Goal: Contribute content: Contribute content

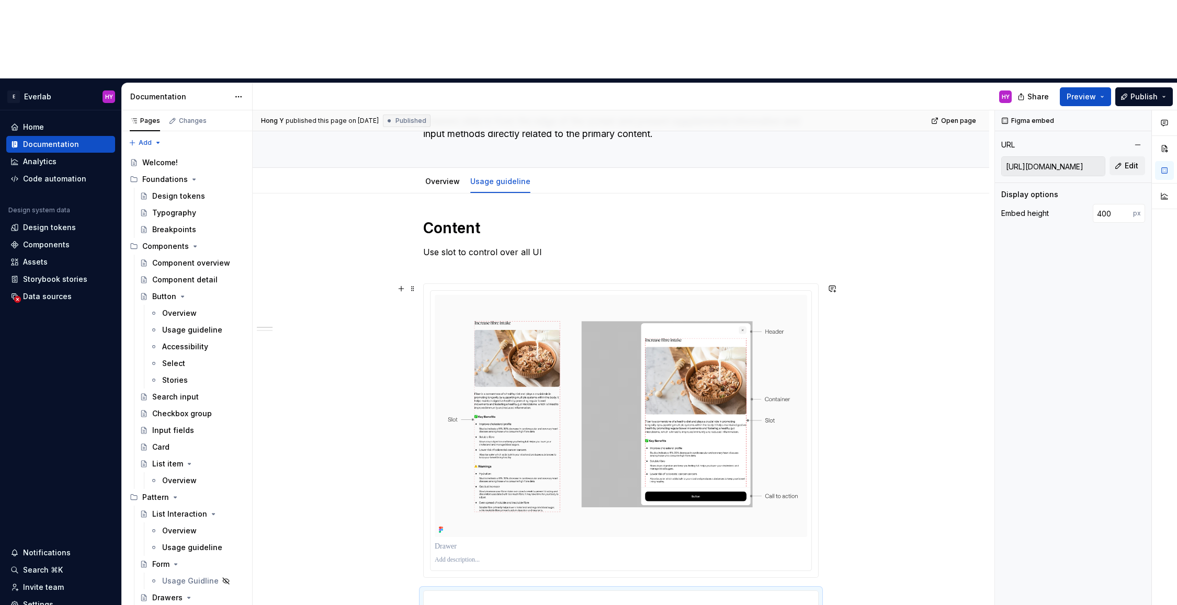
scroll to position [91, 0]
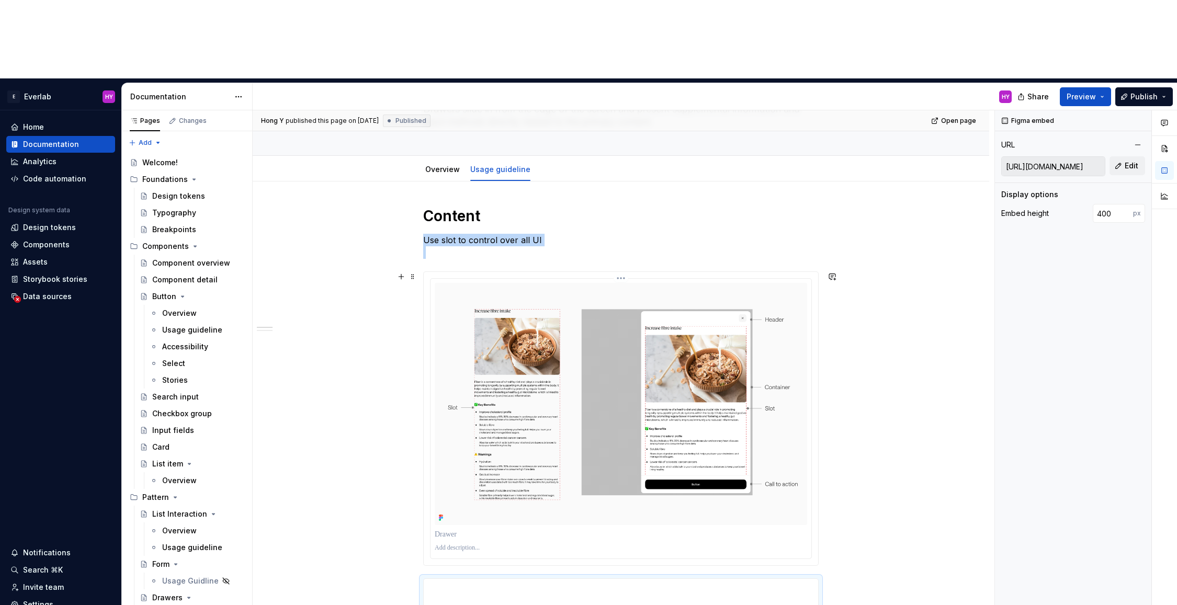
click at [578, 301] on img at bounding box center [621, 404] width 372 height 242
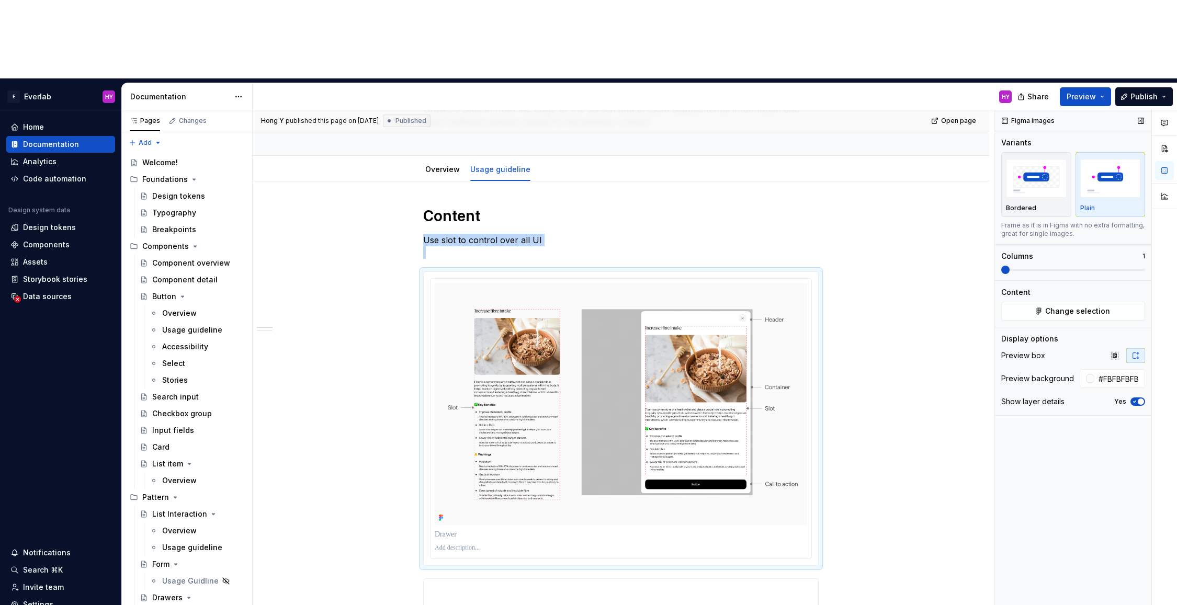
click at [1140, 399] on span "button" at bounding box center [1141, 402] width 6 height 6
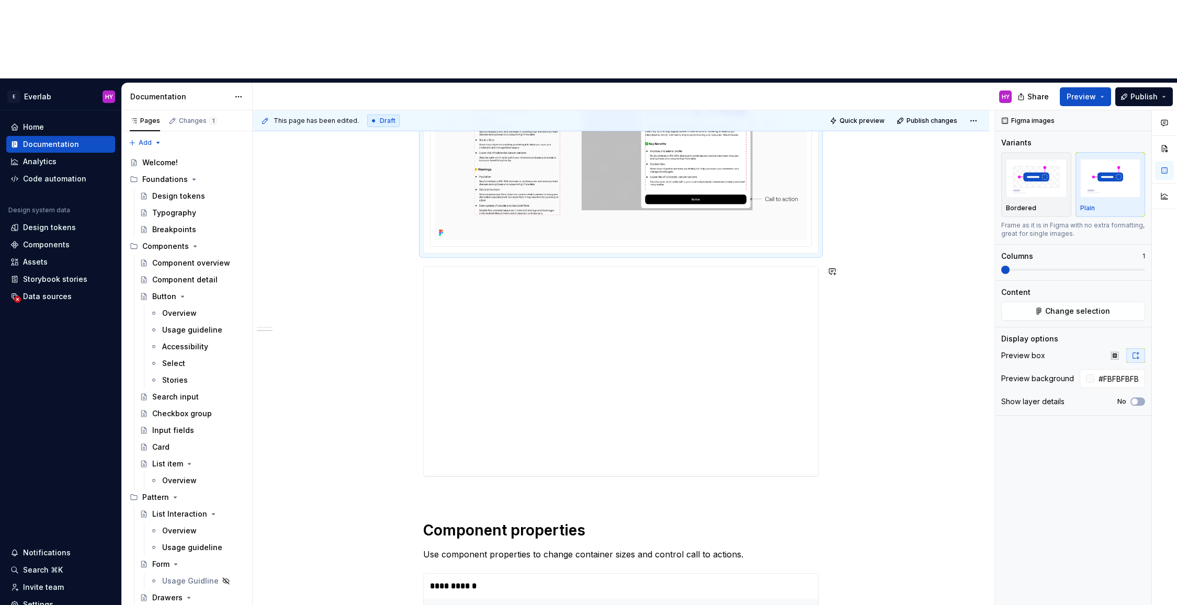
scroll to position [377, 0]
click at [1142, 92] on span "Publish" at bounding box center [1143, 97] width 27 height 10
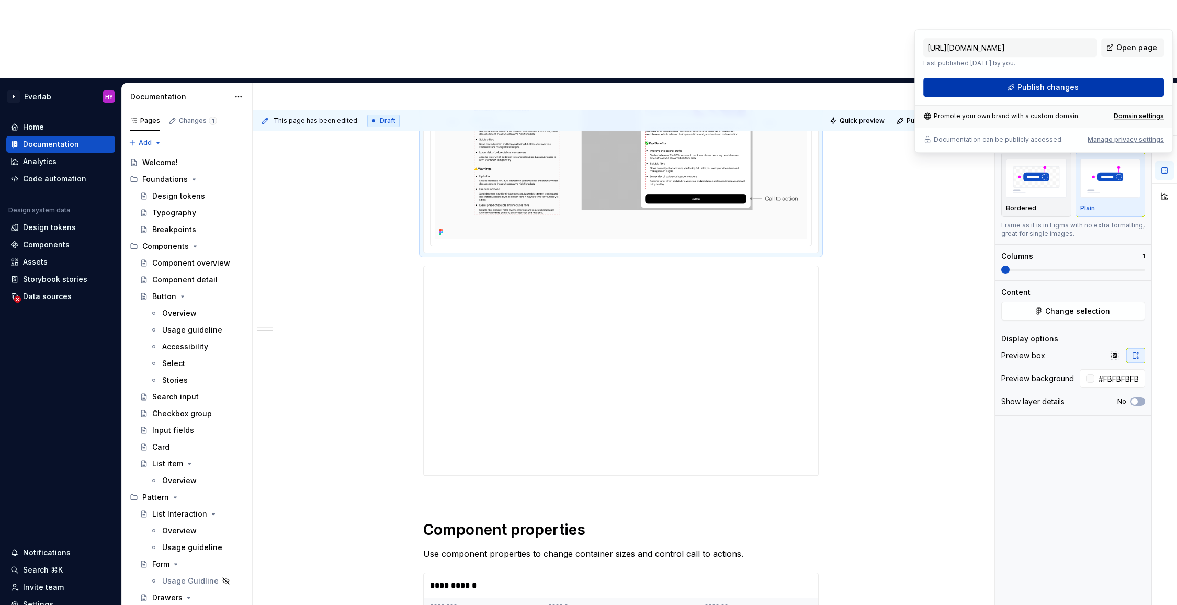
click at [1055, 88] on span "Publish changes" at bounding box center [1047, 87] width 61 height 10
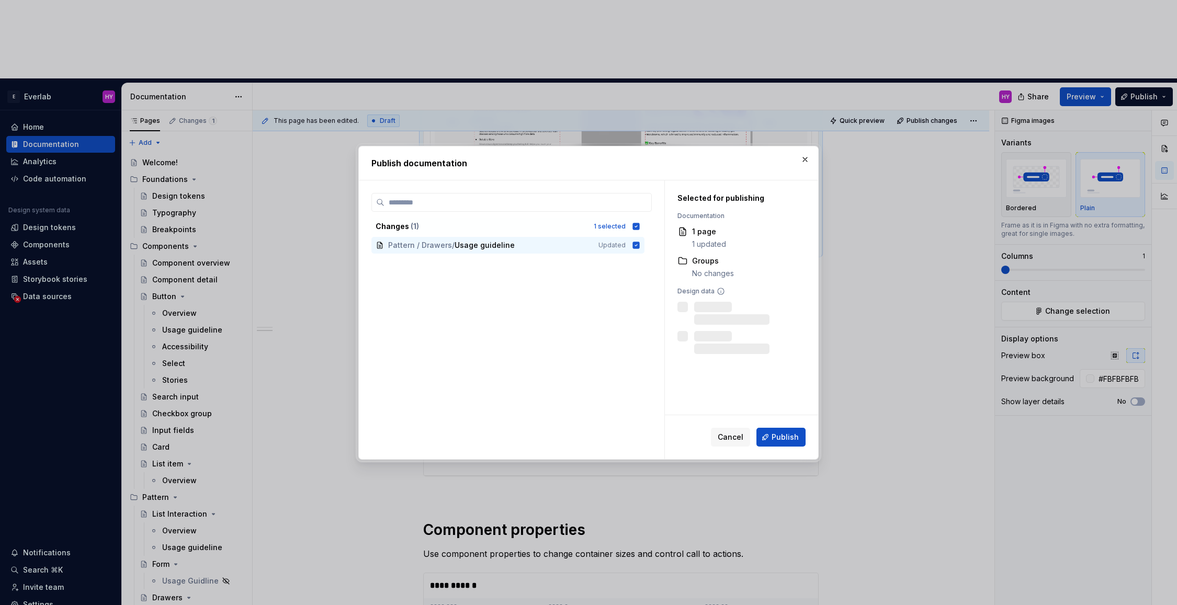
click at [783, 437] on span "Publish" at bounding box center [785, 437] width 27 height 10
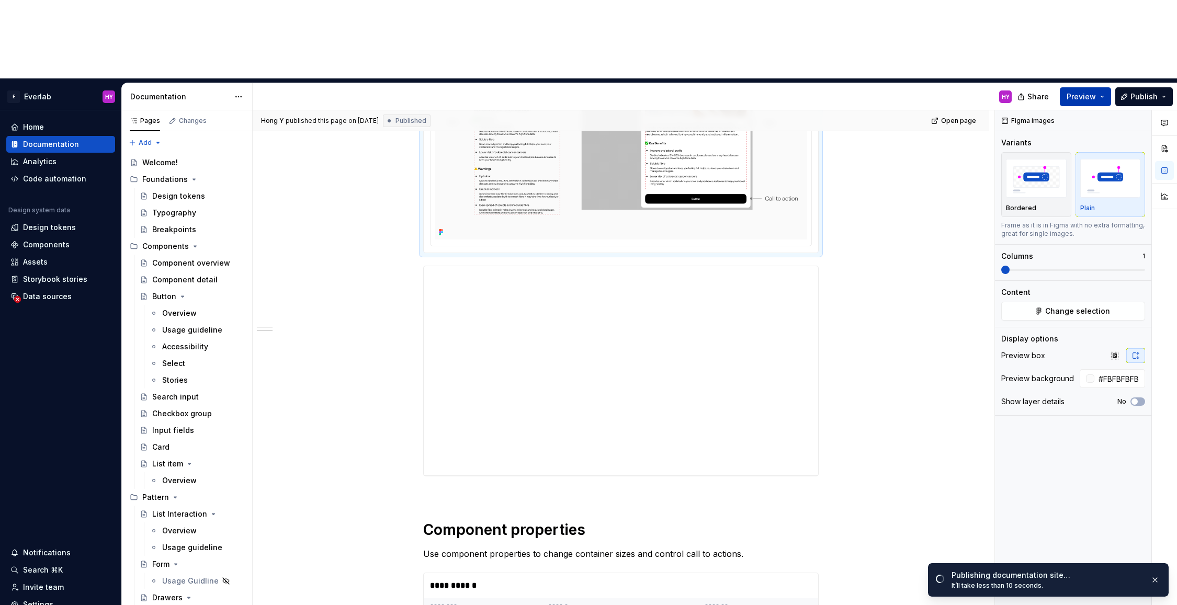
click at [1081, 92] on span "Preview" at bounding box center [1081, 97] width 29 height 10
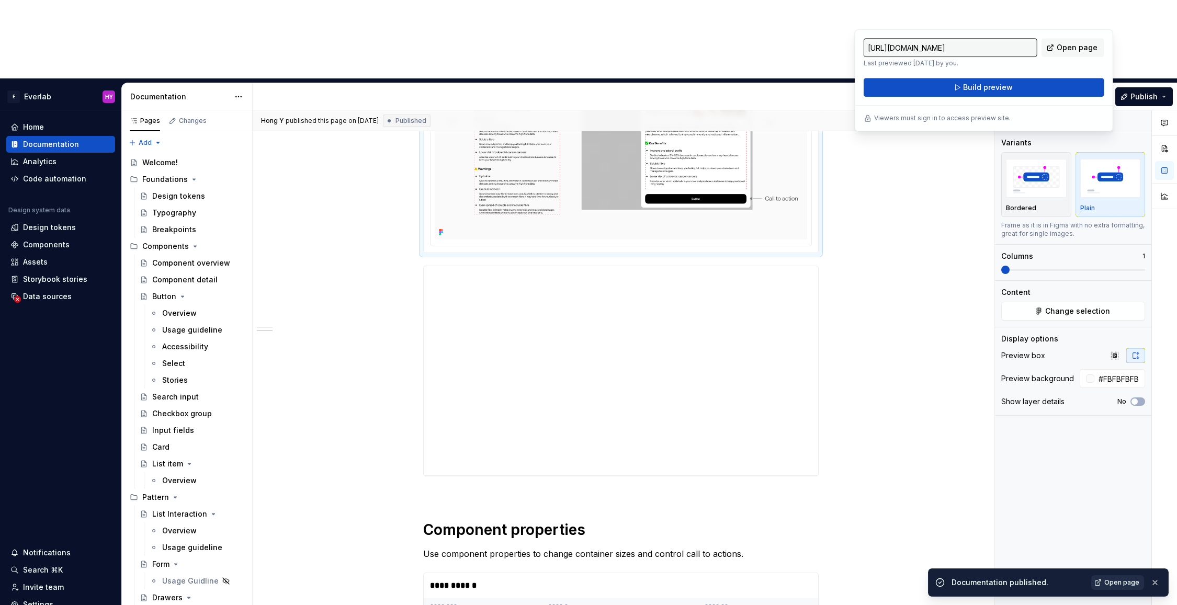
click at [1121, 588] on link "Open page" at bounding box center [1117, 582] width 53 height 15
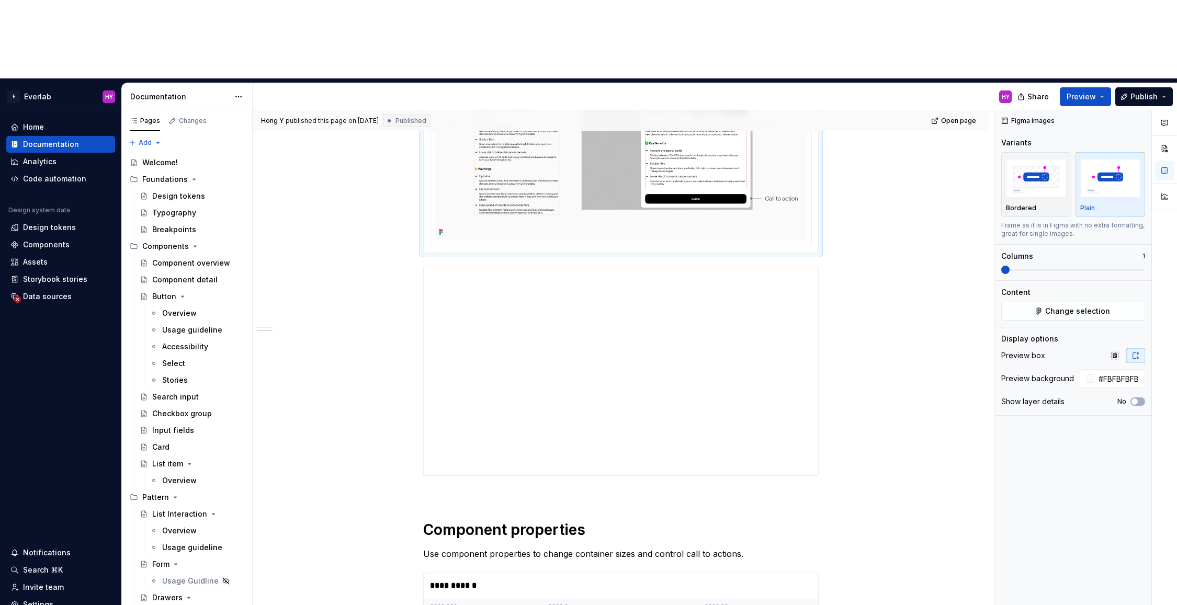
type textarea "*"
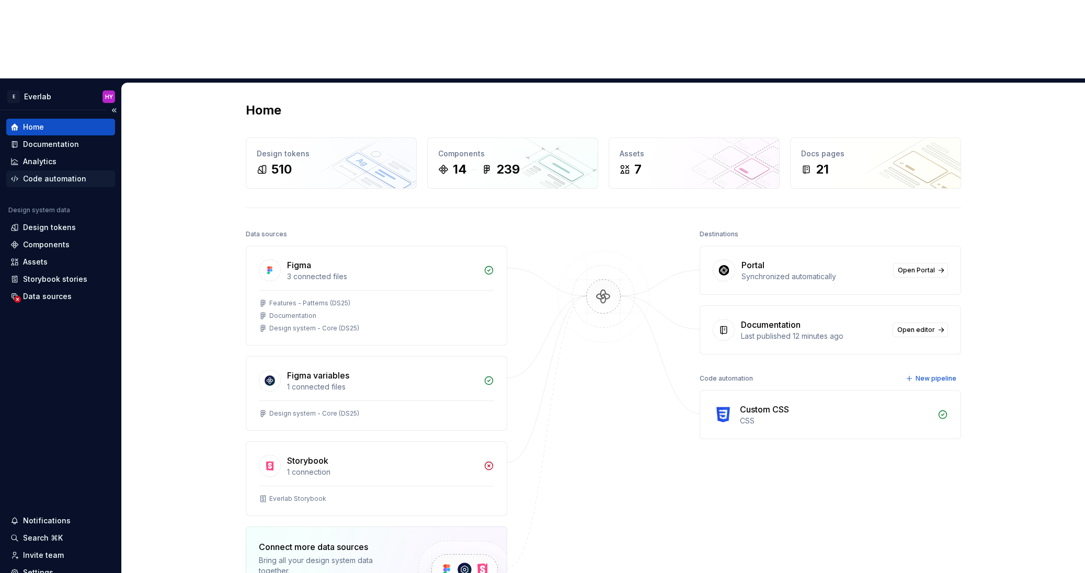
click at [68, 174] on div "Code automation" at bounding box center [54, 179] width 63 height 10
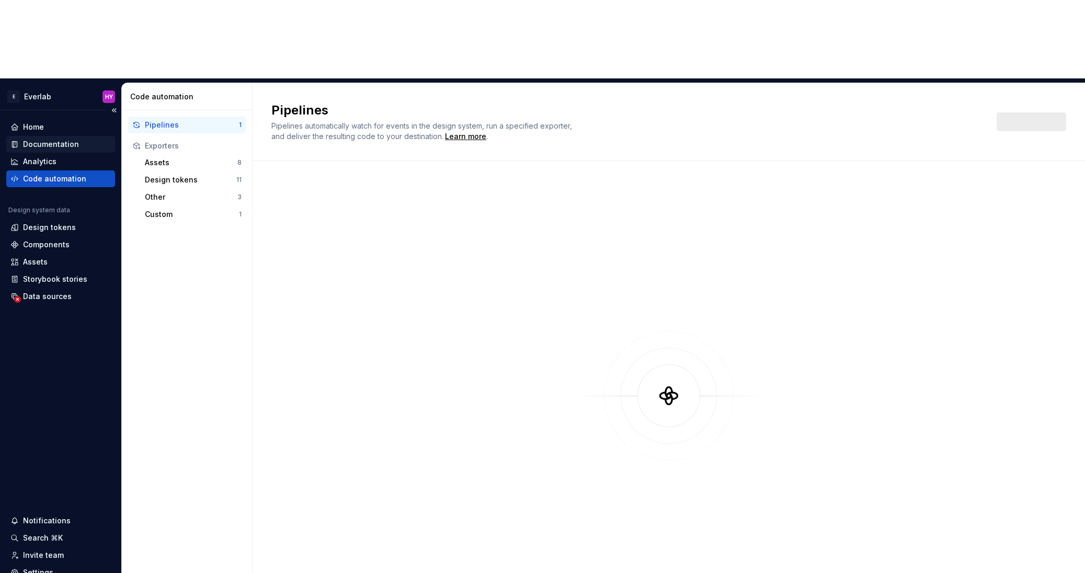
click at [73, 139] on div "Documentation" at bounding box center [51, 144] width 56 height 10
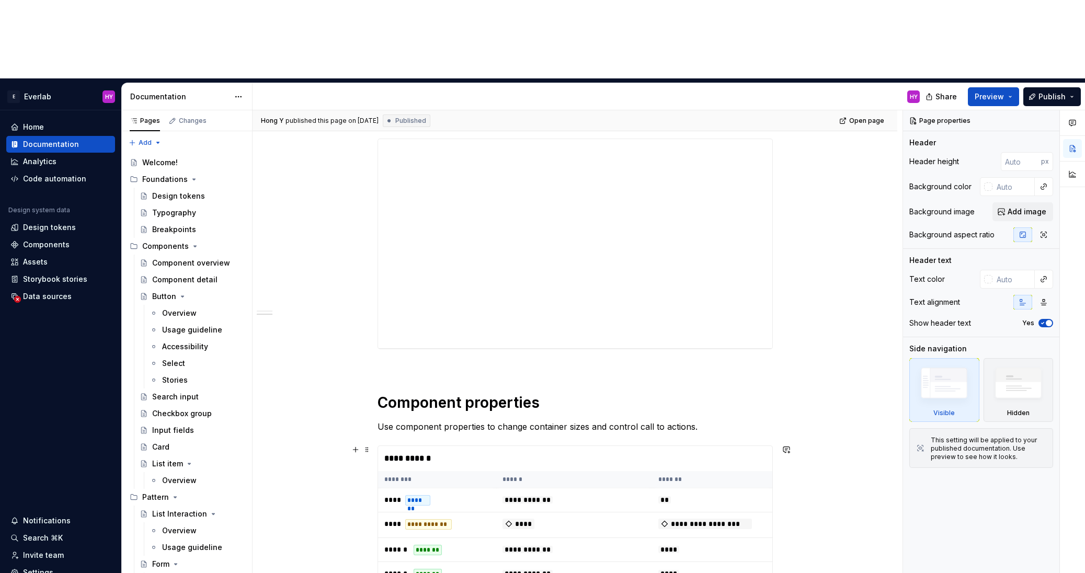
scroll to position [500, 0]
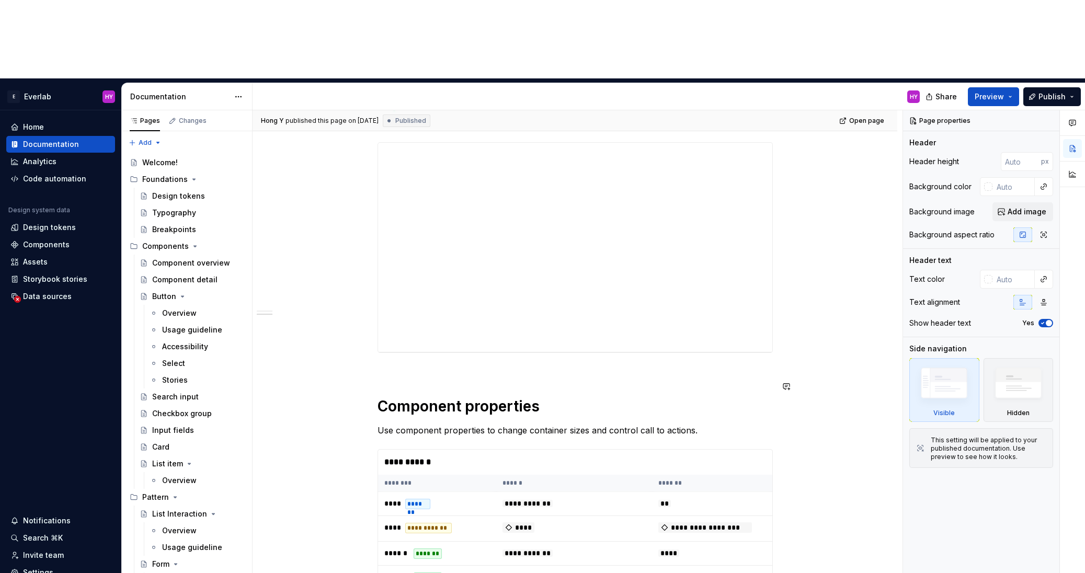
click at [433, 288] on div "**********" at bounding box center [575, 193] width 395 height 791
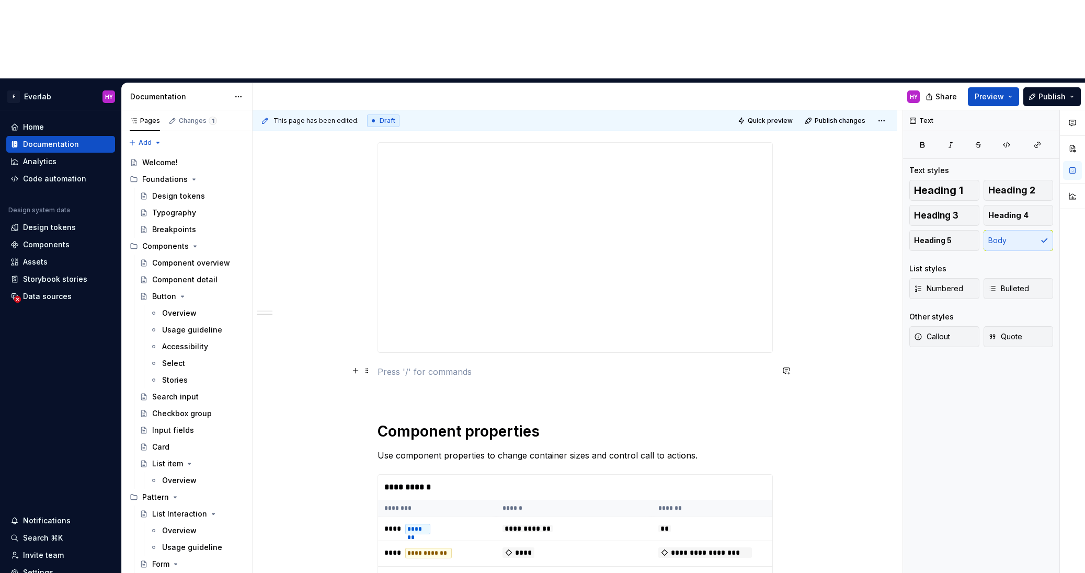
click at [422, 366] on p at bounding box center [575, 372] width 395 height 13
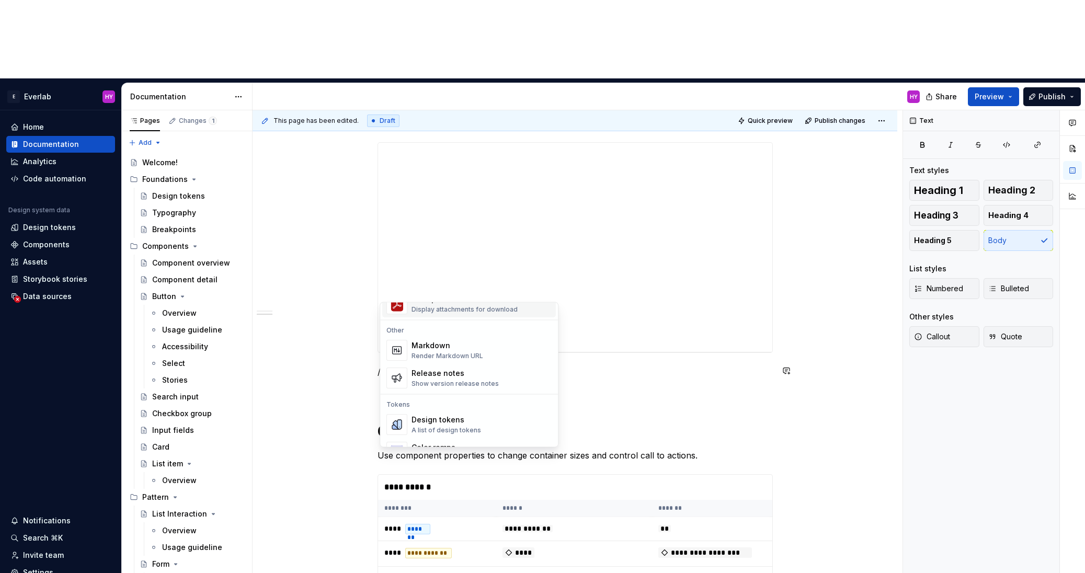
scroll to position [671, 0]
click at [505, 369] on div "Release notes Show version release notes" at bounding box center [482, 375] width 140 height 21
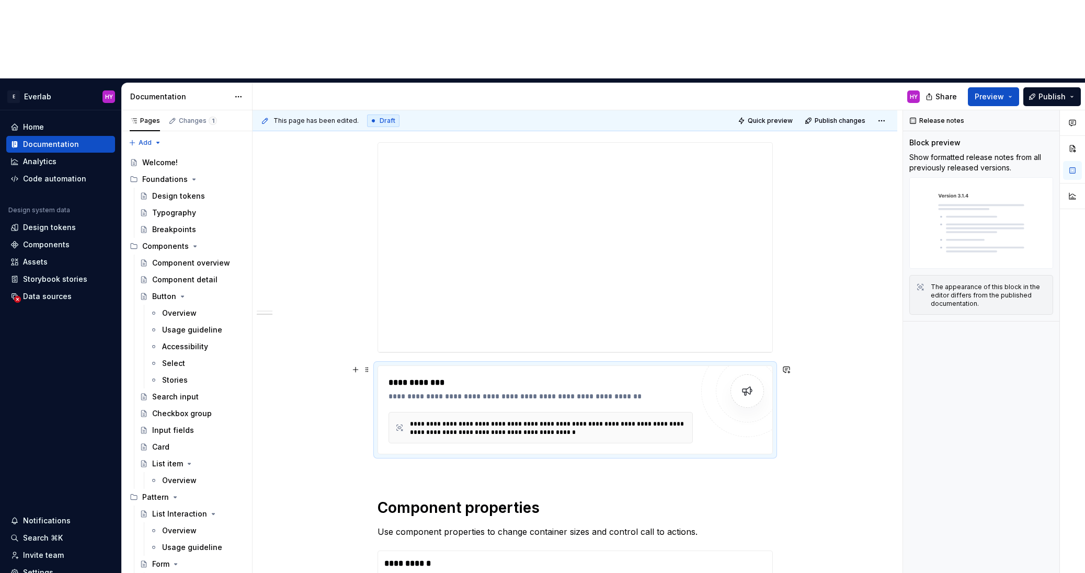
click at [526, 420] on div "**********" at bounding box center [548, 428] width 277 height 17
click at [369, 363] on span at bounding box center [367, 370] width 8 height 15
click at [411, 380] on div "Delete" at bounding box center [419, 383] width 68 height 10
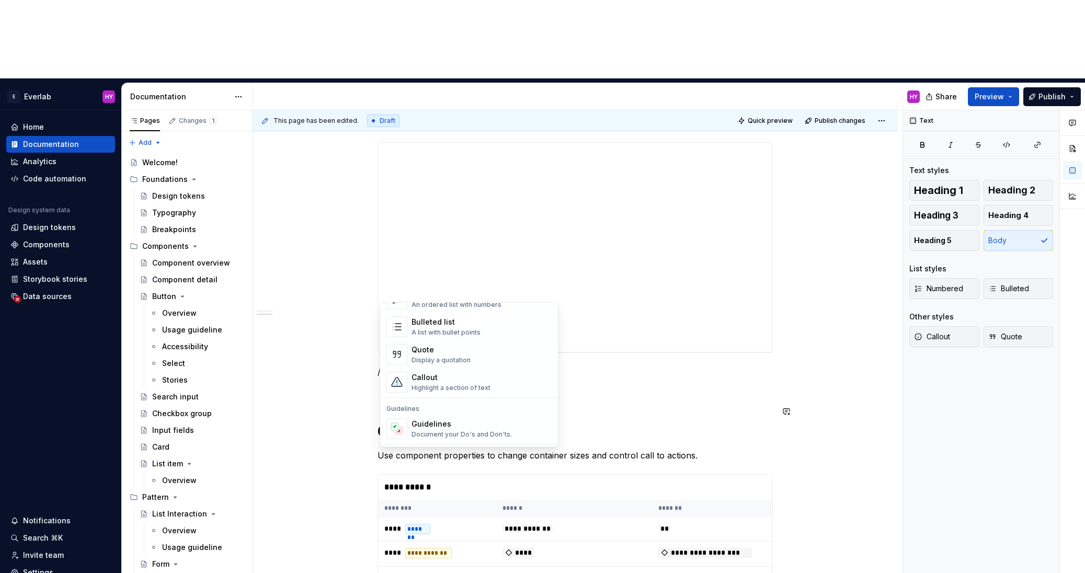
scroll to position [199, 0]
type textarea "*"
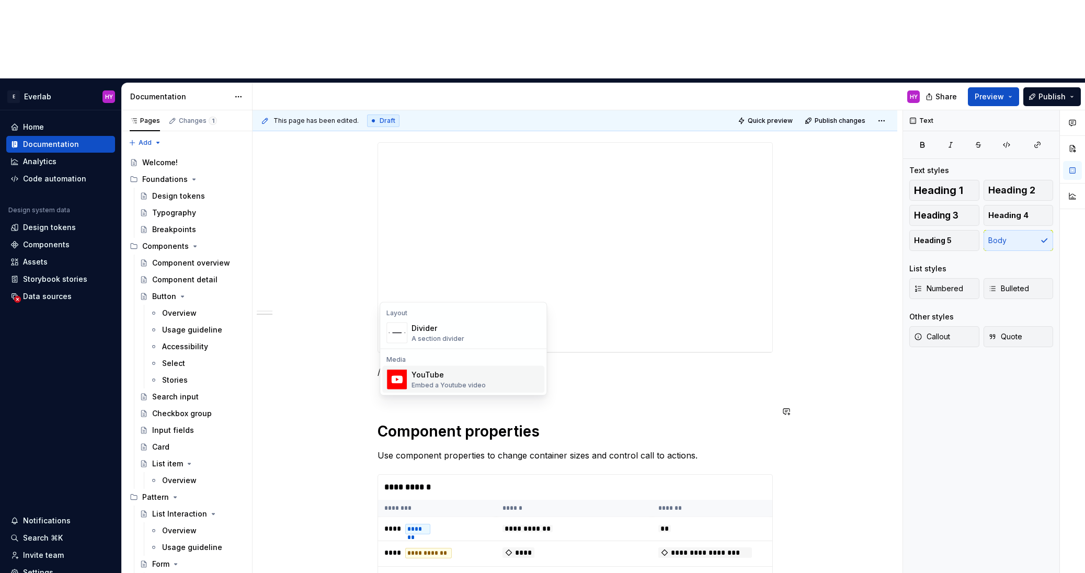
click at [431, 376] on div "YouTube" at bounding box center [449, 375] width 74 height 10
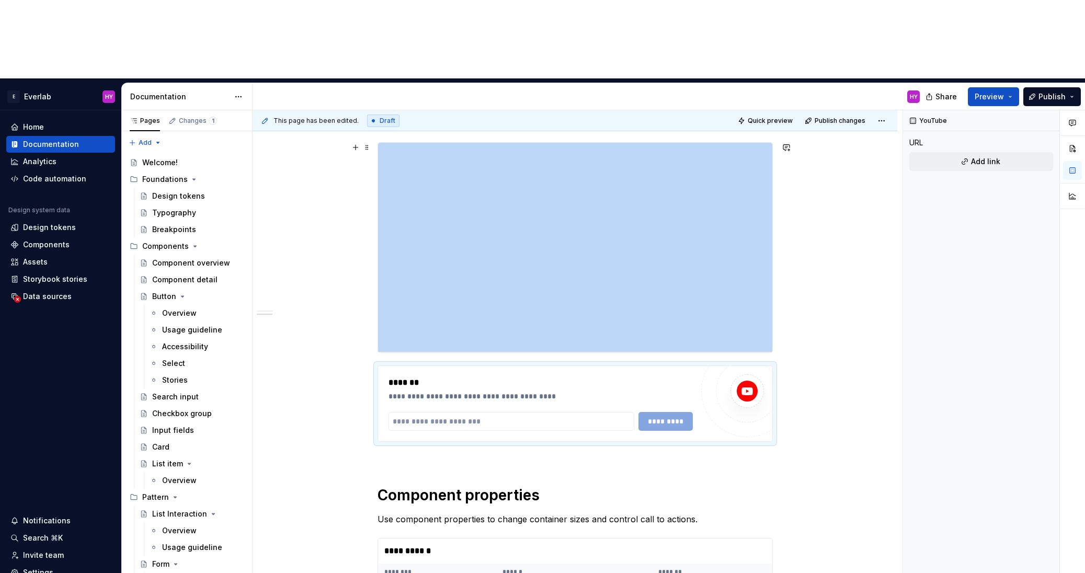
click at [813, 231] on div "**********" at bounding box center [578, 381] width 650 height 542
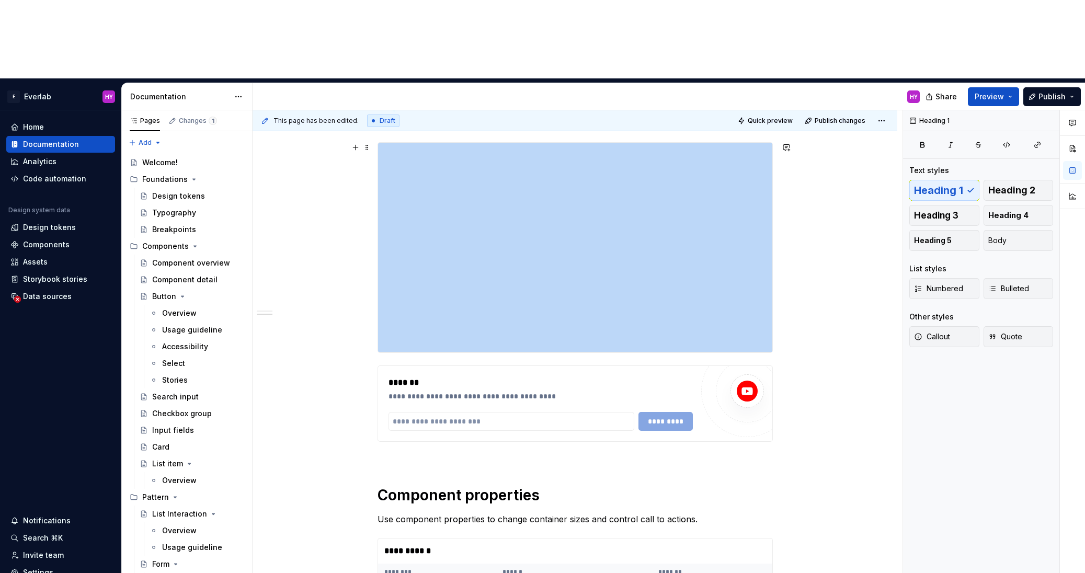
scroll to position [383, 0]
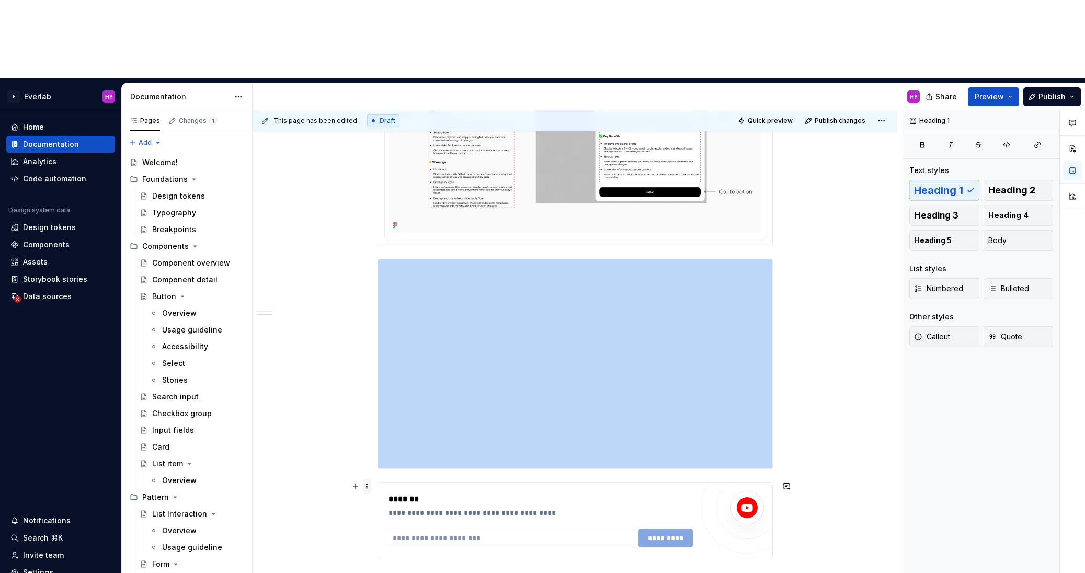
click at [371, 479] on span at bounding box center [367, 486] width 8 height 15
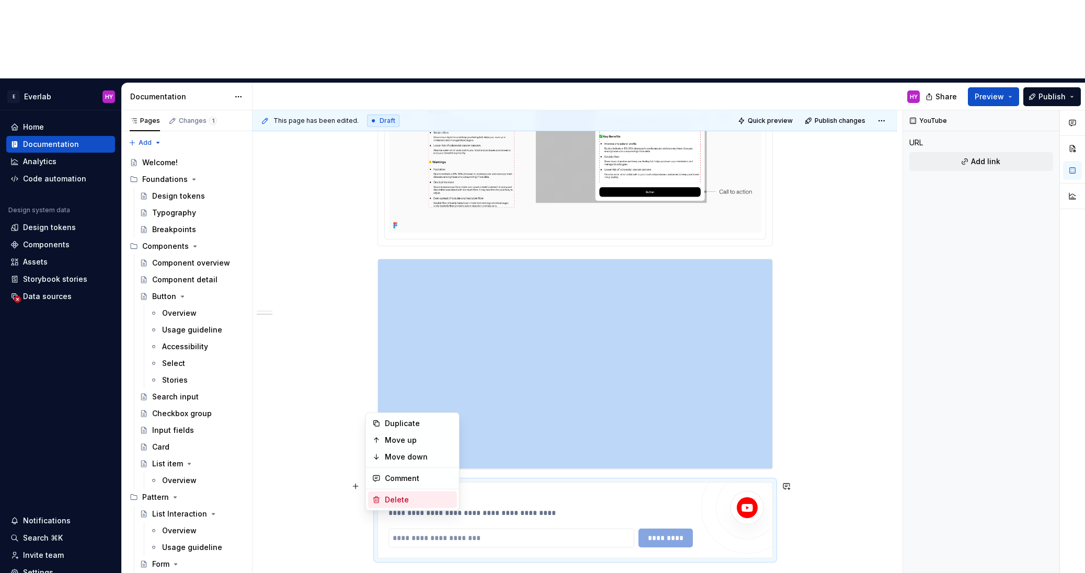
click at [418, 496] on div "Delete" at bounding box center [419, 500] width 68 height 10
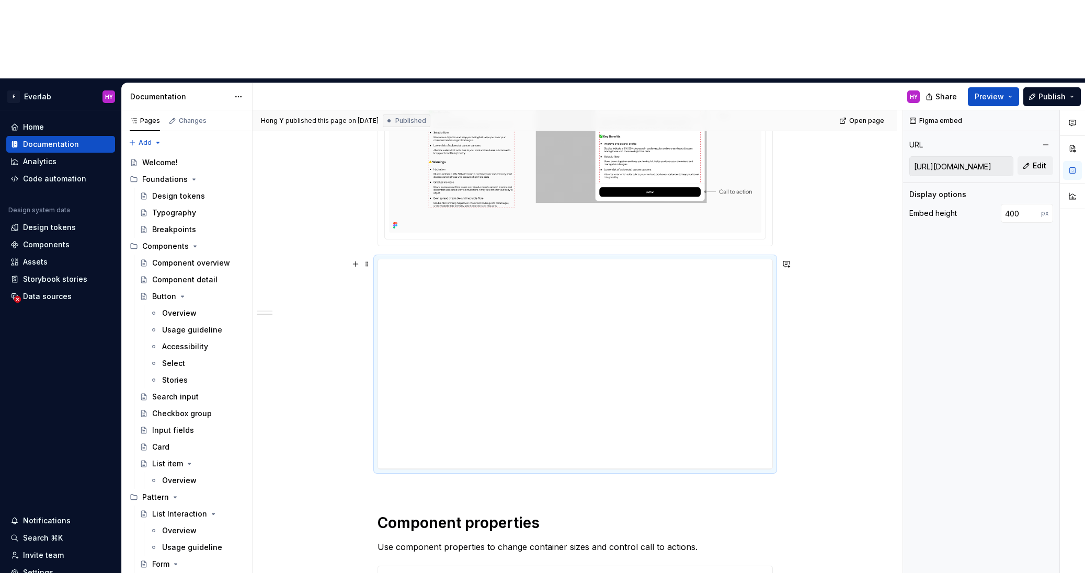
click at [800, 382] on div "**********" at bounding box center [575, 389] width 645 height 1001
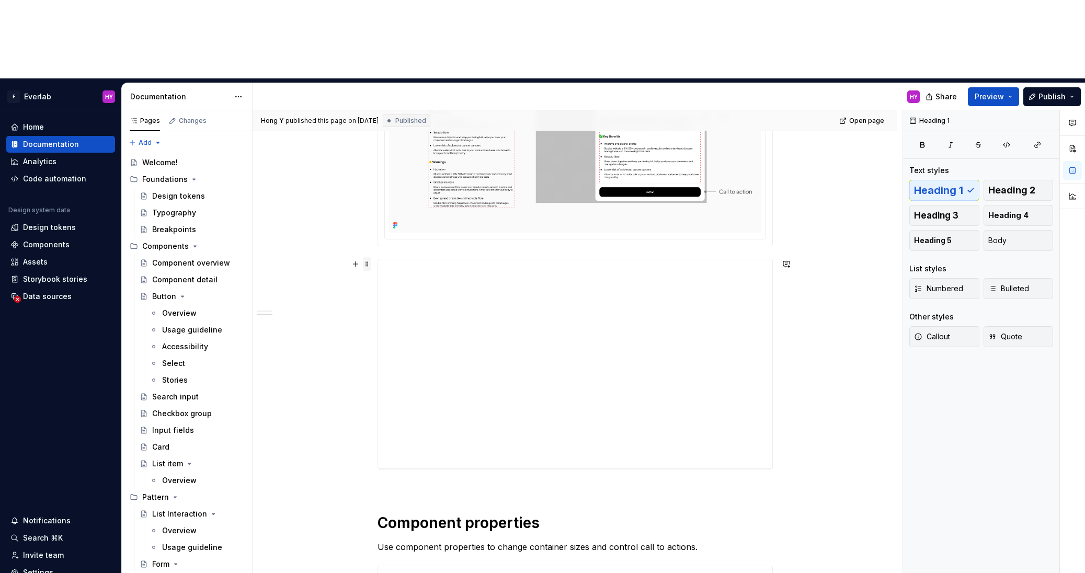
click at [367, 257] on span at bounding box center [367, 264] width 8 height 15
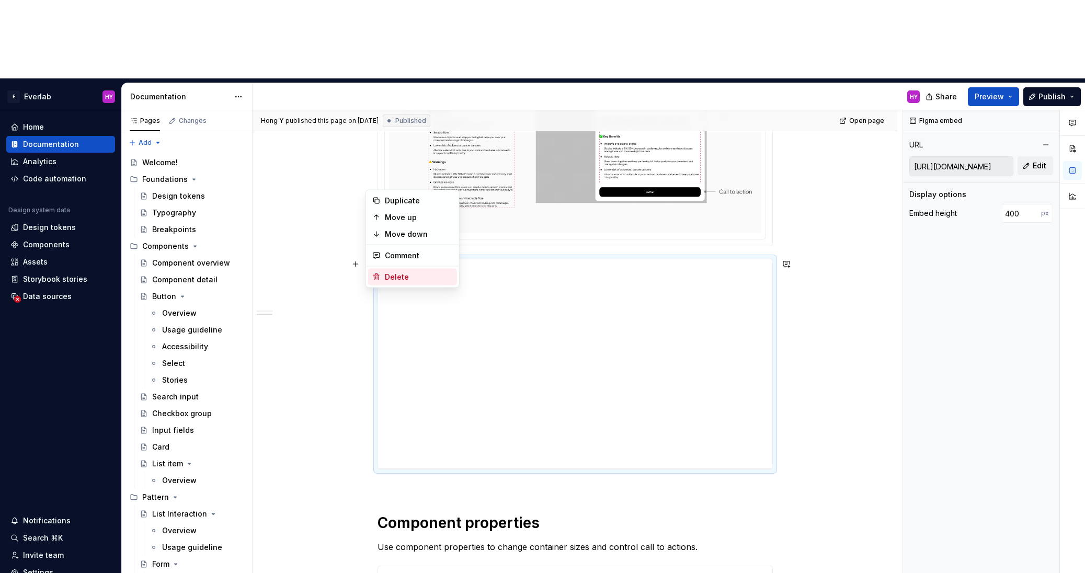
click at [410, 275] on div "Delete" at bounding box center [419, 277] width 68 height 10
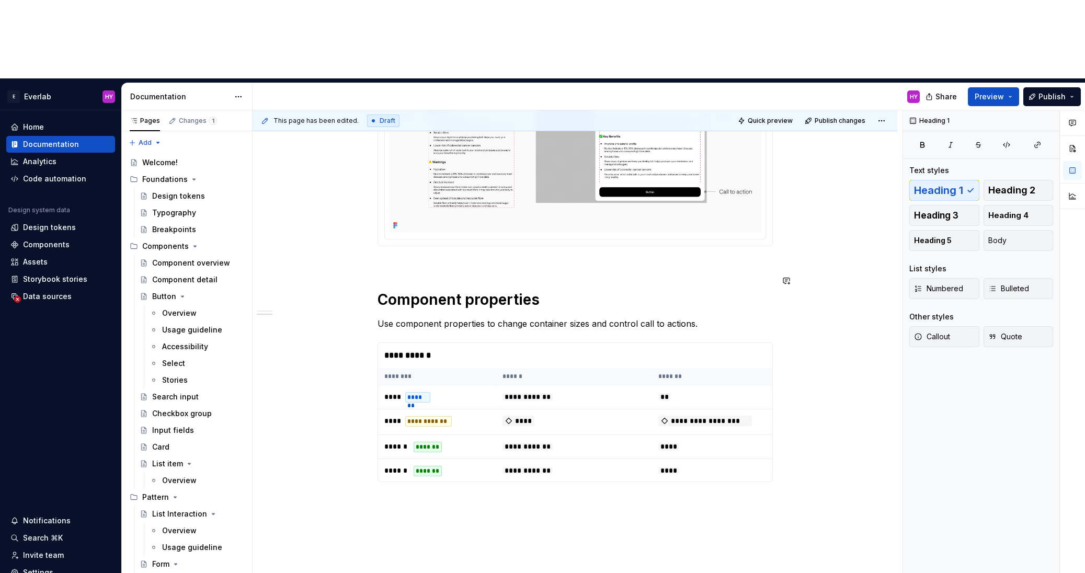
click at [369, 189] on div "**********" at bounding box center [575, 278] width 645 height 778
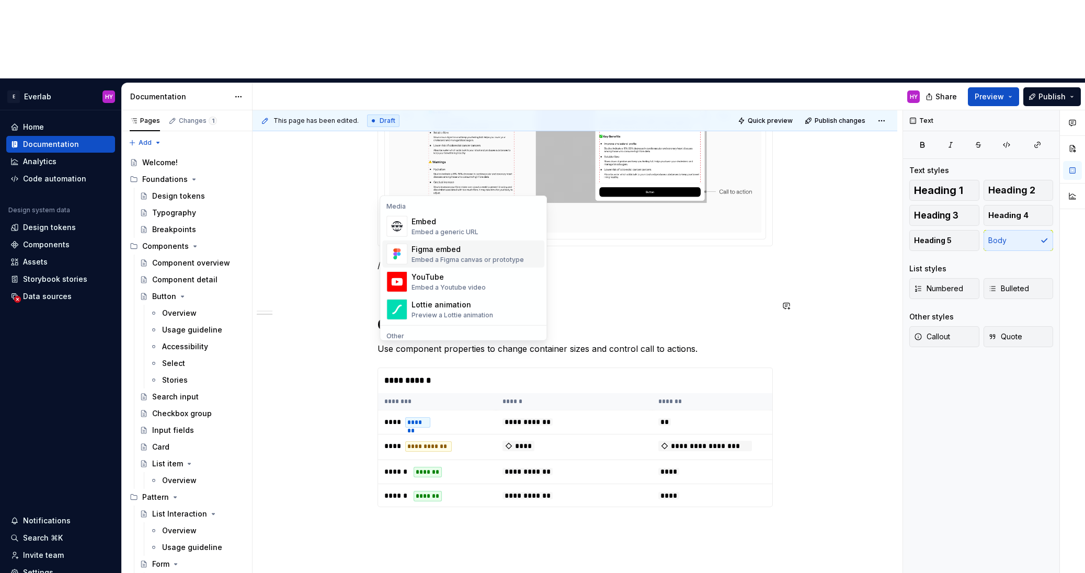
click at [463, 252] on div "Figma embed" at bounding box center [468, 249] width 112 height 10
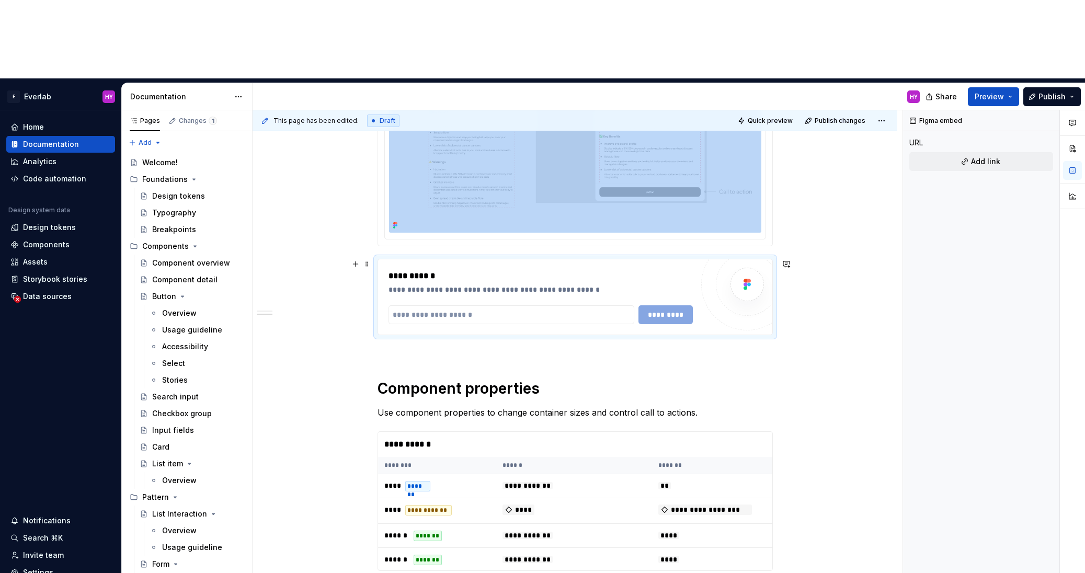
type textarea "*"
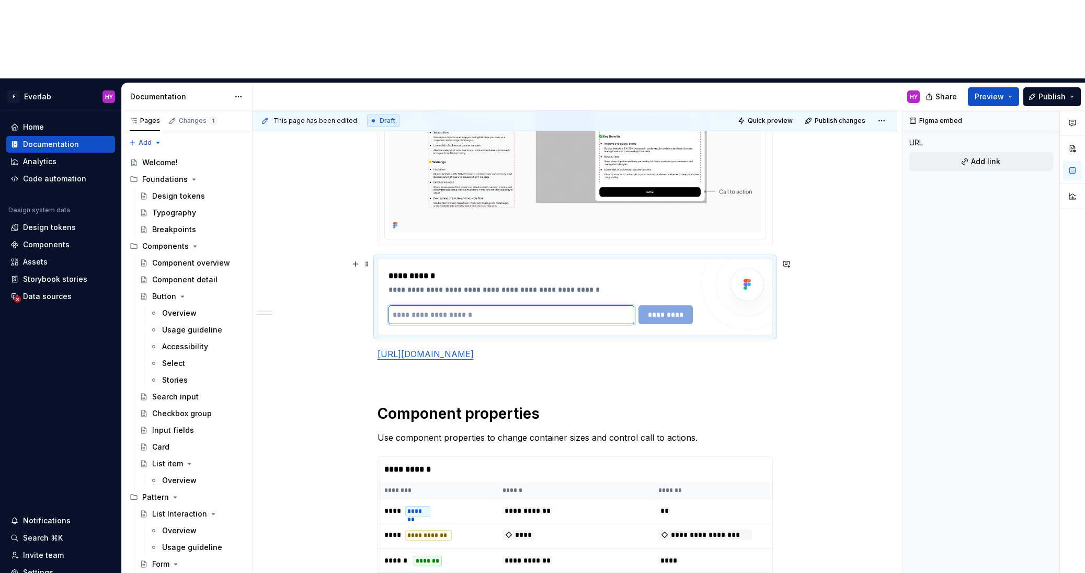
click at [480, 305] on input "text" at bounding box center [512, 314] width 246 height 19
paste input "**********"
type input "**********"
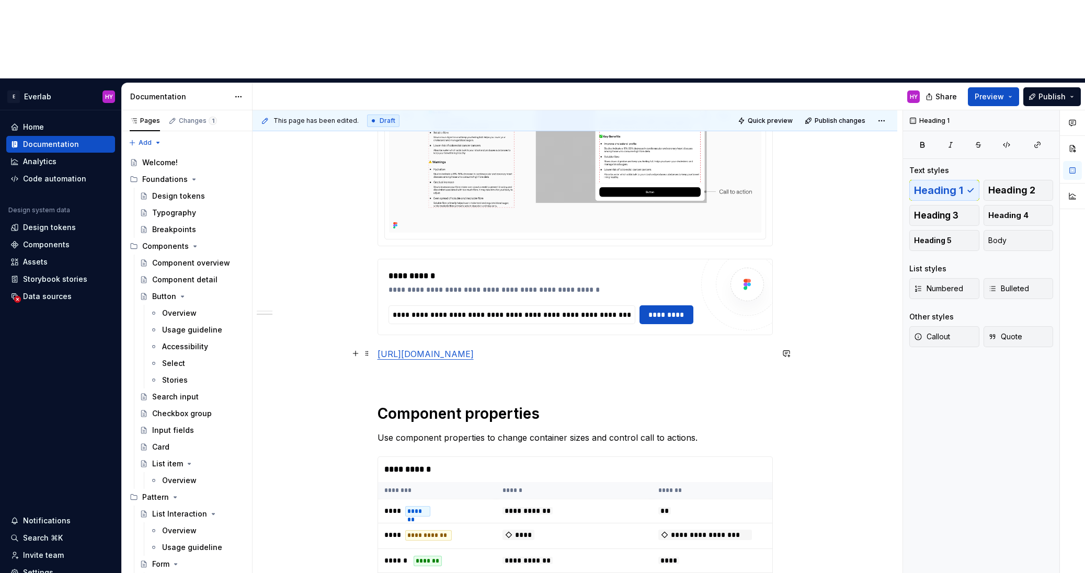
scroll to position [0, 0]
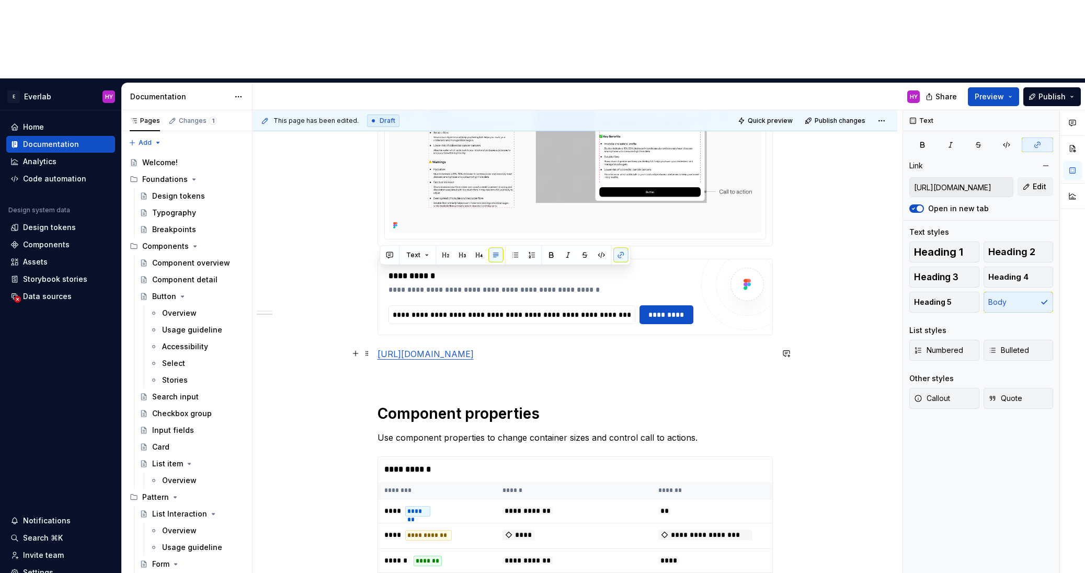
drag, startPoint x: 623, startPoint y: 305, endPoint x: 349, endPoint y: 276, distance: 275.7
click at [349, 276] on div "**********" at bounding box center [575, 335] width 645 height 892
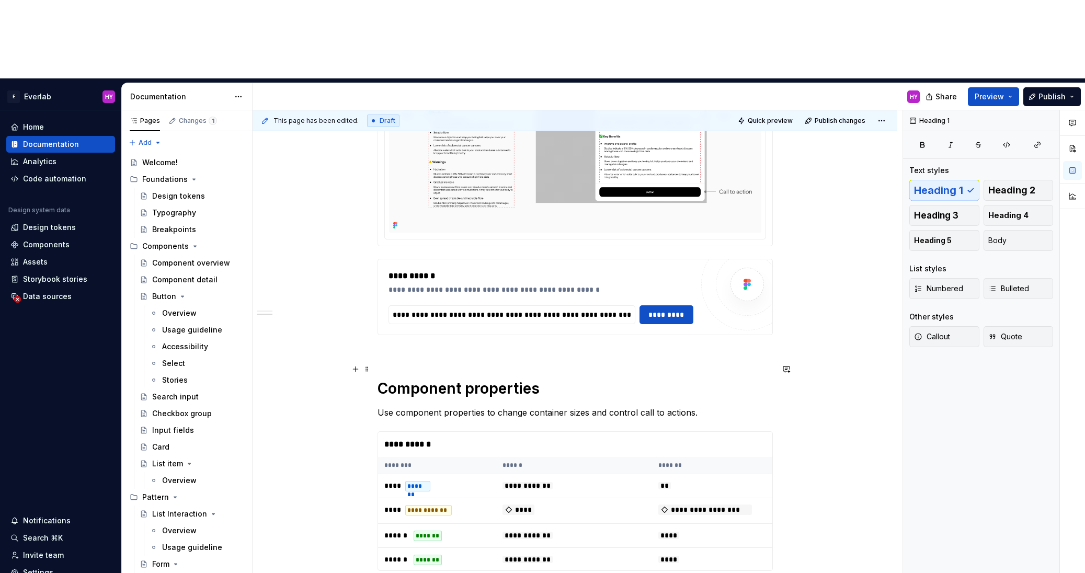
click at [455, 360] on h1 "Component properties" at bounding box center [575, 379] width 395 height 38
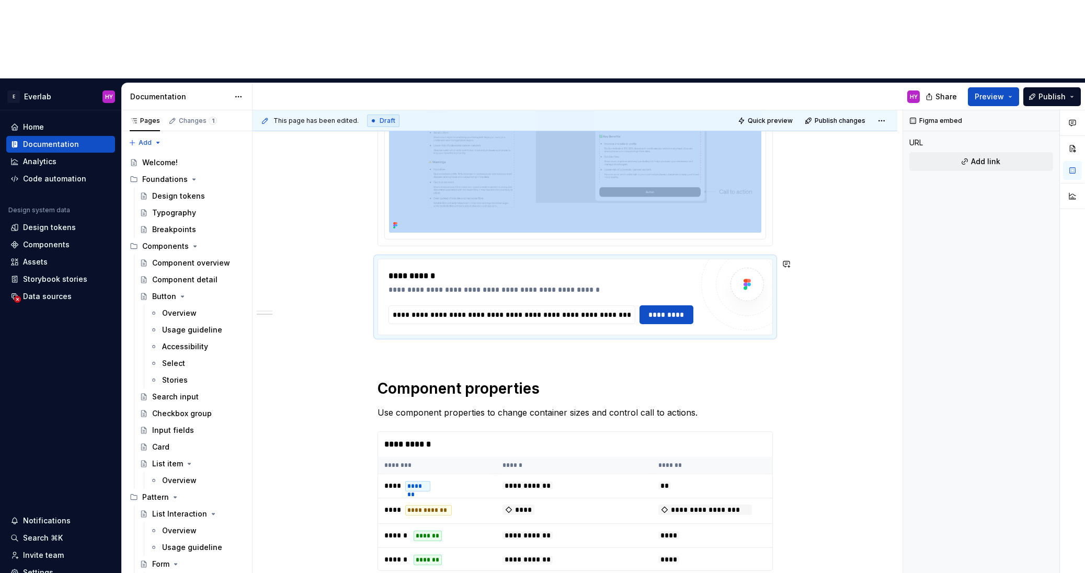
drag, startPoint x: 677, startPoint y: 233, endPoint x: 787, endPoint y: 279, distance: 119.1
click at [793, 276] on div "**********" at bounding box center [575, 322] width 645 height 867
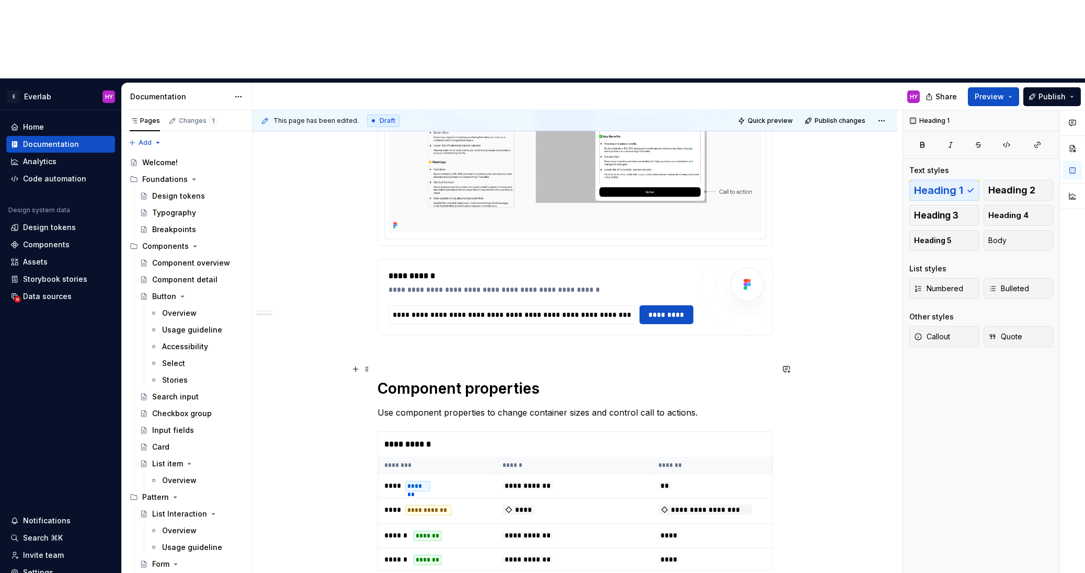
click at [457, 360] on h1 "Component properties" at bounding box center [575, 379] width 395 height 38
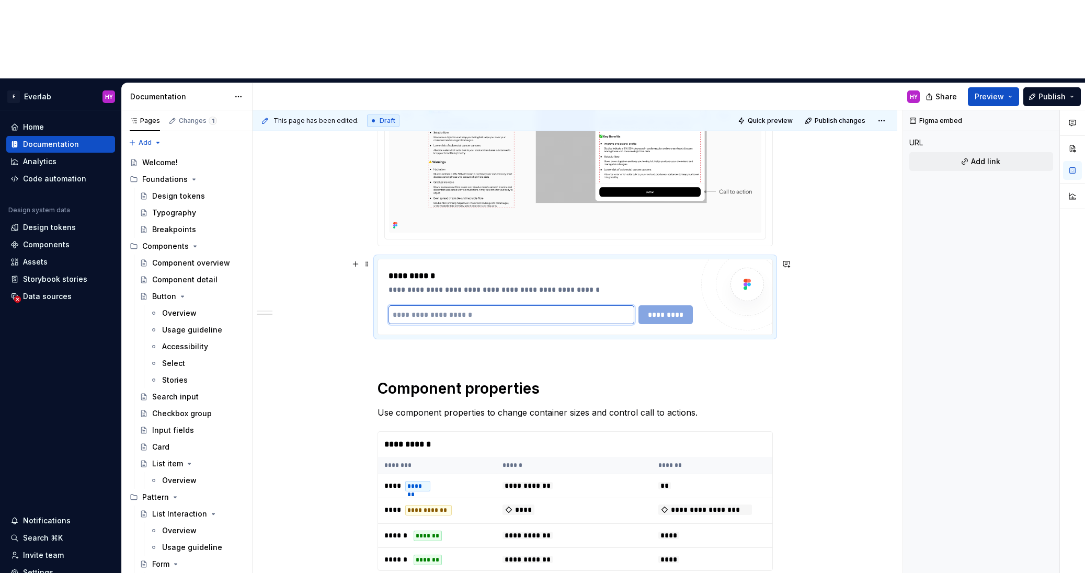
click at [465, 305] on input "text" at bounding box center [512, 314] width 246 height 19
paste input "**********"
type input "**********"
click at [672, 310] on span "*********" at bounding box center [667, 315] width 41 height 10
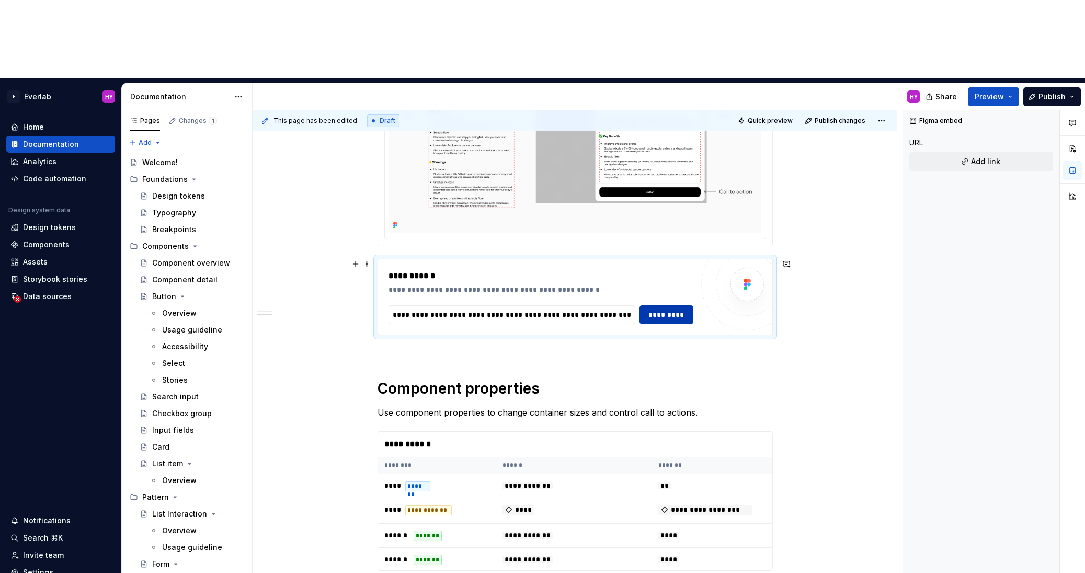
scroll to position [0, 0]
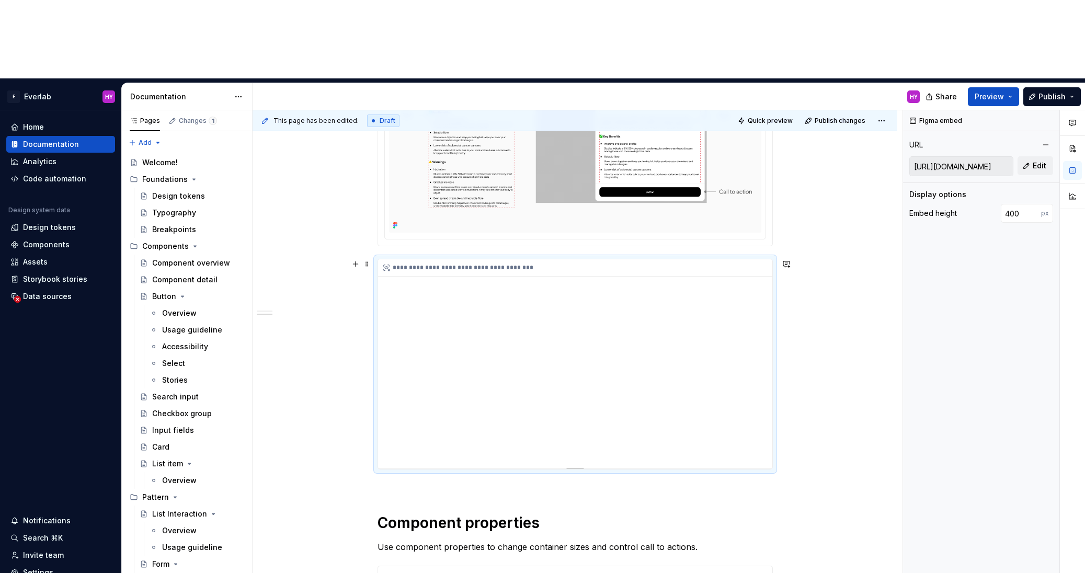
click at [597, 348] on div "**********" at bounding box center [575, 363] width 394 height 209
click at [1052, 92] on span "Publish" at bounding box center [1052, 97] width 27 height 10
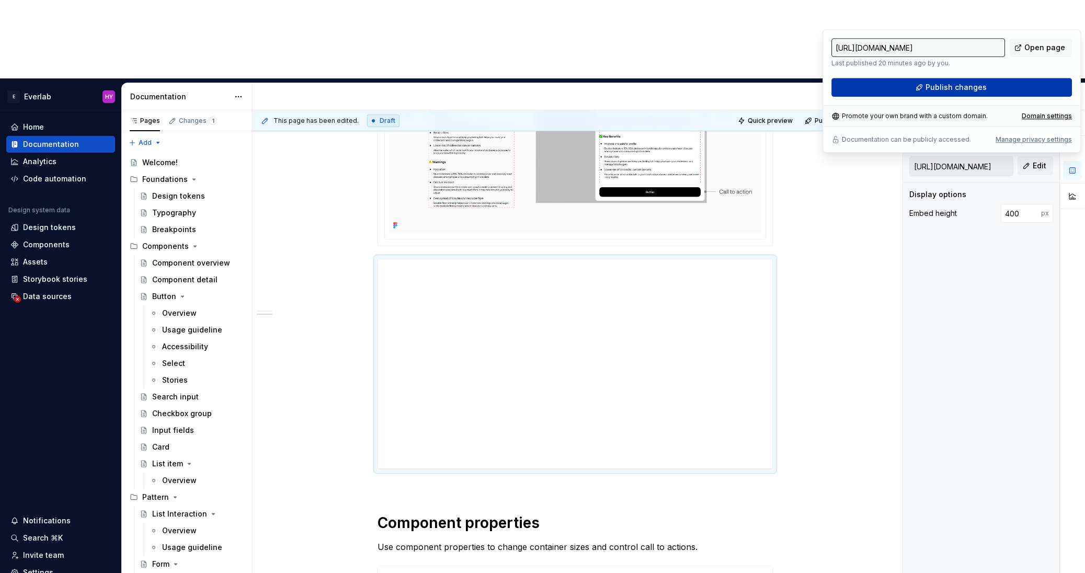
click at [961, 88] on span "Publish changes" at bounding box center [956, 87] width 61 height 10
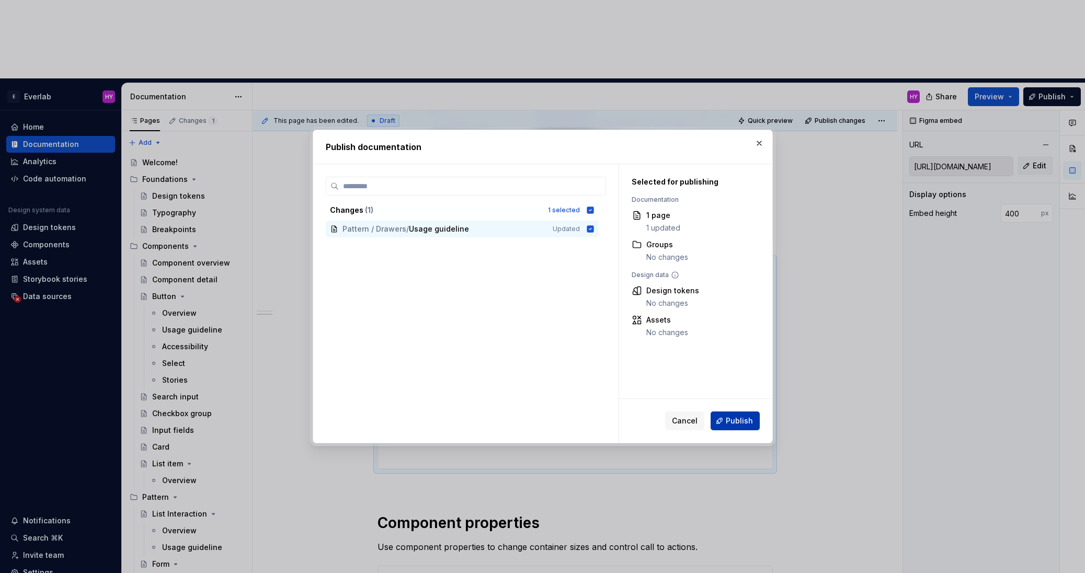
click at [753, 425] on span "Publish" at bounding box center [739, 421] width 27 height 10
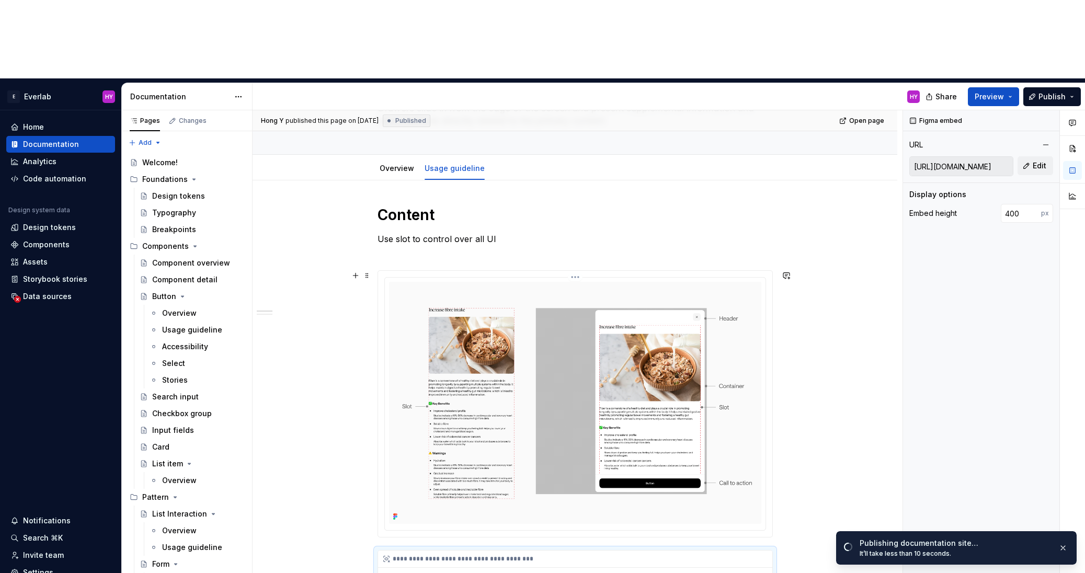
scroll to position [63, 0]
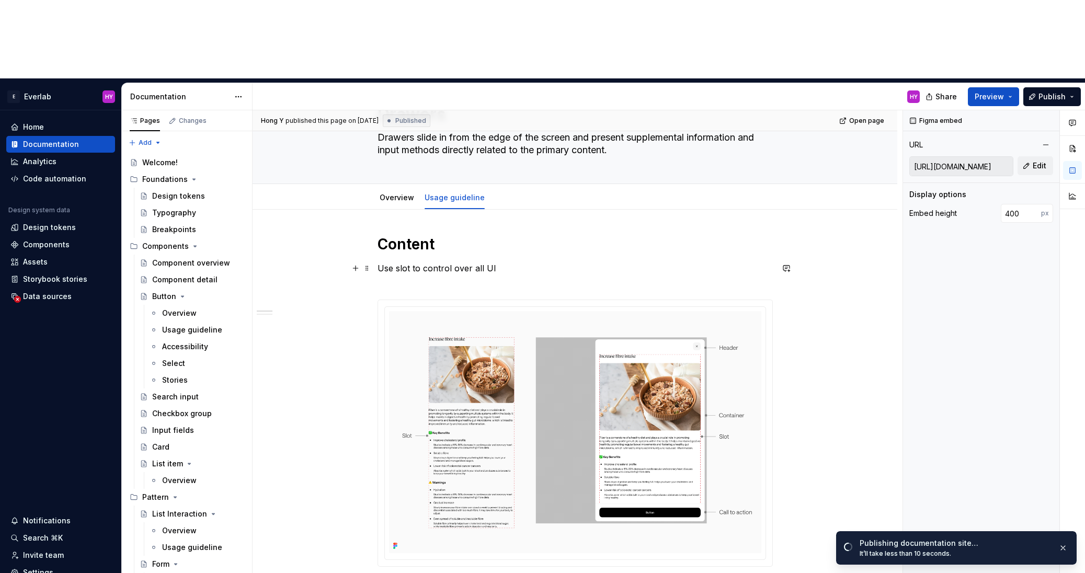
click at [483, 262] on p "Use slot to control over all UI" at bounding box center [575, 274] width 395 height 25
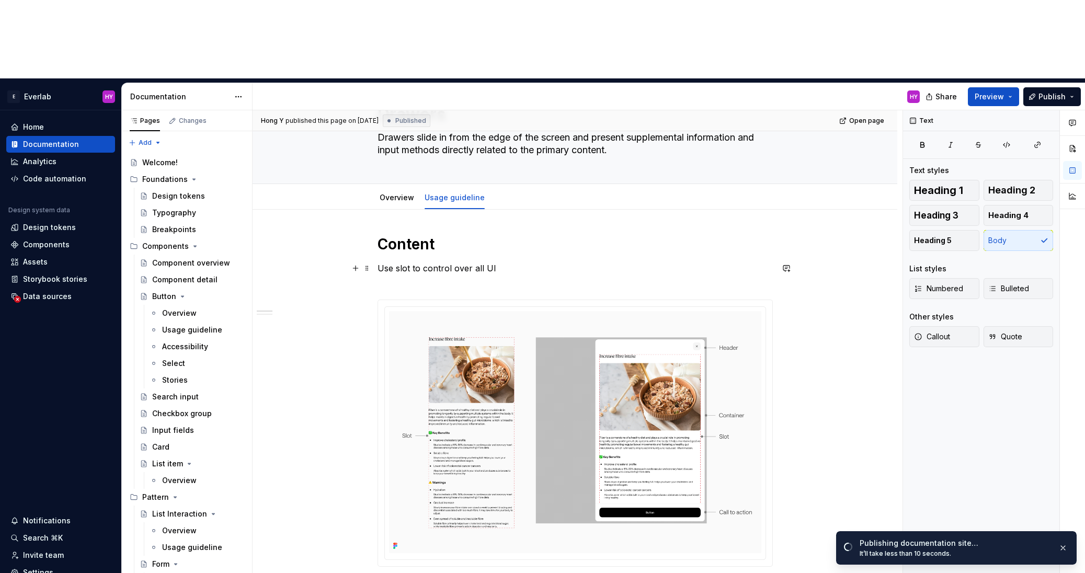
click at [515, 262] on p "Use slot to control over all UI" at bounding box center [575, 274] width 395 height 25
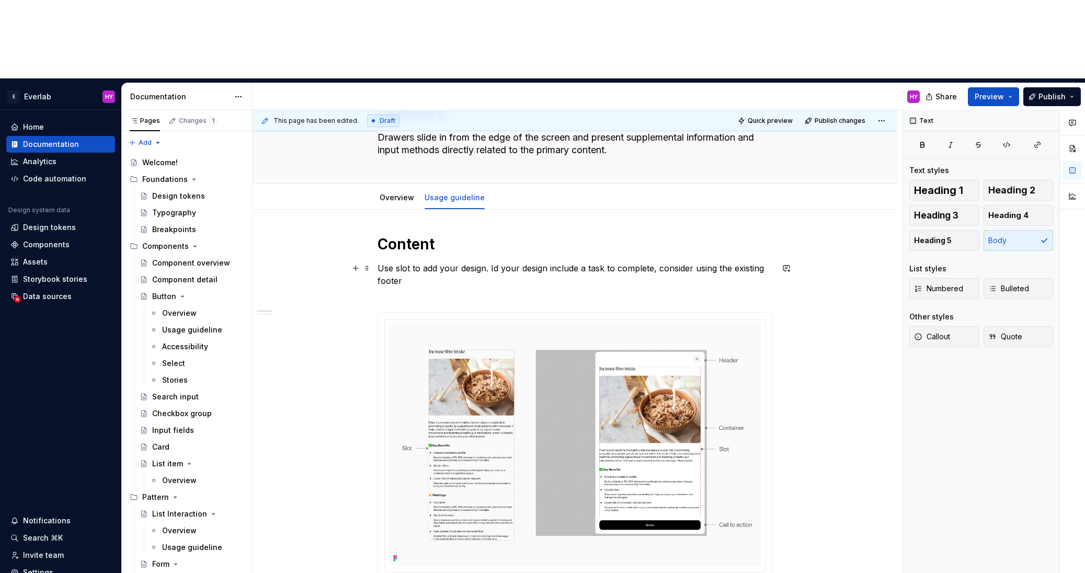
click at [482, 262] on p "Use slot to add your design. Id your design include a task to complete, conside…" at bounding box center [575, 281] width 395 height 38
click at [490, 262] on p "Use slot to add your design. Id your design include a task to complete, conside…" at bounding box center [575, 281] width 395 height 38
drag, startPoint x: 737, startPoint y: 187, endPoint x: 766, endPoint y: 199, distance: 31.7
click at [766, 262] on p "Use slot to add your design. Id your design include a task to complete, conside…" at bounding box center [575, 281] width 395 height 38
click at [440, 262] on p "Use slot to add your design. Id your design include a task to complete, conside…" at bounding box center [575, 281] width 395 height 38
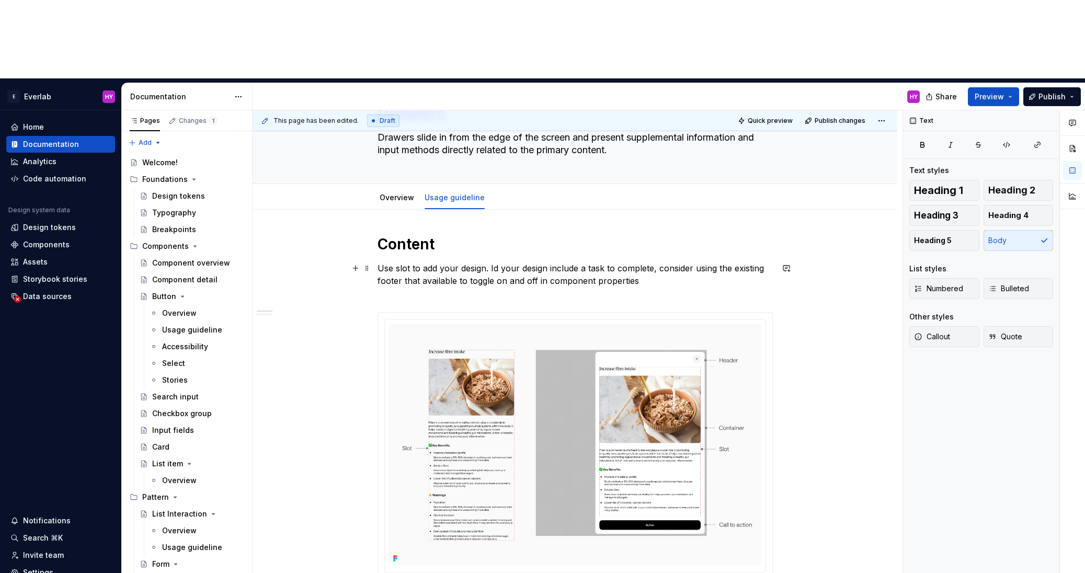
click at [501, 262] on p "Use slot to add your design. Id your design include a task to complete, conside…" at bounding box center [575, 281] width 395 height 38
drag, startPoint x: 538, startPoint y: 202, endPoint x: 459, endPoint y: 203, distance: 78.5
click at [459, 262] on p "Use slot to add your design. If your design include a task to complete, conside…" at bounding box center [575, 281] width 395 height 38
click at [591, 262] on p "Use slot to add your design. If your design include a task to complete, conside…" at bounding box center [575, 281] width 395 height 38
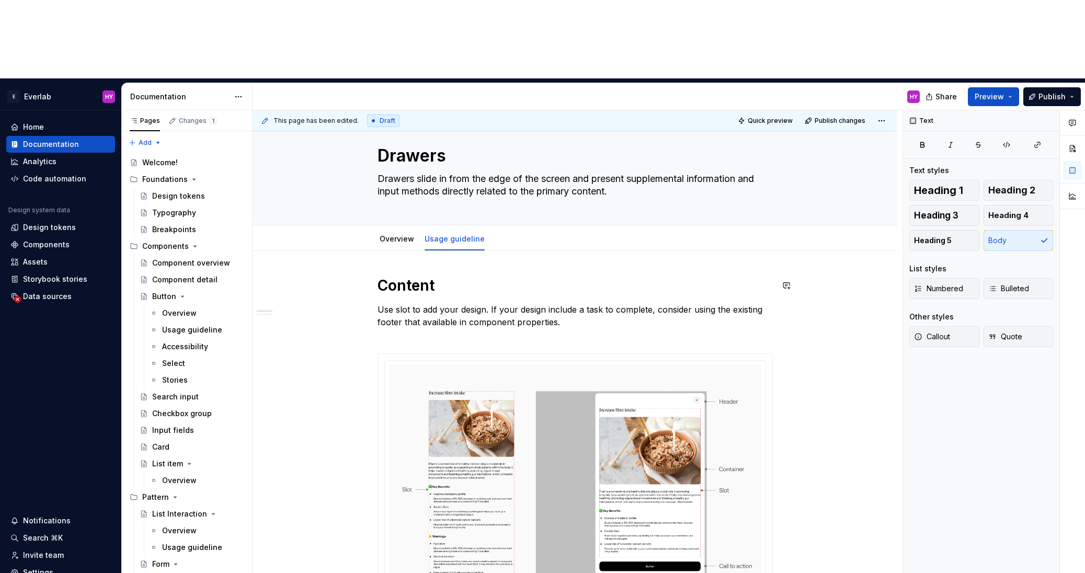
scroll to position [11, 0]
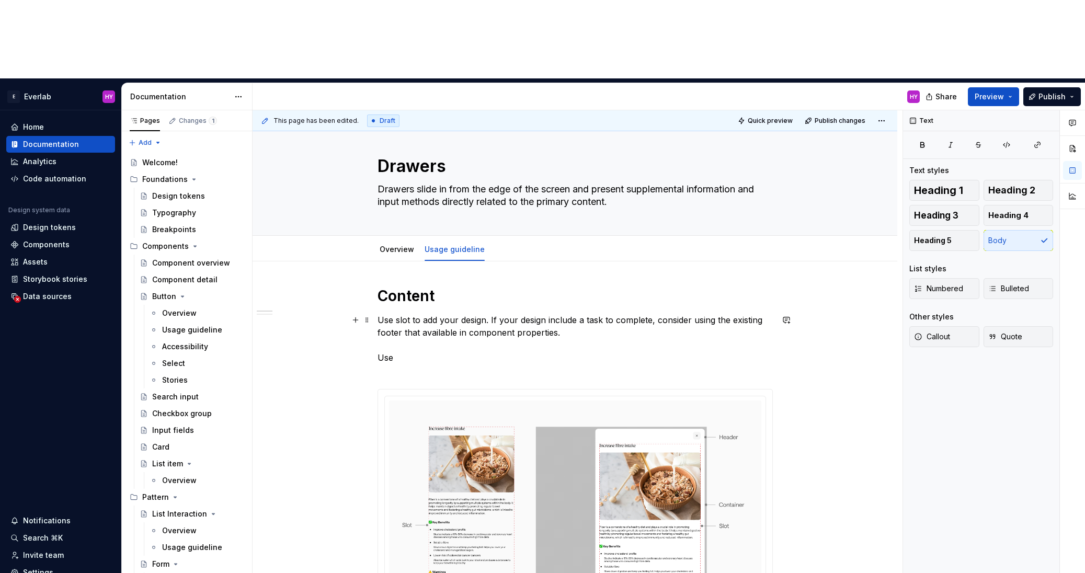
click at [653, 314] on p "Use slot to add your design. If your design include a task to complete, conside…" at bounding box center [575, 345] width 395 height 63
click at [608, 314] on p "Use slot to add your design. If your design include a task to complete, conside…" at bounding box center [575, 345] width 395 height 63
click at [492, 314] on p "Use slot to add your design. If your design include a task to complete and call…" at bounding box center [575, 345] width 395 height 63
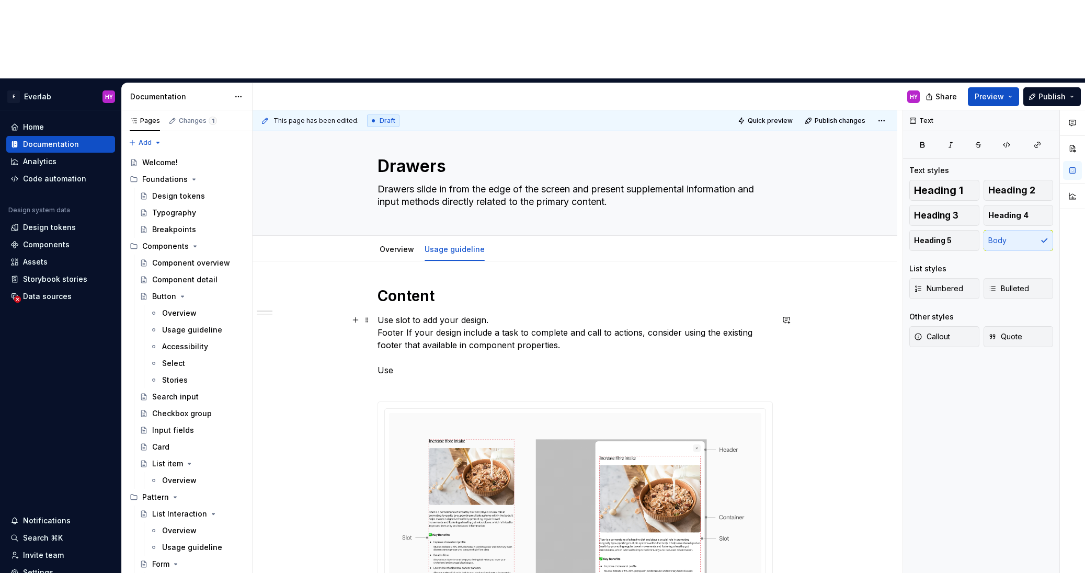
drag, startPoint x: 379, startPoint y: 240, endPoint x: 389, endPoint y: 239, distance: 10.1
click at [379, 240] on div "**********" at bounding box center [578, 381] width 650 height 542
click at [451, 314] on p "Use slot to add your design. Footer If your design include a task to complete a…" at bounding box center [575, 351] width 395 height 75
drag, startPoint x: 413, startPoint y: 246, endPoint x: 405, endPoint y: 244, distance: 8.3
click at [413, 313] on p "Use slot to add your design. Footer If your design include a task to complete a…" at bounding box center [575, 350] width 395 height 75
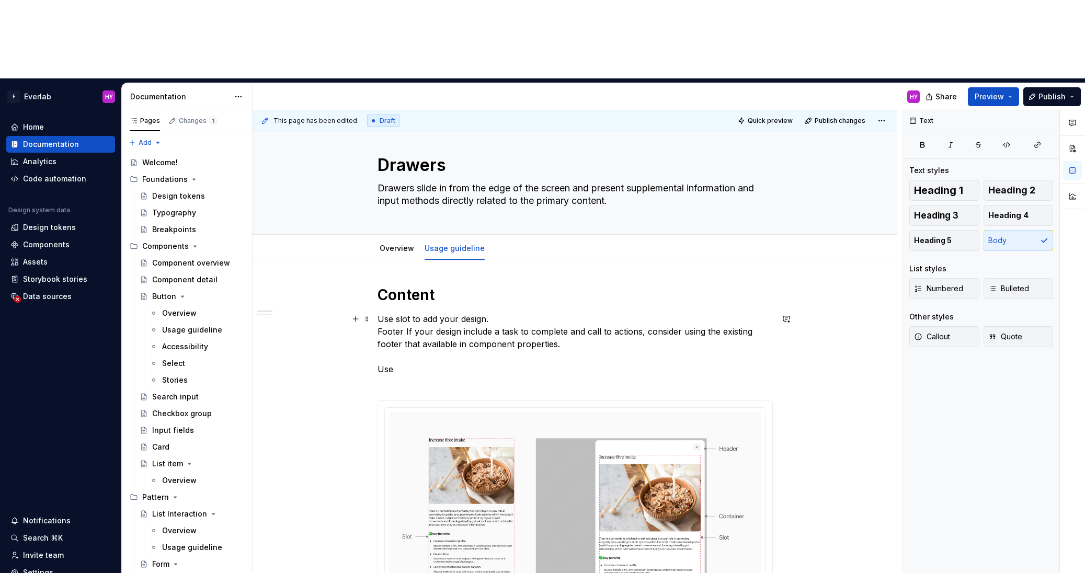
click at [389, 313] on p "Use slot to add your design. Footer If your design include a task to complete a…" at bounding box center [575, 350] width 395 height 75
drag, startPoint x: 381, startPoint y: 239, endPoint x: 388, endPoint y: 239, distance: 6.8
click at [382, 314] on p "Use slot to add your design. Footer If your design include a task to complete a…" at bounding box center [575, 351] width 395 height 75
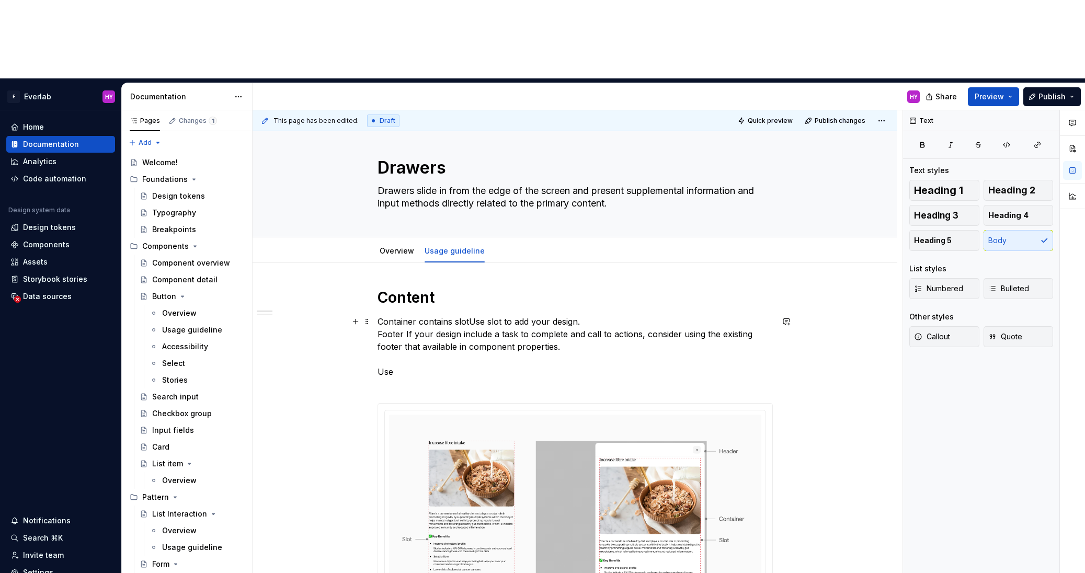
drag, startPoint x: 472, startPoint y: 245, endPoint x: 507, endPoint y: 243, distance: 34.6
click at [472, 315] on p "Container contains slotUse slot to add your design. Footer If your design inclu…" at bounding box center [575, 352] width 395 height 75
click at [539, 315] on p "Container contains slot, use slot to add your design. Footer If your design inc…" at bounding box center [575, 352] width 395 height 75
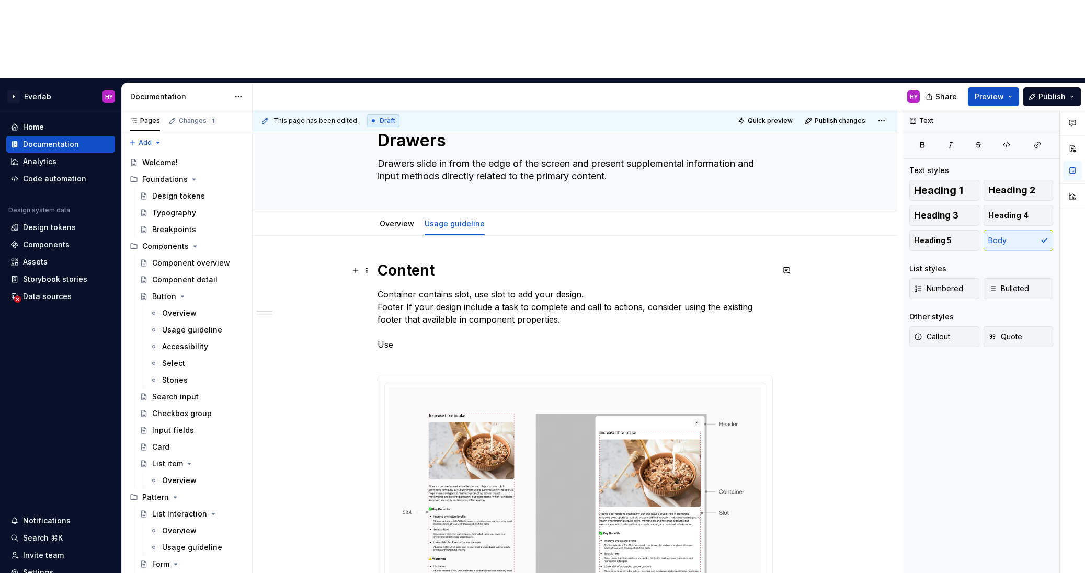
scroll to position [25, 0]
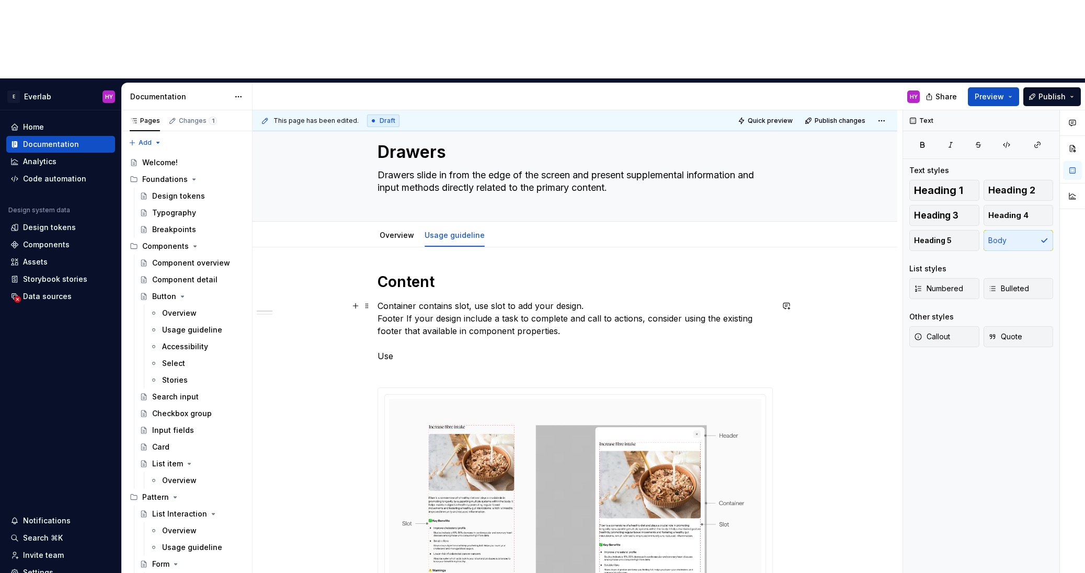
click at [589, 300] on p "Container contains slot, use slot to add your design. Footer If your design inc…" at bounding box center [575, 337] width 395 height 75
drag, startPoint x: 400, startPoint y: 266, endPoint x: 388, endPoint y: 272, distance: 14.0
click at [400, 300] on p "Container contains slot, use slot to add your design. Footer If your design inc…" at bounding box center [575, 337] width 395 height 75
drag, startPoint x: 379, startPoint y: 276, endPoint x: 413, endPoint y: 276, distance: 34.0
click at [381, 277] on div "**********" at bounding box center [578, 381] width 650 height 542
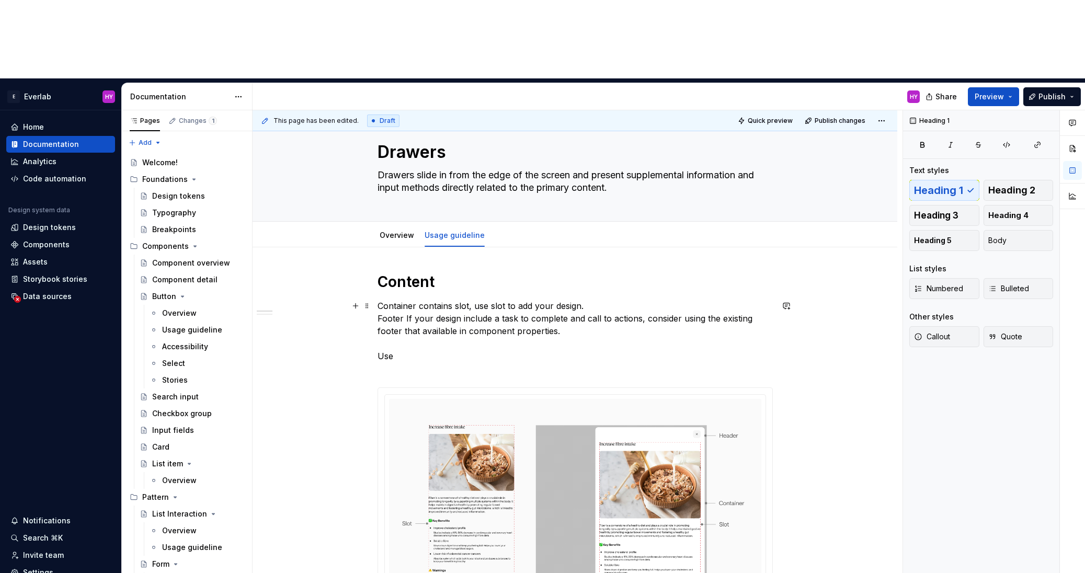
click at [402, 300] on p "Container contains slot, use slot to add your design. Footer If your design inc…" at bounding box center [575, 337] width 395 height 75
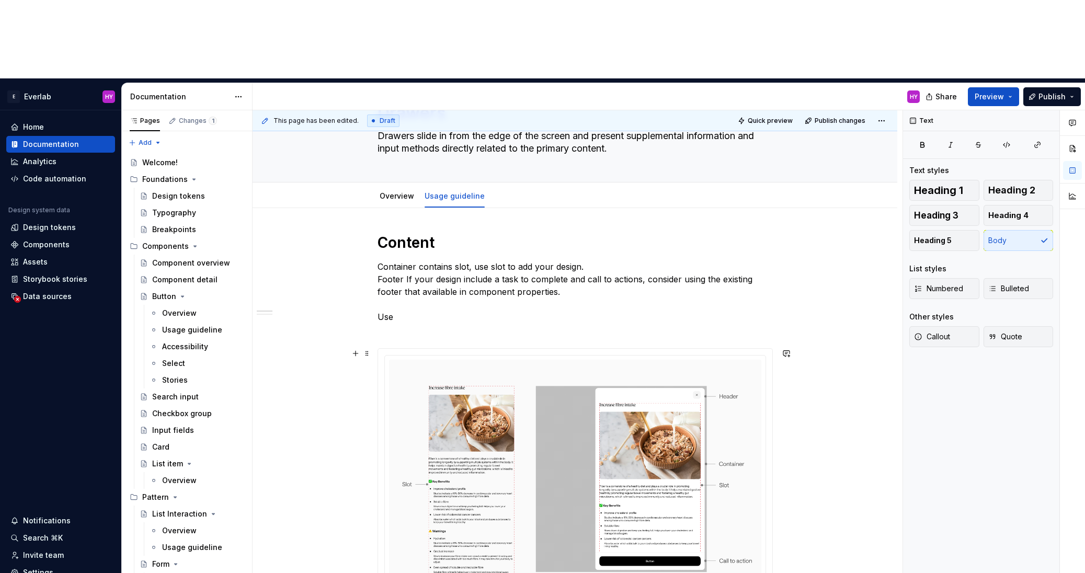
scroll to position [65, 0]
click at [402, 259] on p "Container contains slot, use slot to add your design. Footer If your design inc…" at bounding box center [575, 296] width 395 height 75
click at [412, 259] on p "Container contains slot, use slot to add your design. Footer If your design inc…" at bounding box center [575, 296] width 395 height 75
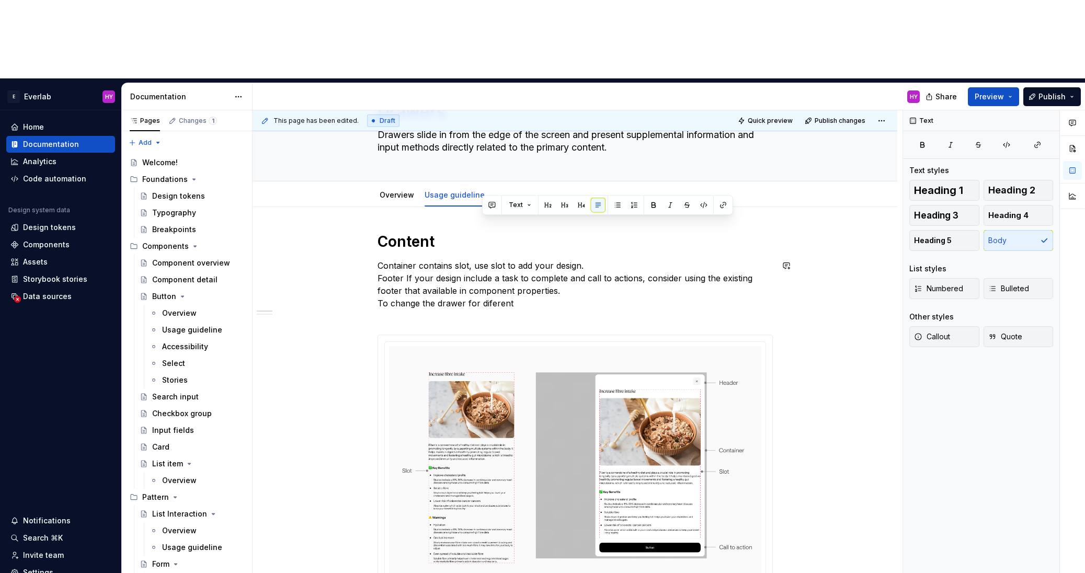
click at [467, 259] on p "Container contains slot, use slot to add your design. Footer If your design inc…" at bounding box center [575, 290] width 395 height 63
drag, startPoint x: 524, startPoint y: 228, endPoint x: 483, endPoint y: 227, distance: 40.8
click at [483, 259] on p "Container contains slot, use slot to add your design. Footer If your design inc…" at bounding box center [575, 290] width 395 height 63
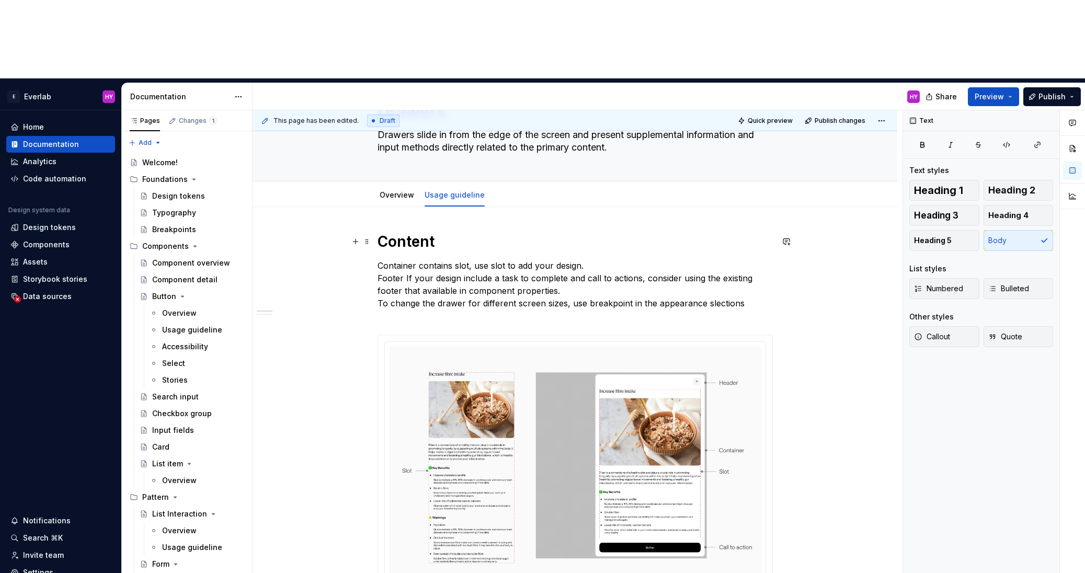
click at [425, 232] on h1 "Content" at bounding box center [575, 241] width 395 height 19
drag, startPoint x: 418, startPoint y: 162, endPoint x: 376, endPoint y: 160, distance: 41.9
click at [380, 232] on h1 "Instructions" at bounding box center [575, 241] width 395 height 19
click at [528, 232] on h1 "Usage instructions" at bounding box center [575, 241] width 395 height 19
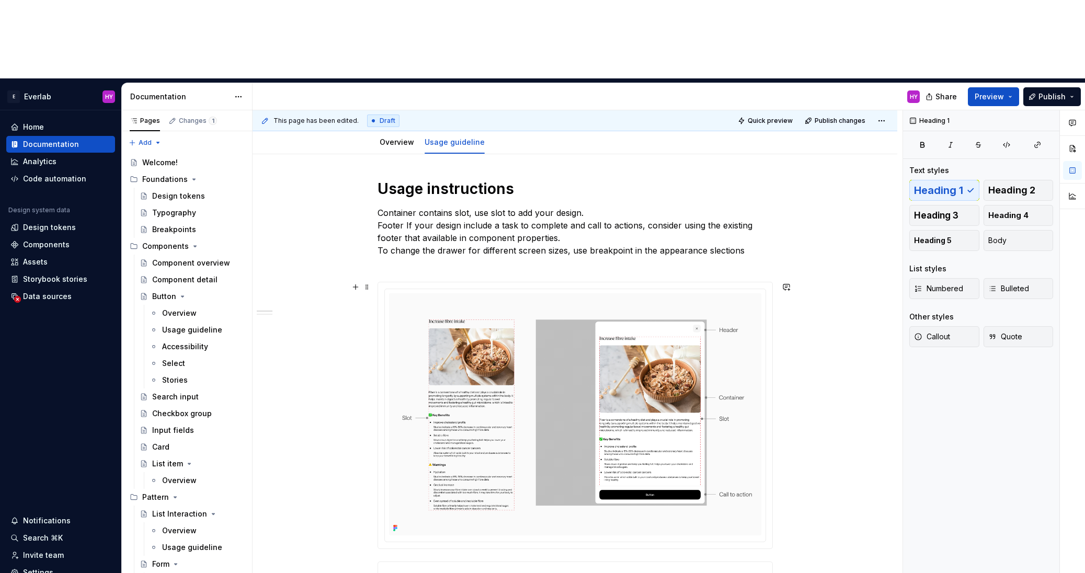
scroll to position [93, 0]
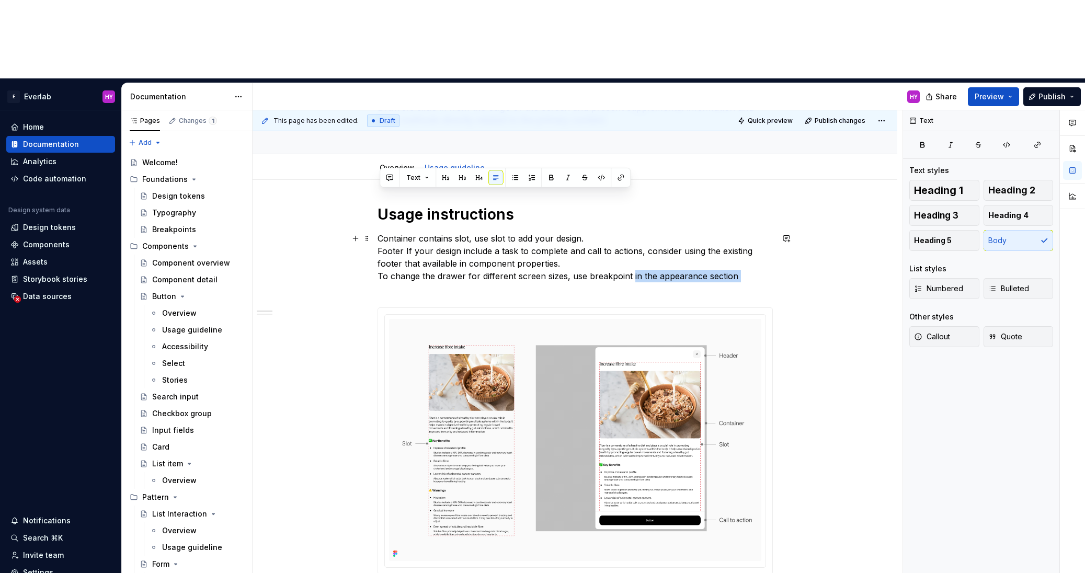
drag, startPoint x: 633, startPoint y: 196, endPoint x: 698, endPoint y: 203, distance: 65.2
click at [698, 232] on p "Container contains slot, use slot to add your design. Footer If your design inc…" at bounding box center [575, 263] width 395 height 63
click at [673, 232] on p "Container contains slot, use slot to add your design. Footer If your design inc…" at bounding box center [575, 263] width 395 height 63
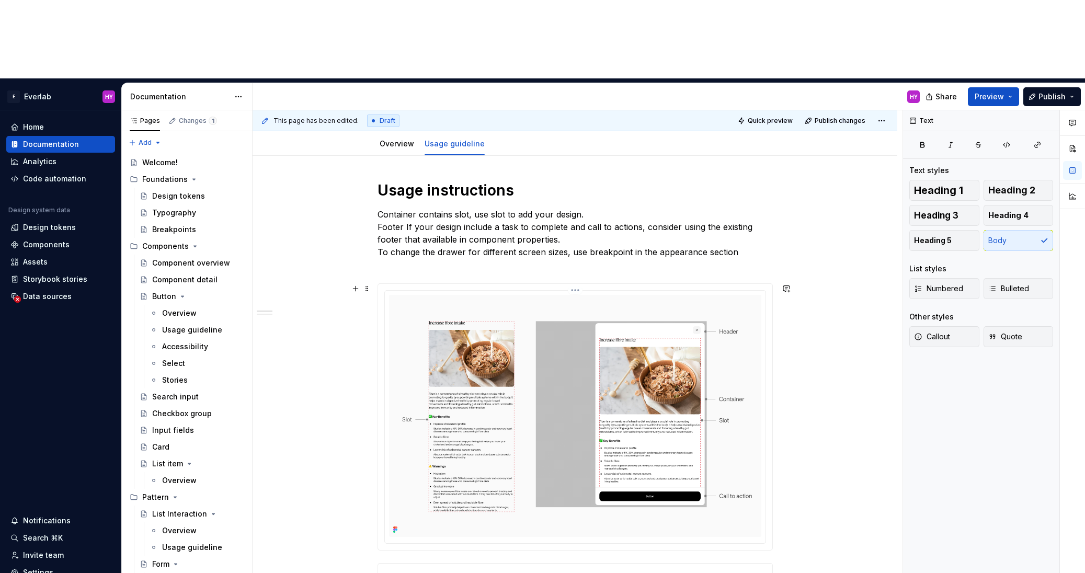
scroll to position [110, 0]
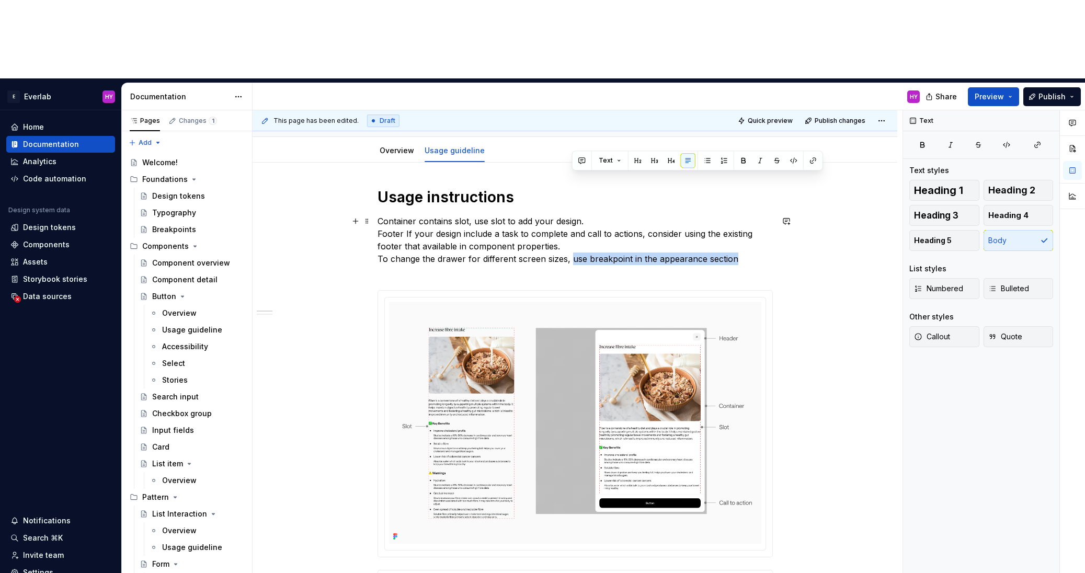
drag, startPoint x: 573, startPoint y: 176, endPoint x: 743, endPoint y: 182, distance: 170.6
click at [743, 215] on p "Container contains slot, use slot to add your design. Footer If your design inc…" at bounding box center [575, 246] width 395 height 63
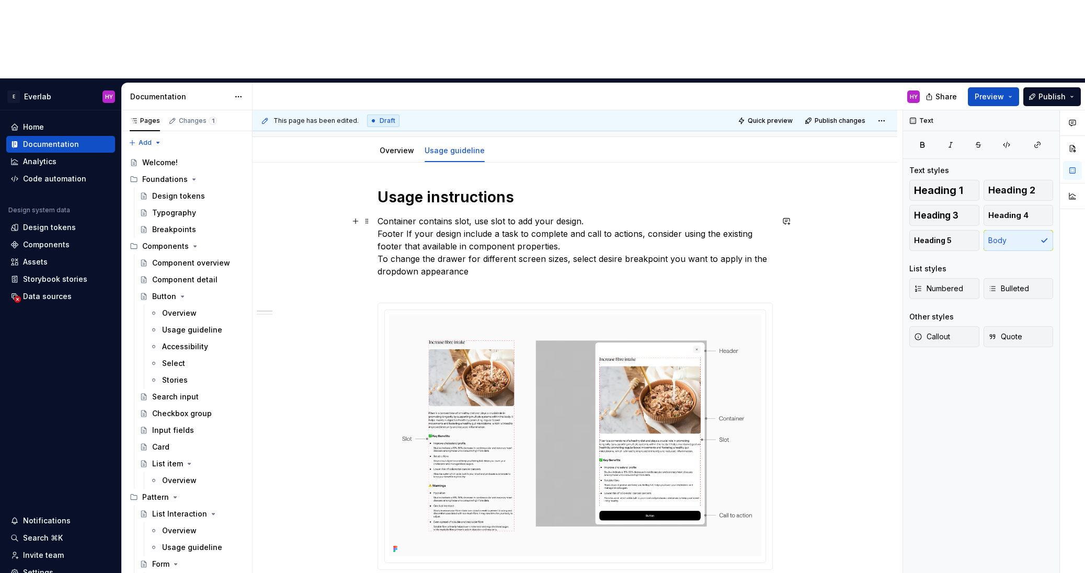
click at [489, 215] on p "Container contains slot, use slot to add your design. Footer If your design inc…" at bounding box center [575, 252] width 395 height 75
drag, startPoint x: 423, startPoint y: 192, endPoint x: 369, endPoint y: 193, distance: 53.9
click at [461, 215] on p "Container contains slot, use slot to add your design. Footer If your design inc…" at bounding box center [575, 252] width 395 height 75
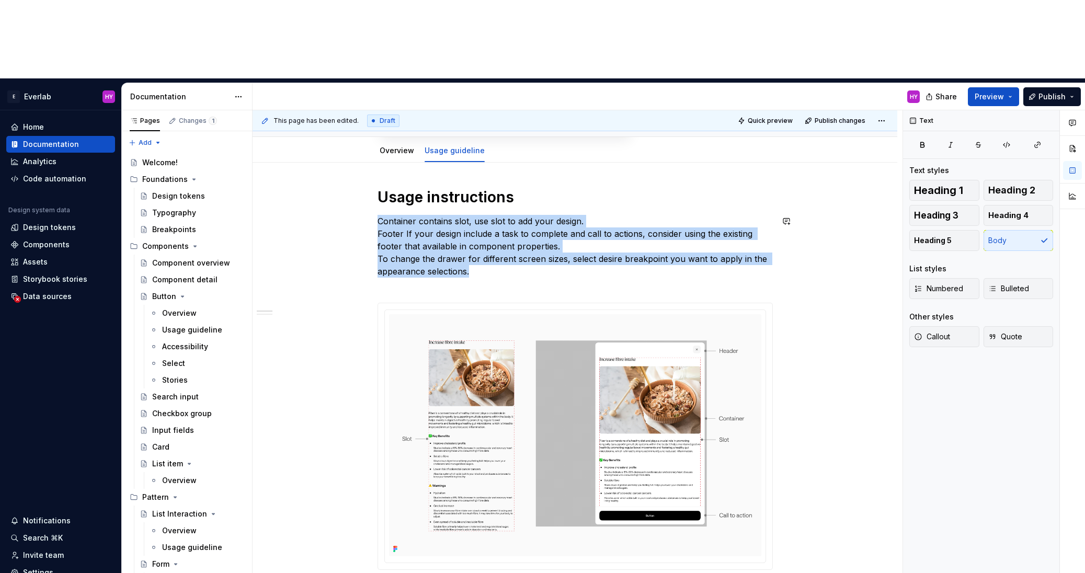
drag, startPoint x: 505, startPoint y: 189, endPoint x: 360, endPoint y: 133, distance: 155.3
copy p "Container contains slot, use slot to add your design. Footer If your design inc…"
click at [424, 215] on p "Container contains slot, use slot to add your design. Footer If your design inc…" at bounding box center [575, 252] width 395 height 75
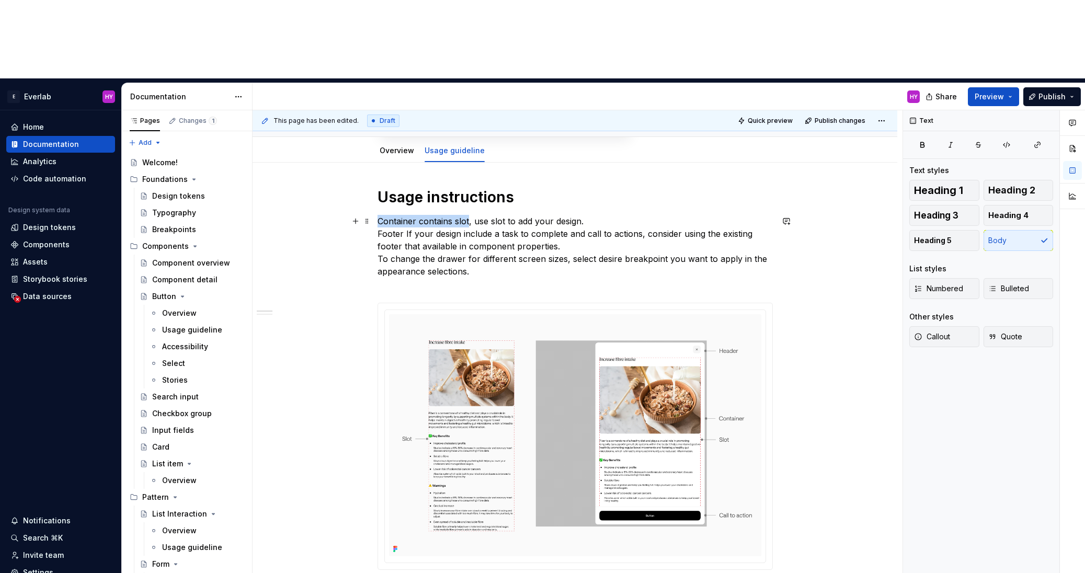
drag, startPoint x: 472, startPoint y: 140, endPoint x: 376, endPoint y: 139, distance: 95.7
click at [452, 215] on p "Container & Slots, use slot to add your design. Footer If your design include a…" at bounding box center [575, 252] width 395 height 75
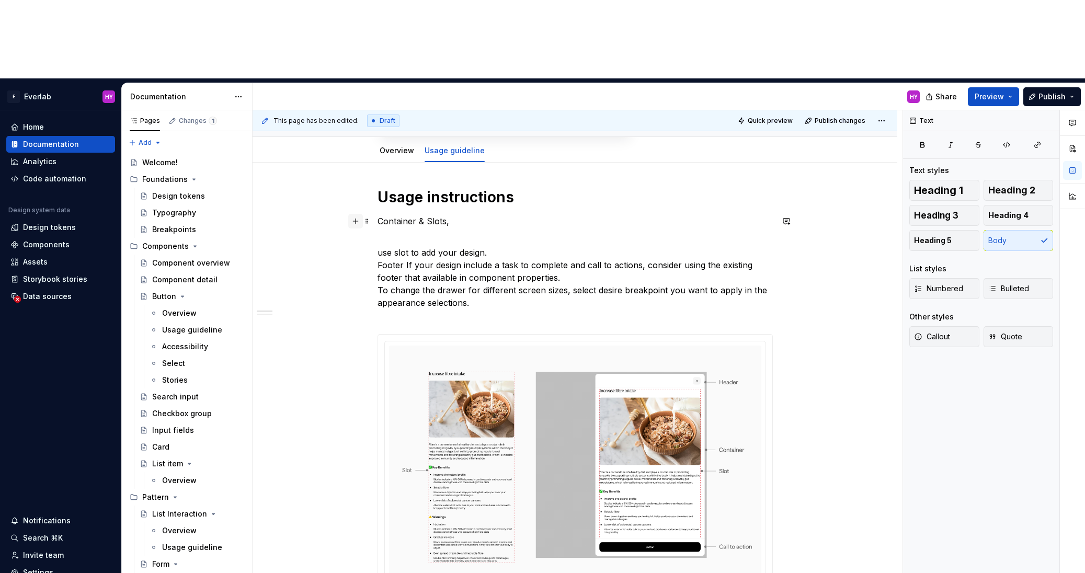
drag, startPoint x: 455, startPoint y: 142, endPoint x: 354, endPoint y: 139, distance: 101.0
click at [477, 123] on button "button" at bounding box center [479, 123] width 15 height 15
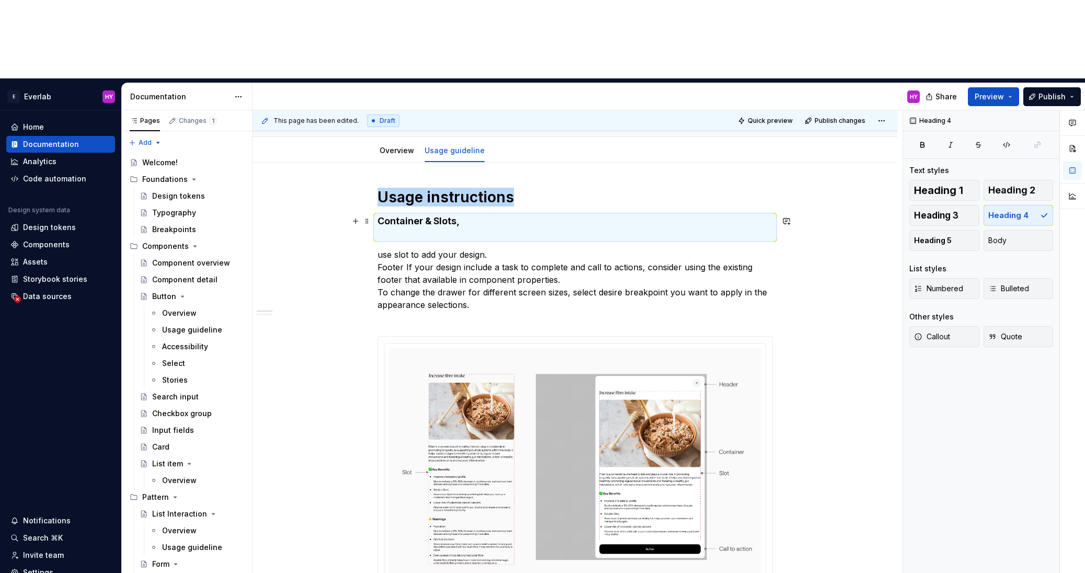
click at [445, 215] on h4 "Container & Slots," at bounding box center [575, 227] width 395 height 25
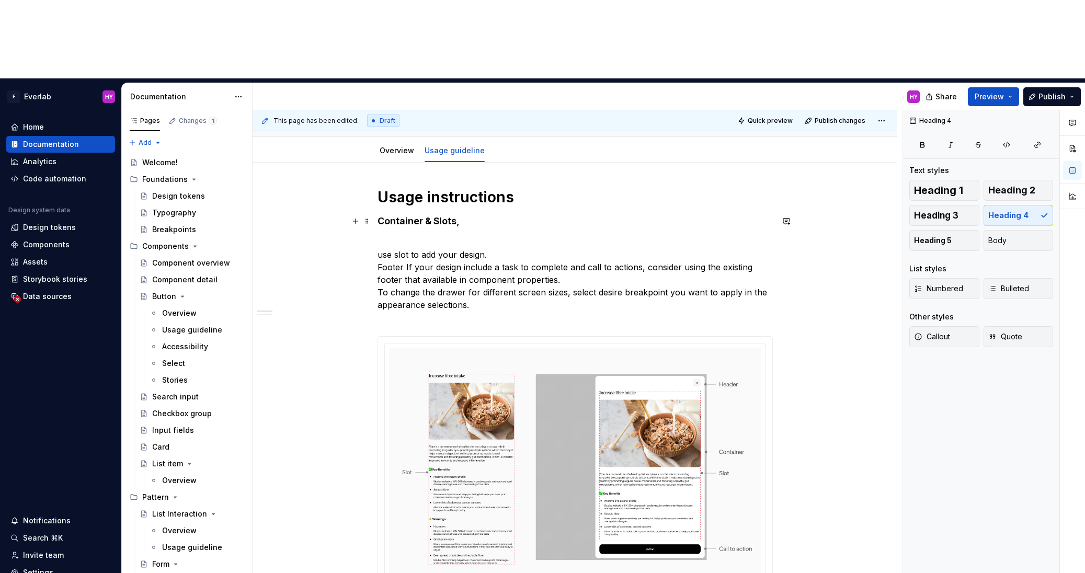
click at [403, 215] on h4 "Container & Slots," at bounding box center [575, 227] width 395 height 25
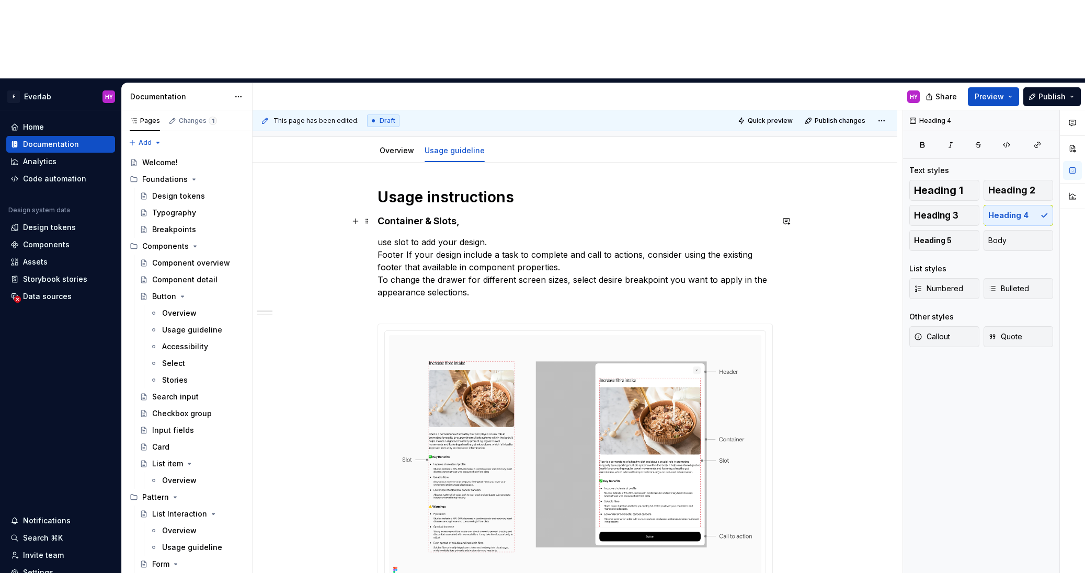
drag, startPoint x: 465, startPoint y: 142, endPoint x: 474, endPoint y: 141, distance: 9.5
click at [469, 215] on h4 "Container & Slots," at bounding box center [575, 221] width 395 height 13
click at [472, 236] on p "use slot to add your design. Footer If your design include a task to complete a…" at bounding box center [575, 273] width 395 height 75
drag, startPoint x: 482, startPoint y: 161, endPoint x: 375, endPoint y: 162, distance: 107.2
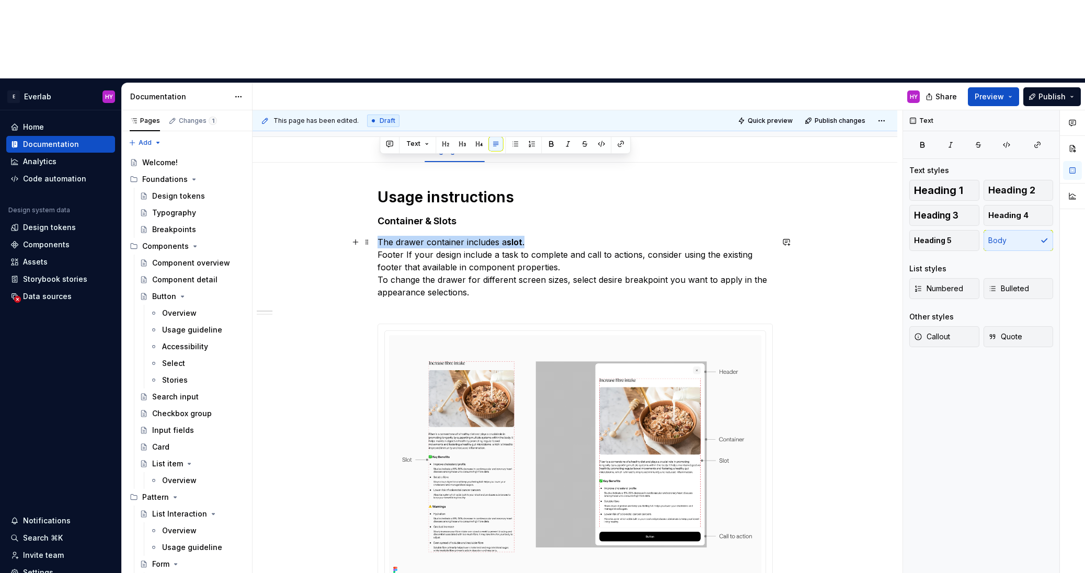
drag, startPoint x: 532, startPoint y: 160, endPoint x: 380, endPoint y: 160, distance: 151.7
click at [380, 236] on p "The drawer container includes a slot . Footer If your design include a task to …" at bounding box center [575, 273] width 395 height 75
click at [514, 237] on strong "slot" at bounding box center [515, 242] width 16 height 10
click at [539, 236] on p "The drawer container includes a slot . Footer If your design include a task to …" at bounding box center [575, 273] width 395 height 75
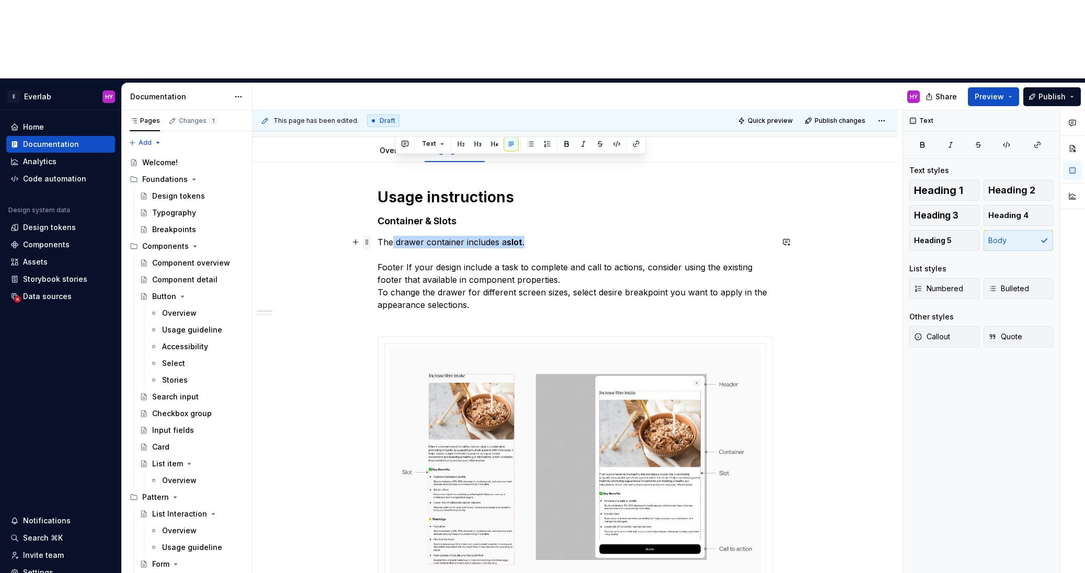
drag, startPoint x: 539, startPoint y: 162, endPoint x: 371, endPoint y: 157, distance: 167.4
click at [530, 236] on p "The drawer container includes a slot . Footer If your design include a task to …" at bounding box center [575, 280] width 395 height 88
drag, startPoint x: 530, startPoint y: 160, endPoint x: 376, endPoint y: 161, distance: 153.8
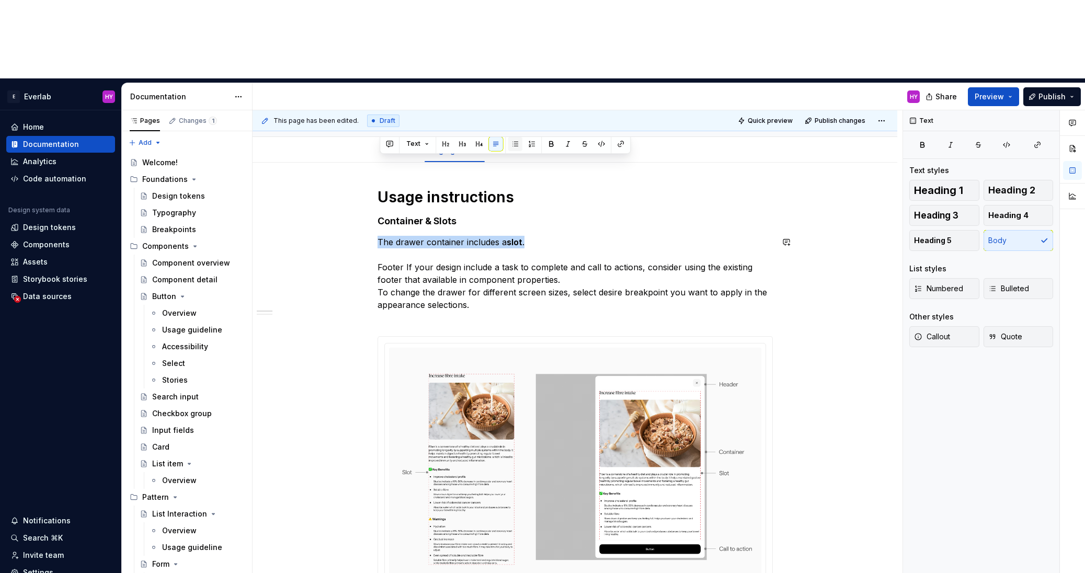
click at [511, 146] on button "button" at bounding box center [515, 144] width 15 height 15
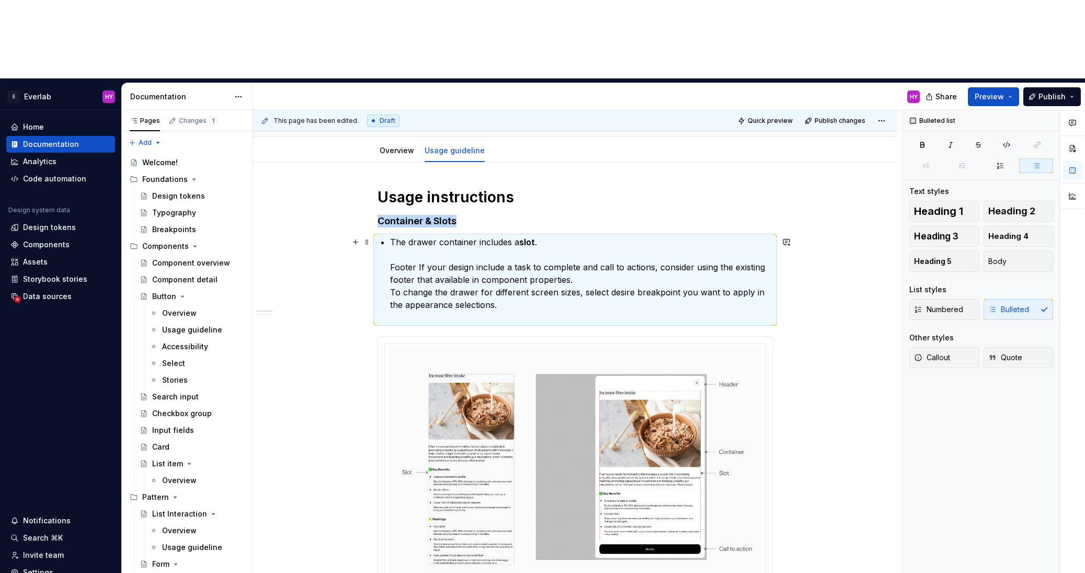
click at [485, 236] on p "The drawer container includes a slot . Footer If your design include a task to …" at bounding box center [581, 280] width 383 height 88
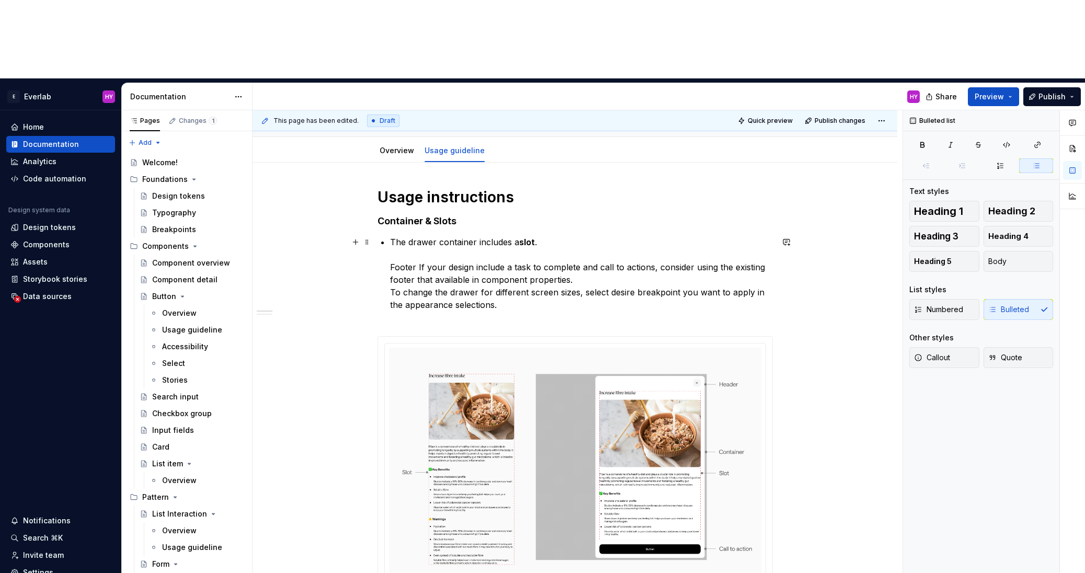
click at [494, 236] on p "The drawer container includes a slot . Footer If your design include a task to …" at bounding box center [581, 280] width 383 height 88
click at [565, 236] on p "The drawer container includes a slot . Footer If your design include a task to …" at bounding box center [581, 280] width 383 height 88
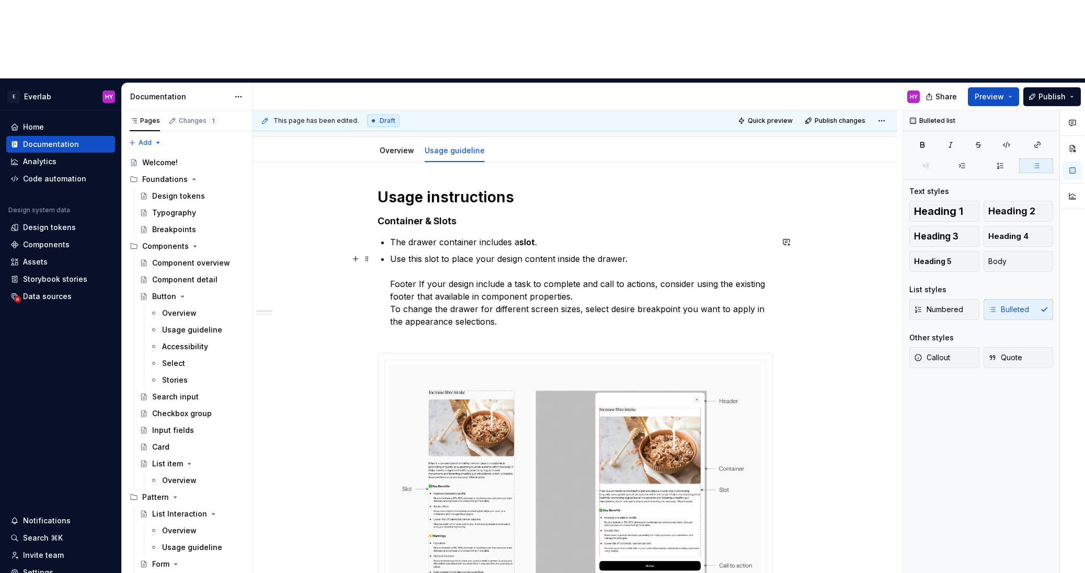
click at [666, 253] on p "Use this slot to place your design content inside the drawer. Footer If your de…" at bounding box center [581, 297] width 383 height 88
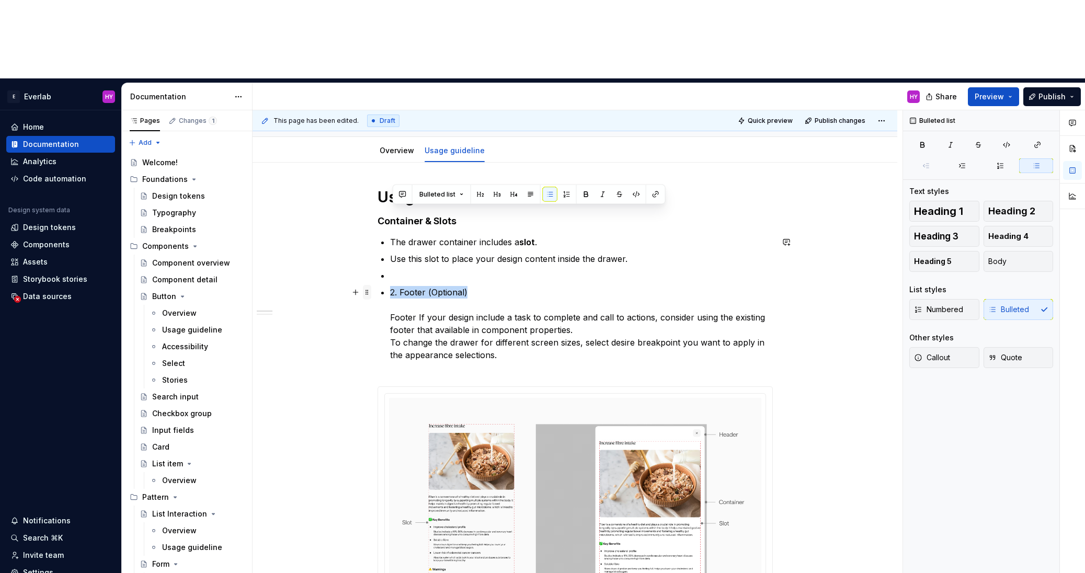
drag, startPoint x: 472, startPoint y: 211, endPoint x: 369, endPoint y: 215, distance: 103.1
click at [508, 193] on button "button" at bounding box center [514, 194] width 15 height 15
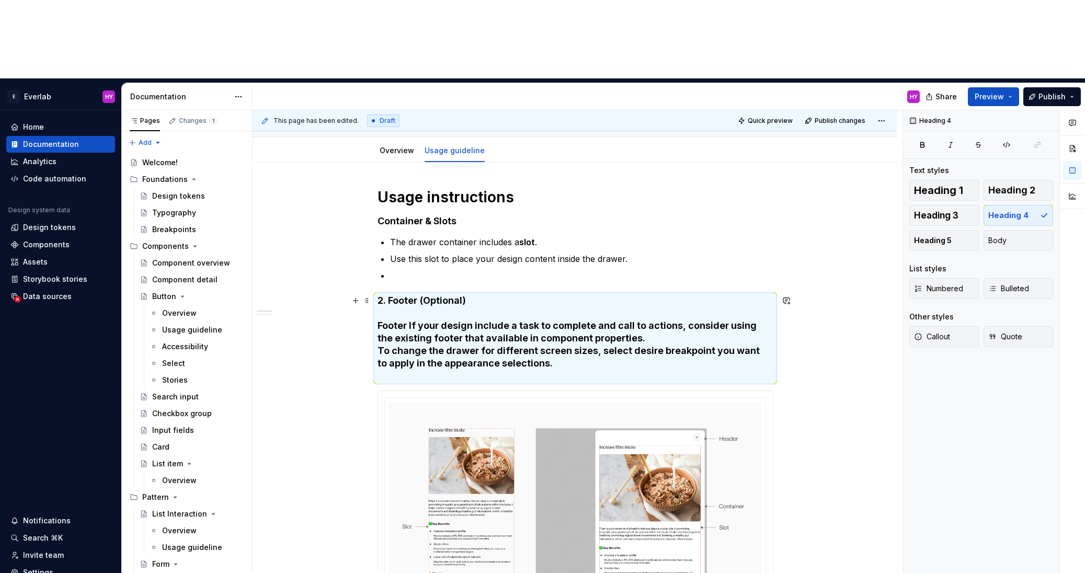
click at [461, 295] on h4 "2. Footer (Optional) Footer If your design include a task to complete and call …" at bounding box center [575, 339] width 395 height 88
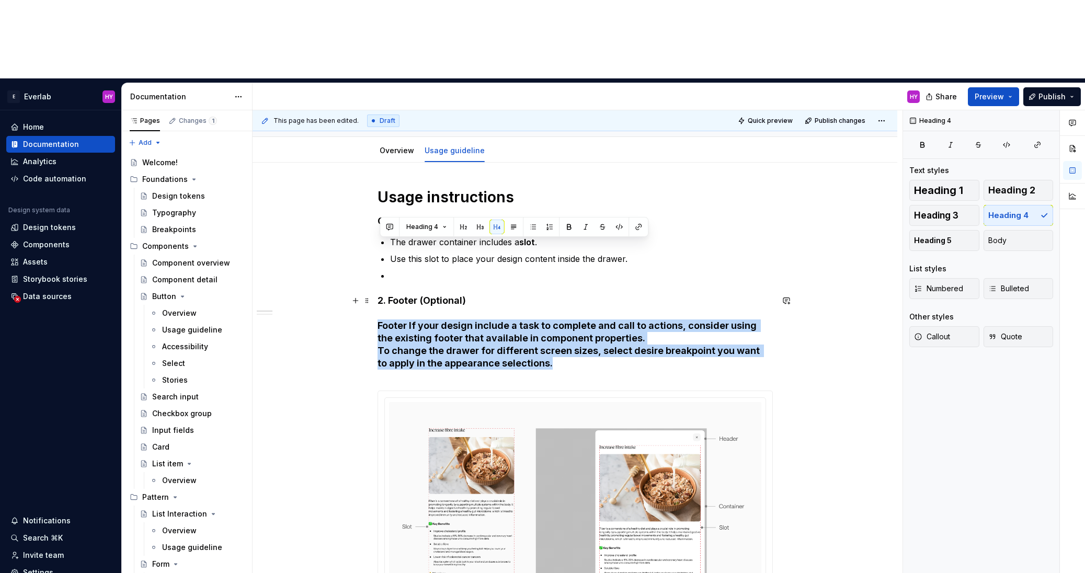
drag, startPoint x: 565, startPoint y: 287, endPoint x: 339, endPoint y: 247, distance: 229.5
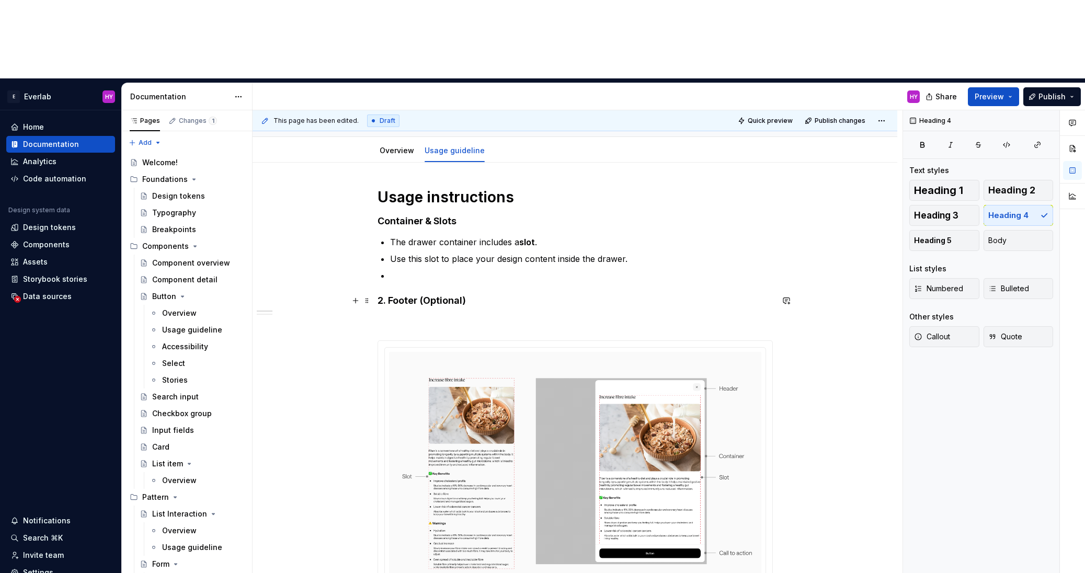
click at [393, 295] on h4 "2. Footer (Optional)" at bounding box center [575, 314] width 395 height 38
click at [414, 269] on p at bounding box center [581, 275] width 383 height 13
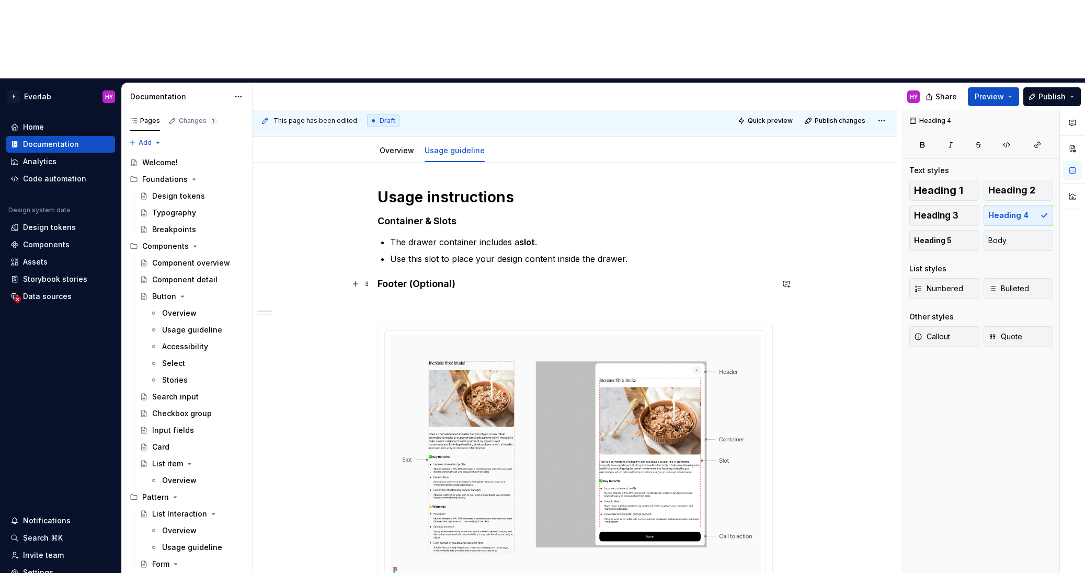
click at [489, 278] on h4 "Footer (Optional)" at bounding box center [575, 297] width 395 height 38
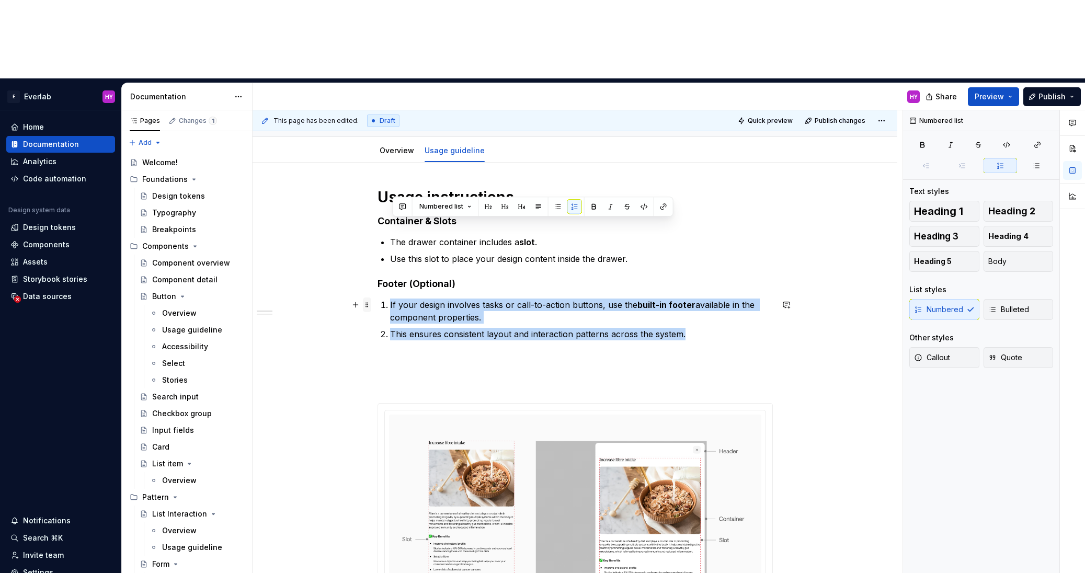
drag, startPoint x: 625, startPoint y: 255, endPoint x: 368, endPoint y: 228, distance: 258.3
click at [551, 205] on button "button" at bounding box center [558, 206] width 15 height 15
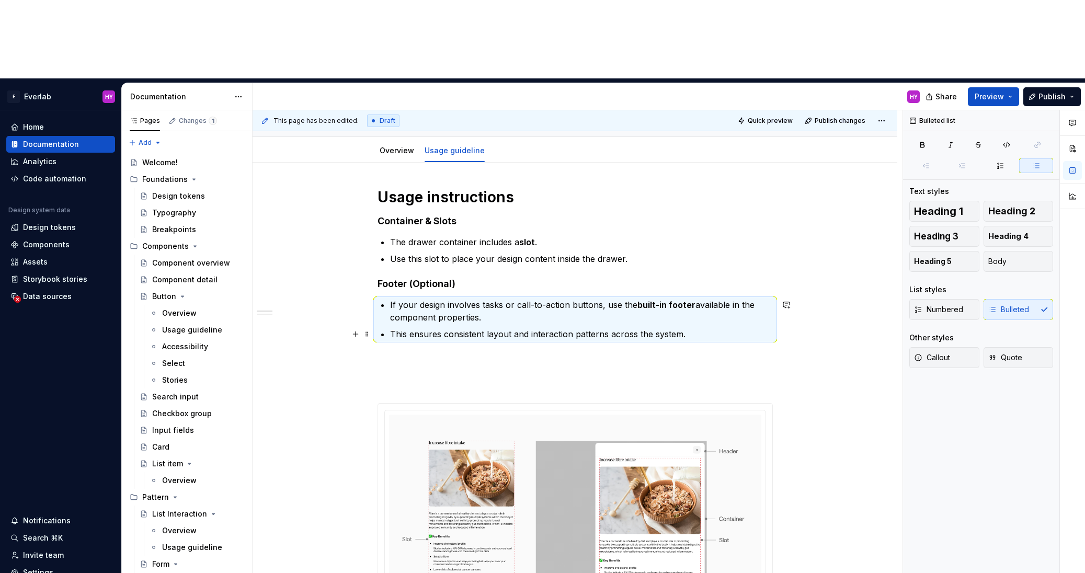
click at [700, 328] on p "This ensures consistent layout and interaction patterns across the system." at bounding box center [581, 334] width 383 height 13
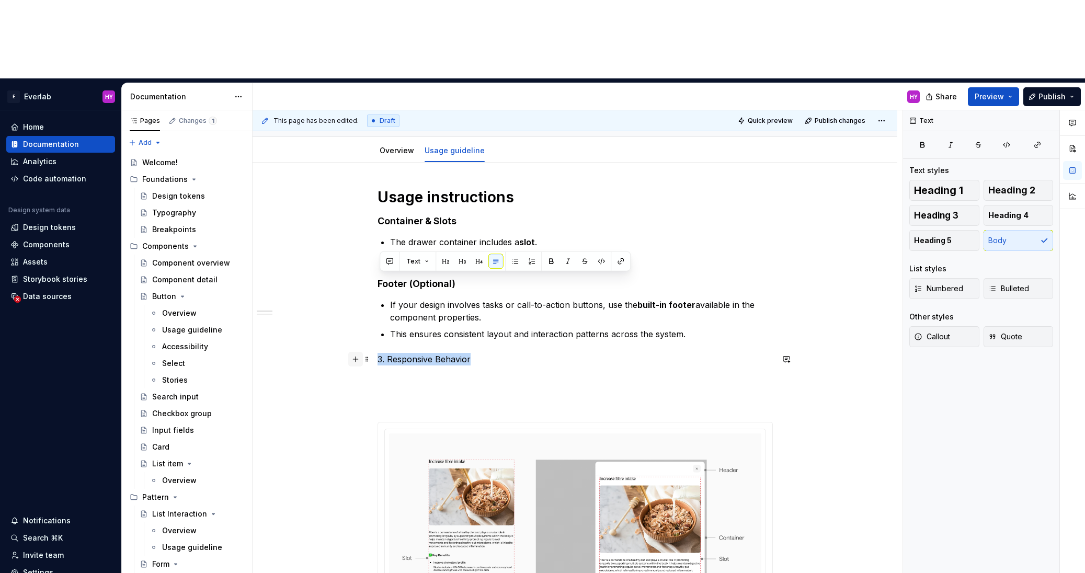
drag, startPoint x: 490, startPoint y: 280, endPoint x: 357, endPoint y: 279, distance: 132.9
click at [476, 259] on button "button" at bounding box center [479, 261] width 15 height 15
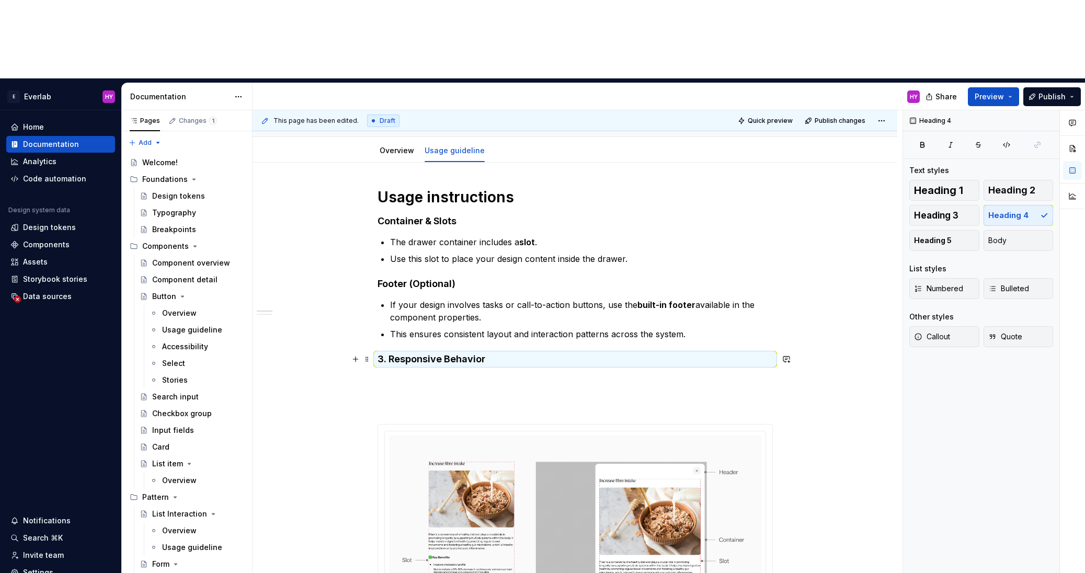
click at [395, 353] on h4 "3. Responsive Behavior" at bounding box center [575, 359] width 395 height 13
drag, startPoint x: 390, startPoint y: 278, endPoint x: 367, endPoint y: 278, distance: 23.5
click at [537, 353] on h4 "Responsive Behavior" at bounding box center [575, 359] width 395 height 13
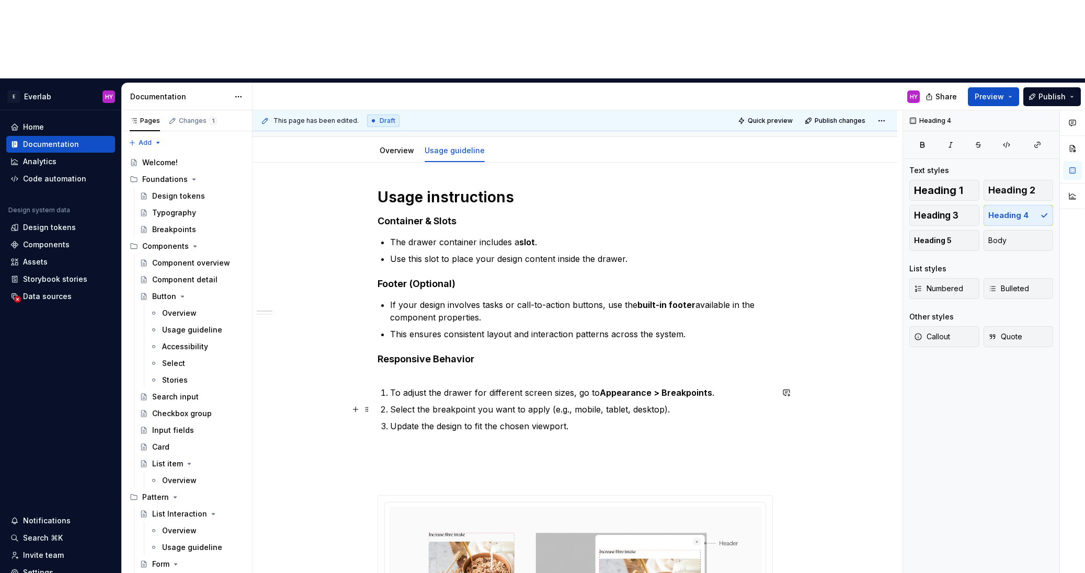
click at [395, 387] on ol "To adjust the drawer for different screen sizes, go to Appearance > Breakpoints…" at bounding box center [581, 410] width 383 height 46
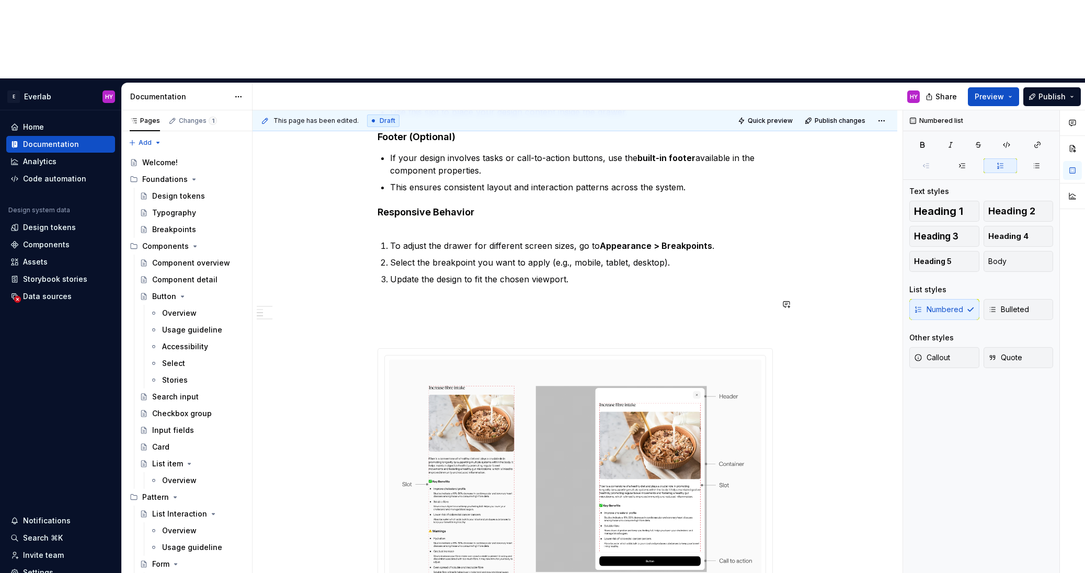
scroll to position [258, 0]
click at [413, 272] on p "Update the design to fit the chosen viewport." at bounding box center [581, 278] width 383 height 13
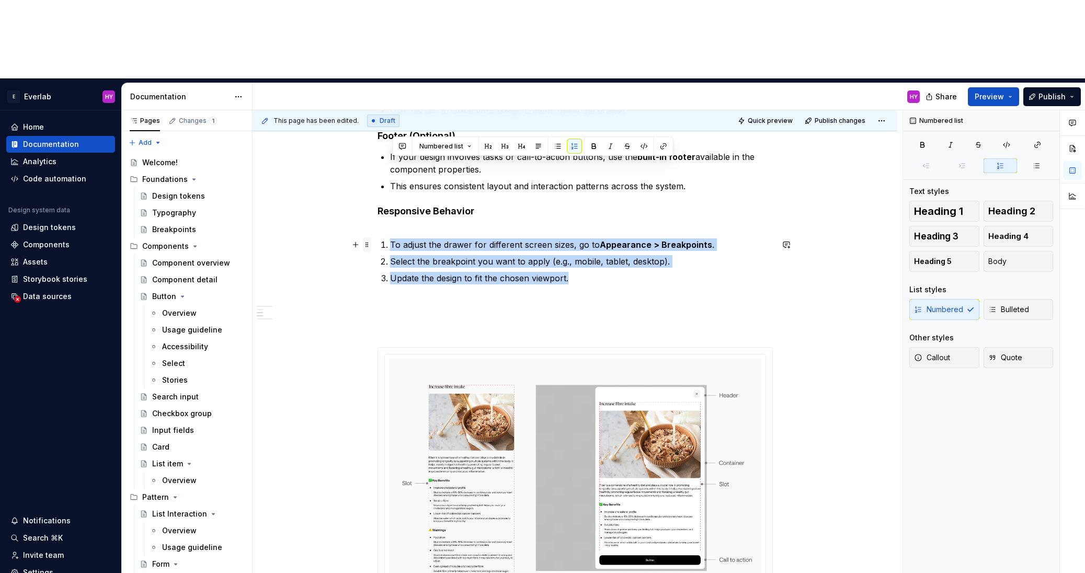
drag, startPoint x: 580, startPoint y: 199, endPoint x: 371, endPoint y: 163, distance: 211.8
click at [378, 163] on div "**********" at bounding box center [575, 563] width 395 height 1047
click at [573, 146] on button "button" at bounding box center [575, 146] width 15 height 15
drag, startPoint x: 580, startPoint y: 200, endPoint x: 558, endPoint y: 133, distance: 70.3
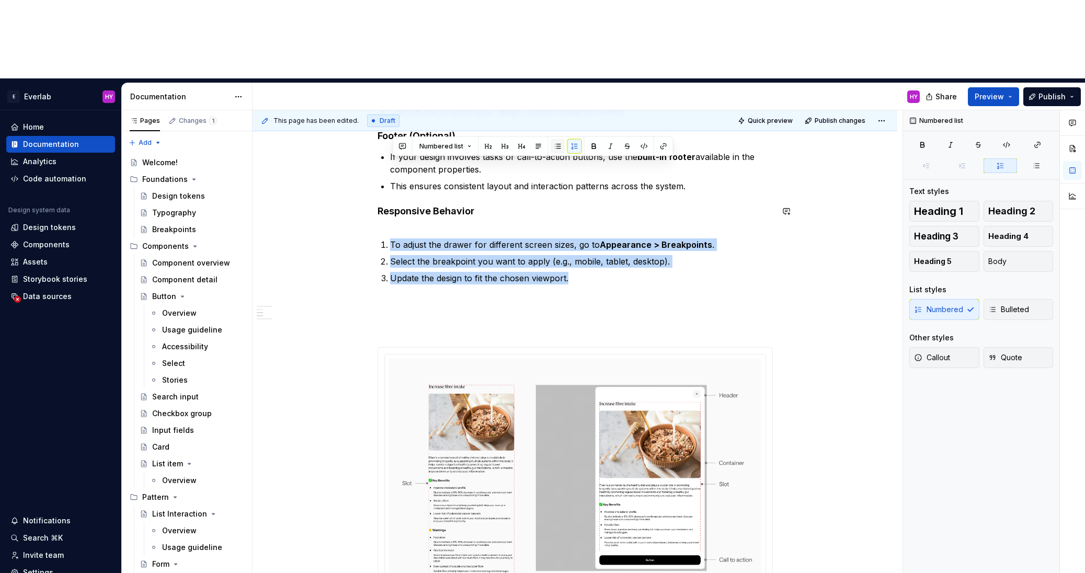
click at [554, 142] on button "button" at bounding box center [558, 146] width 15 height 15
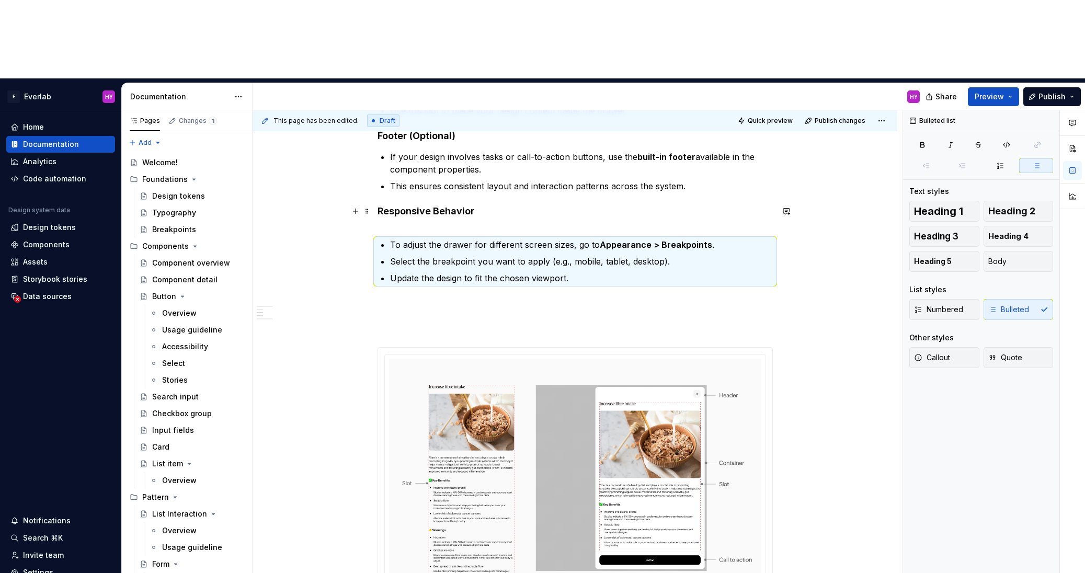
click at [406, 205] on h4 "Responsive Behavior" at bounding box center [575, 217] width 395 height 25
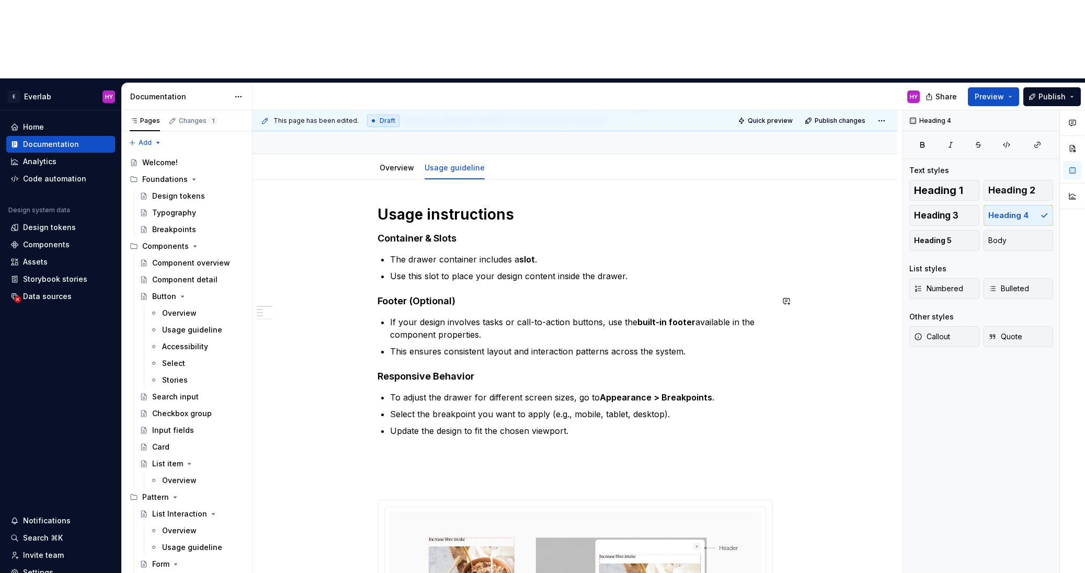
scroll to position [92, 0]
drag, startPoint x: 707, startPoint y: 375, endPoint x: 694, endPoint y: 376, distance: 13.1
click at [707, 451] on p at bounding box center [575, 470] width 395 height 38
click at [551, 451] on p at bounding box center [575, 470] width 395 height 38
click at [510, 451] on p at bounding box center [575, 463] width 395 height 25
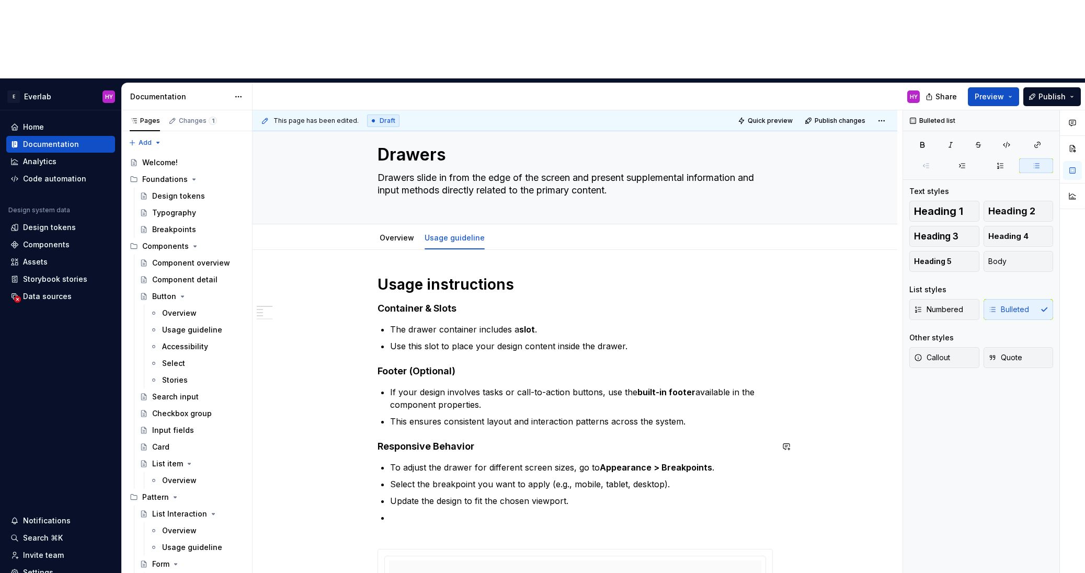
scroll to position [21, 0]
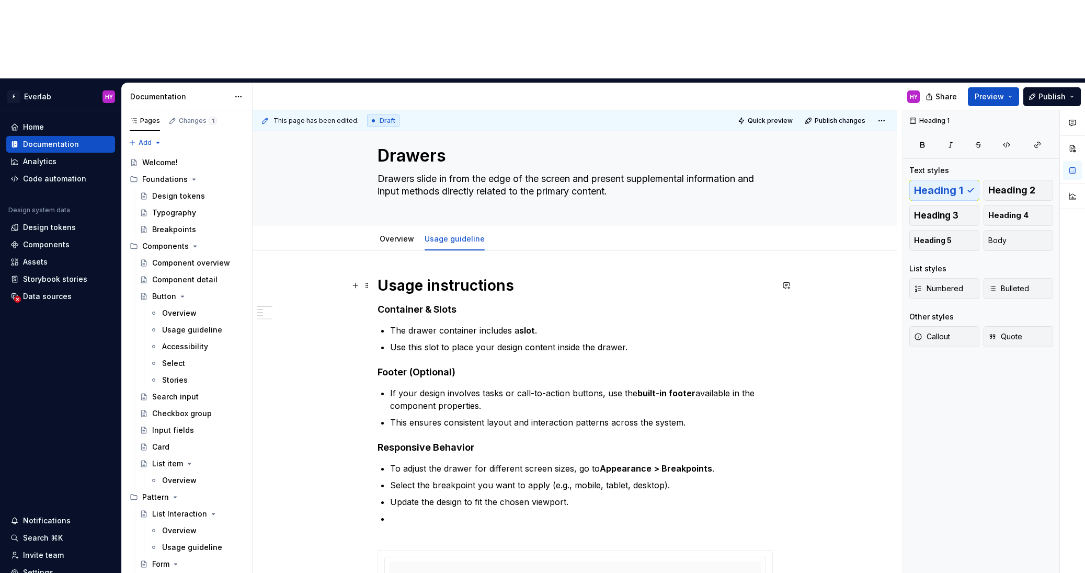
drag, startPoint x: 448, startPoint y: 199, endPoint x: 436, endPoint y: 203, distance: 12.7
click at [448, 276] on h1 "Usage instructions" at bounding box center [575, 285] width 395 height 19
drag, startPoint x: 433, startPoint y: 204, endPoint x: 382, endPoint y: 203, distance: 50.8
click at [382, 276] on h1 "Usage instructions" at bounding box center [575, 285] width 395 height 19
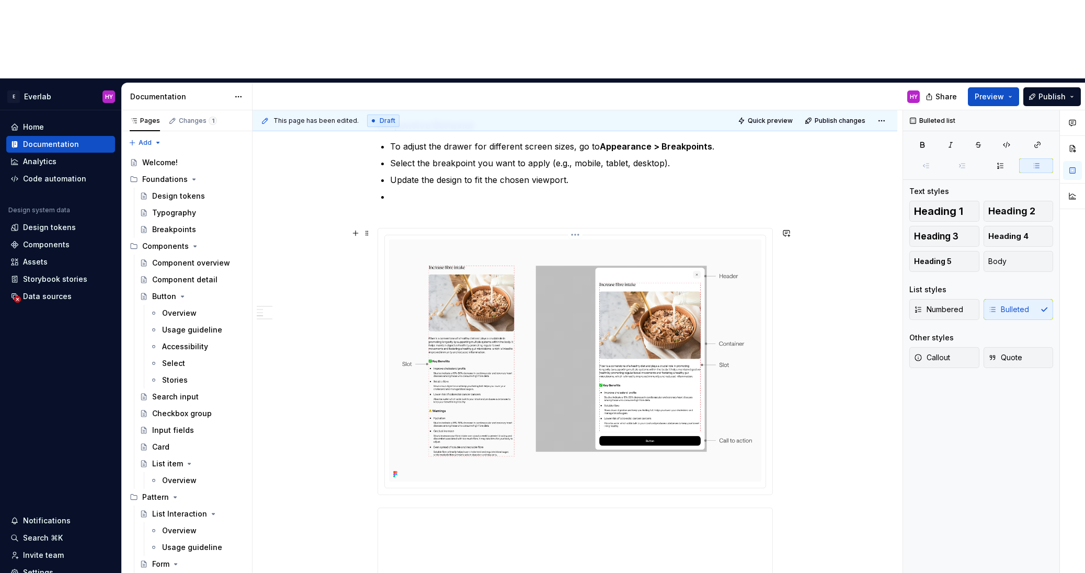
scroll to position [343, 0]
click at [1058, 92] on span "Publish" at bounding box center [1052, 97] width 27 height 10
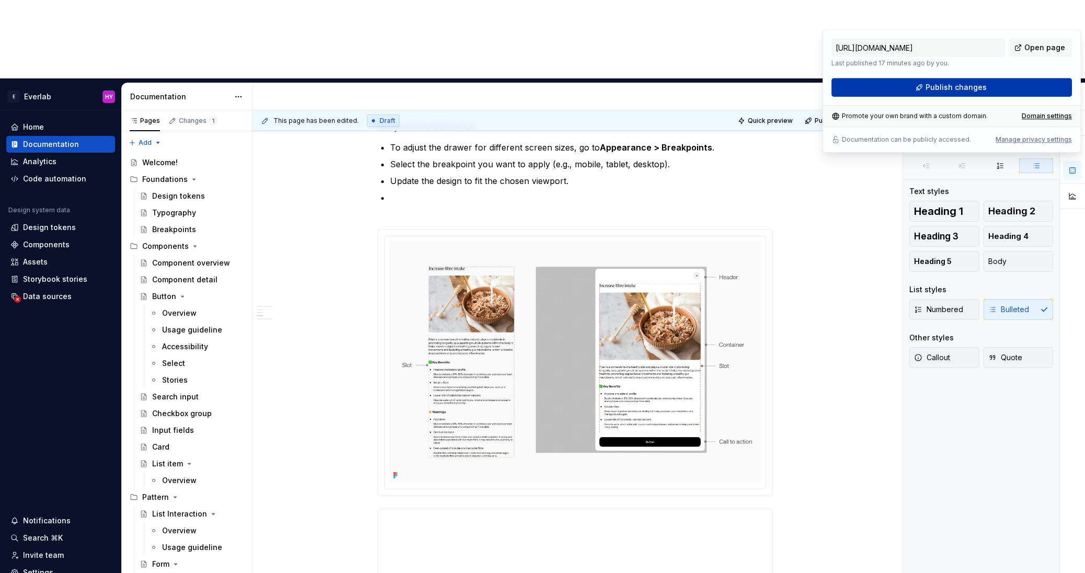
click at [964, 89] on span "Publish changes" at bounding box center [956, 87] width 61 height 10
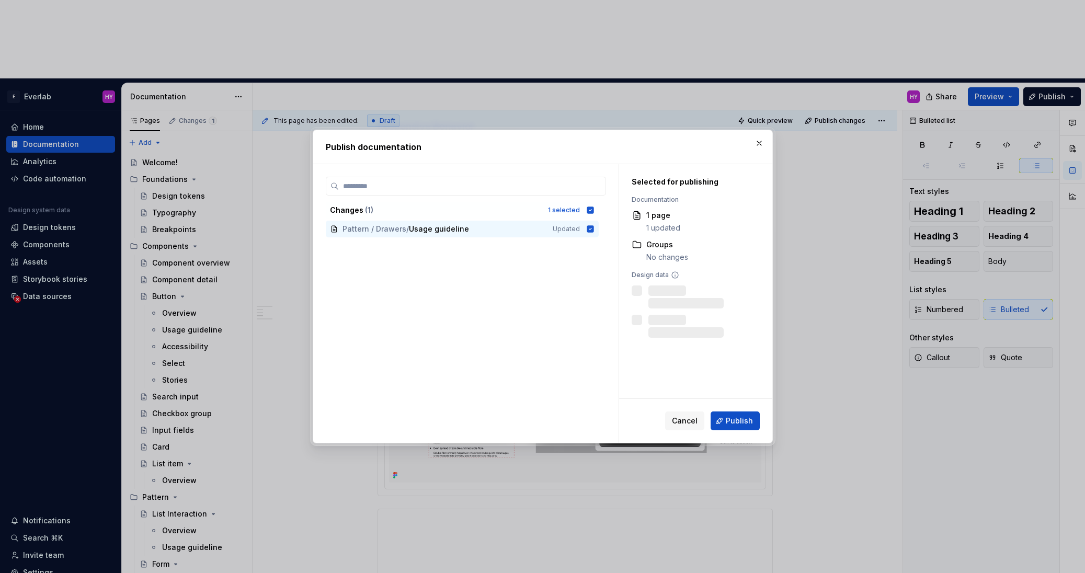
click at [721, 423] on button "Publish" at bounding box center [735, 421] width 49 height 19
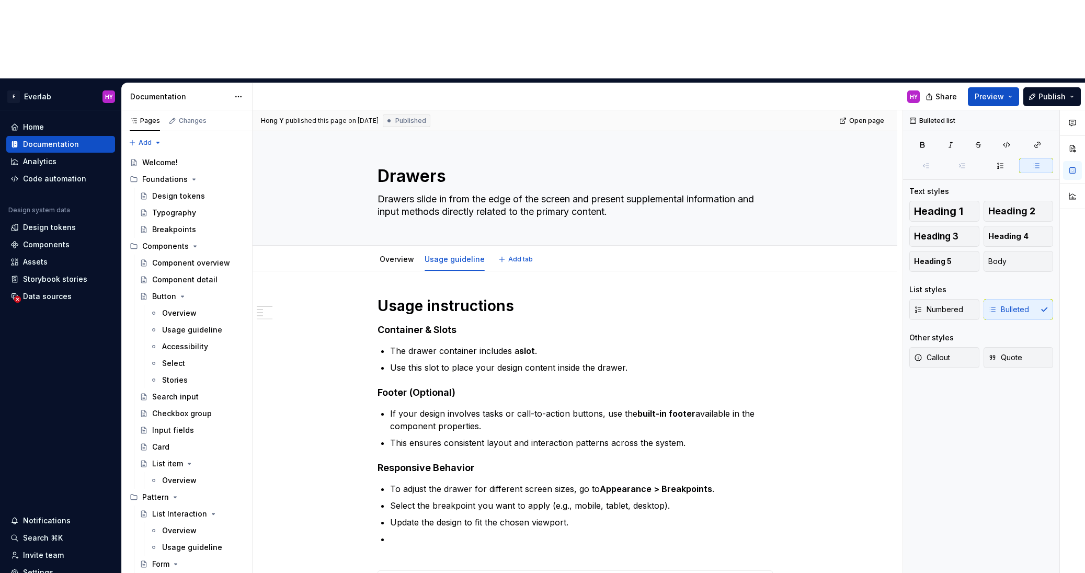
scroll to position [0, 0]
click at [1004, 92] on span "Preview" at bounding box center [989, 97] width 29 height 10
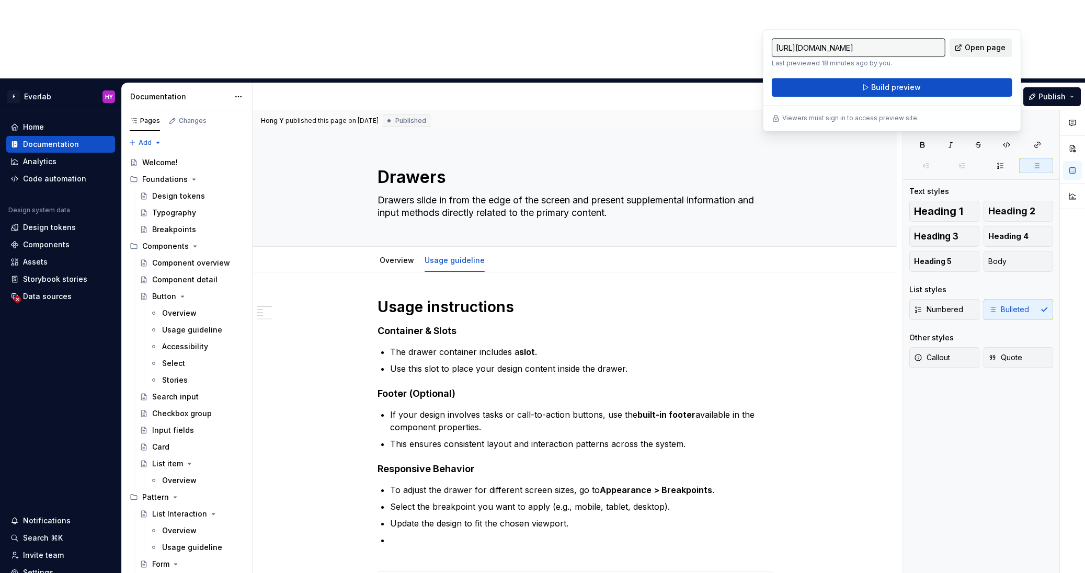
click at [993, 46] on span "Open page" at bounding box center [985, 47] width 41 height 10
type textarea "*"
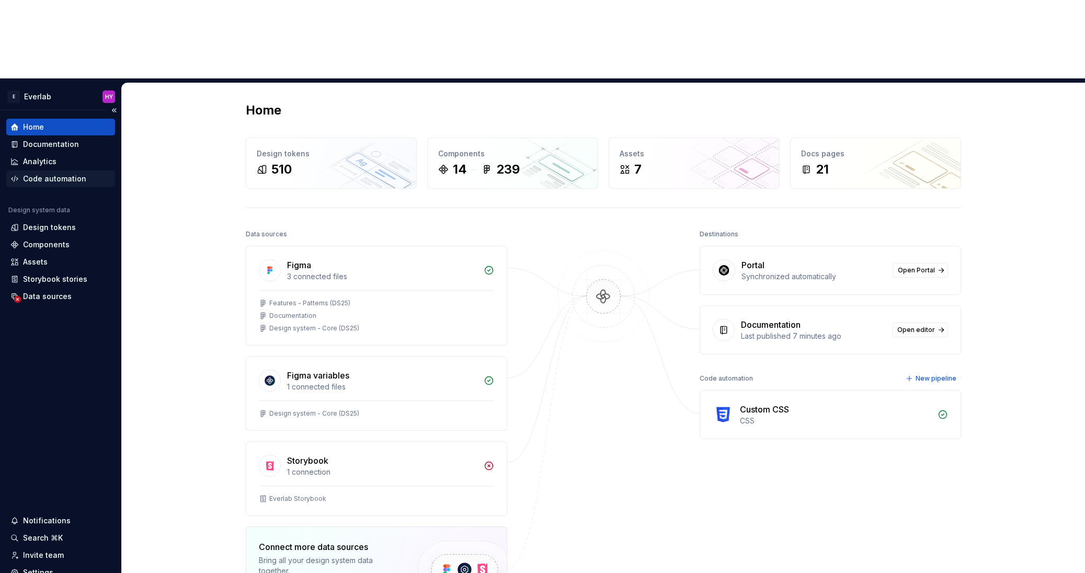
click at [48, 174] on div "Code automation" at bounding box center [54, 179] width 63 height 10
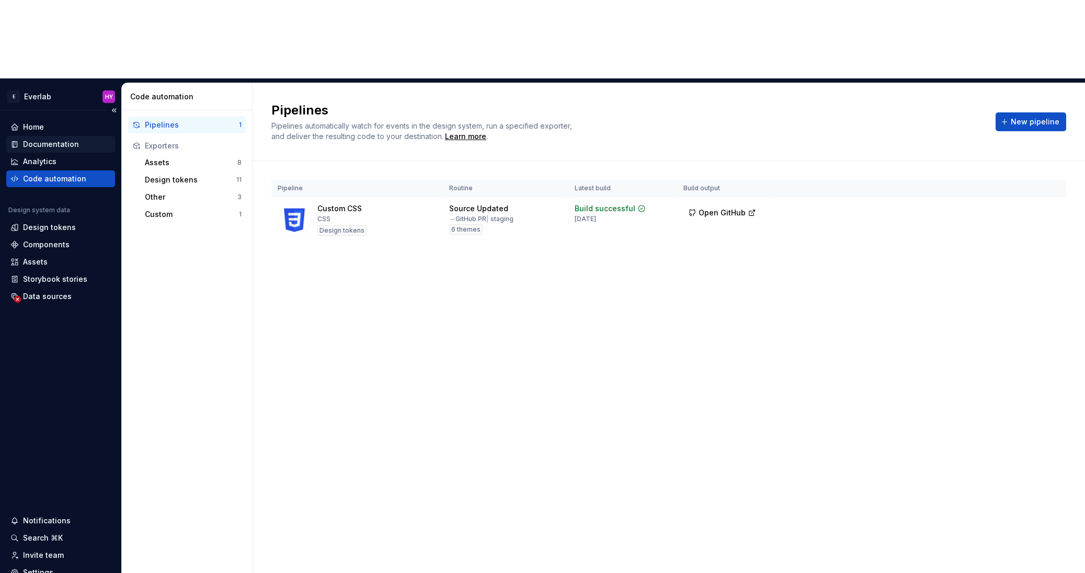
click at [58, 139] on div "Documentation" at bounding box center [51, 144] width 56 height 10
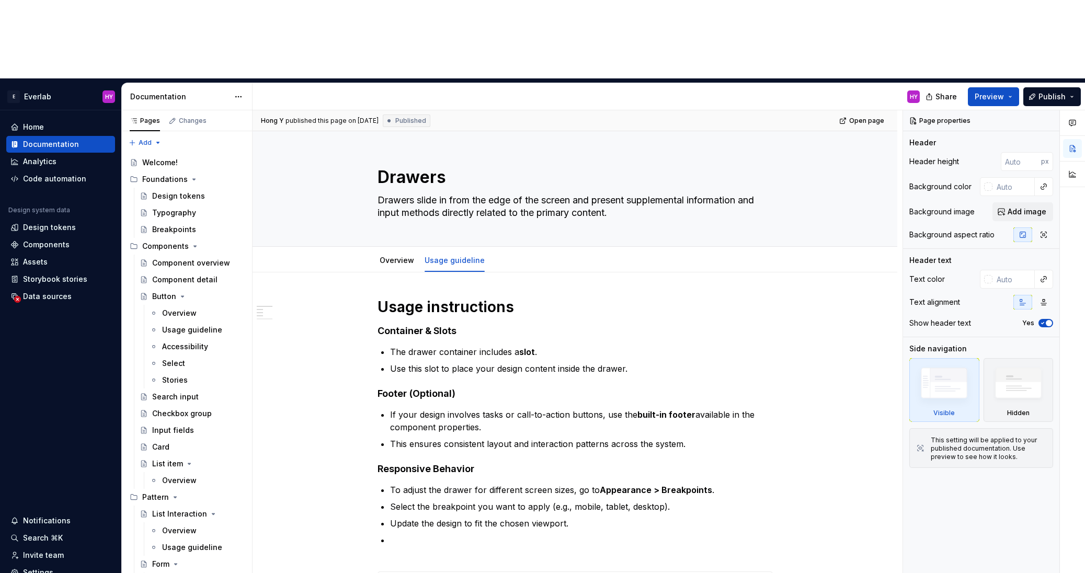
type textarea "*"
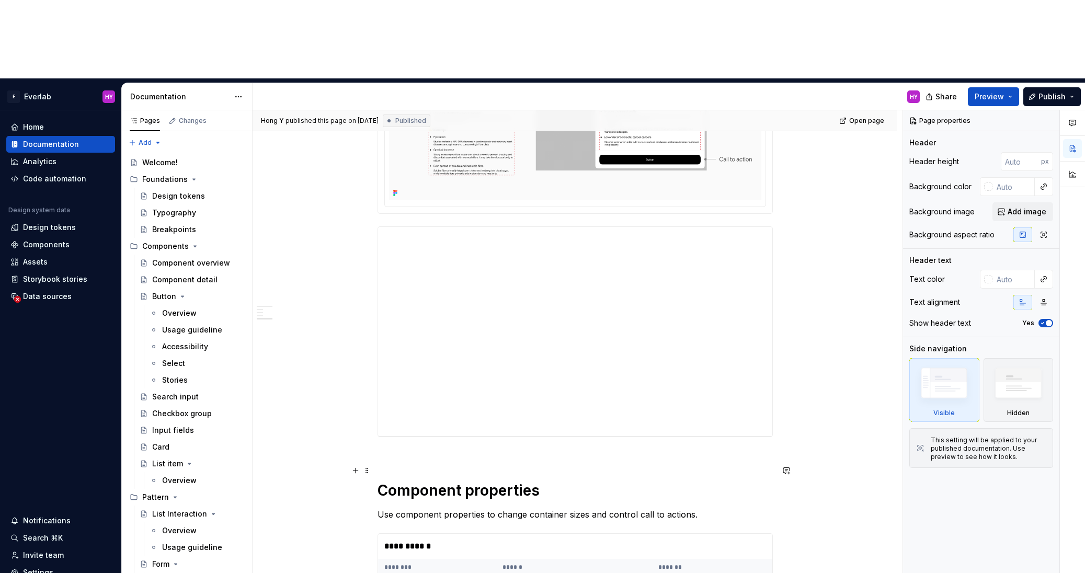
scroll to position [641, 0]
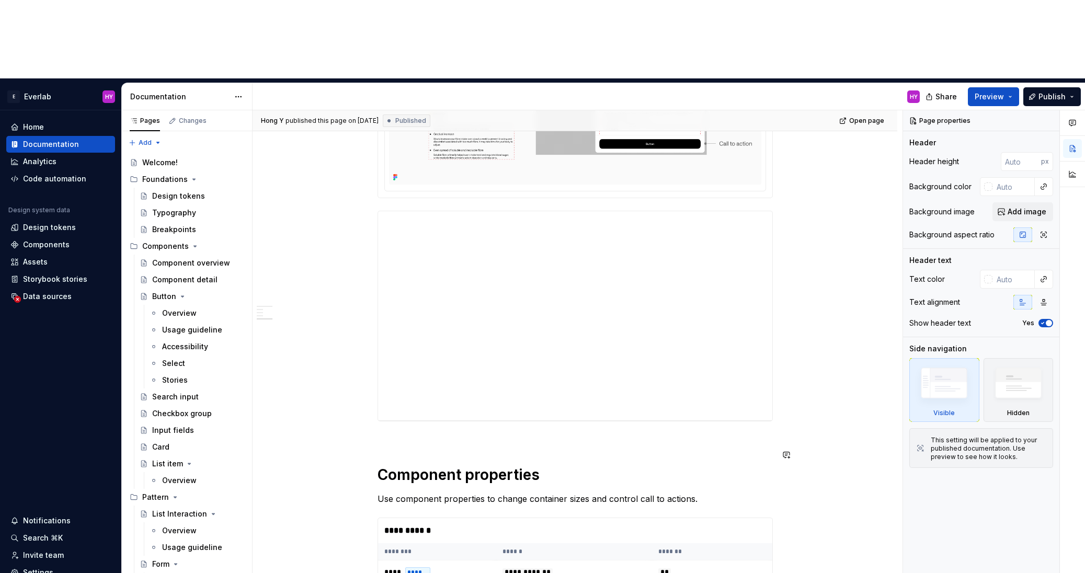
click at [523, 360] on div "**********" at bounding box center [575, 157] width 395 height 1001
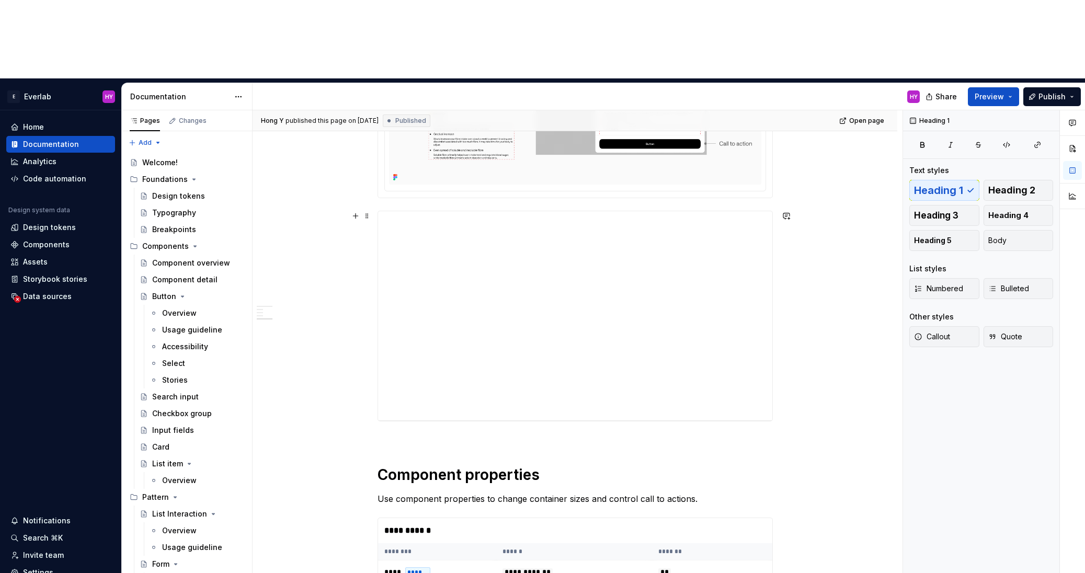
click at [822, 327] on div "**********" at bounding box center [575, 237] width 645 height 1210
click at [454, 354] on div "**********" at bounding box center [575, 157] width 395 height 1001
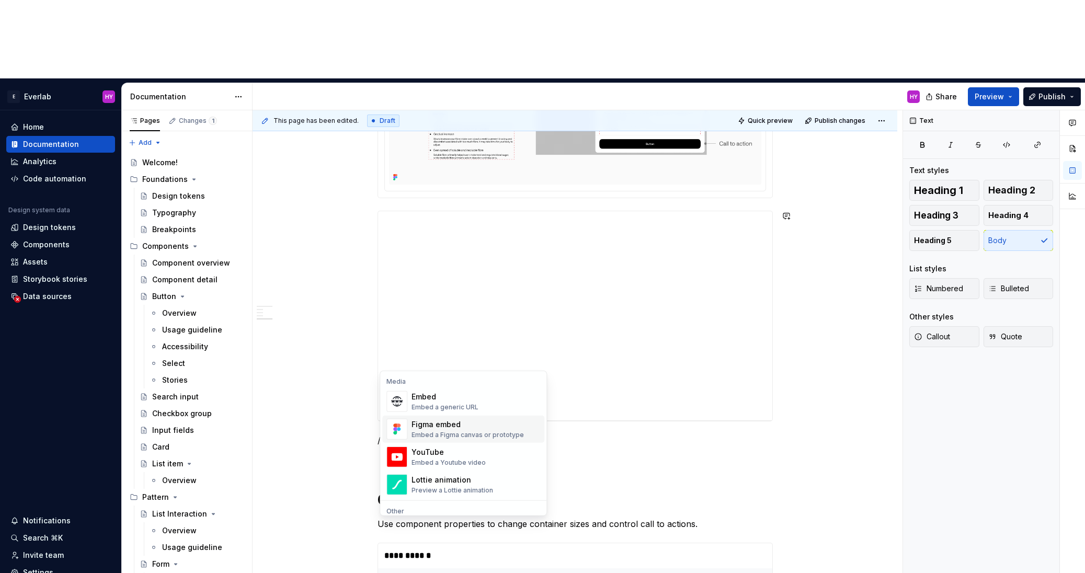
click at [441, 428] on div "Figma embed" at bounding box center [468, 425] width 112 height 10
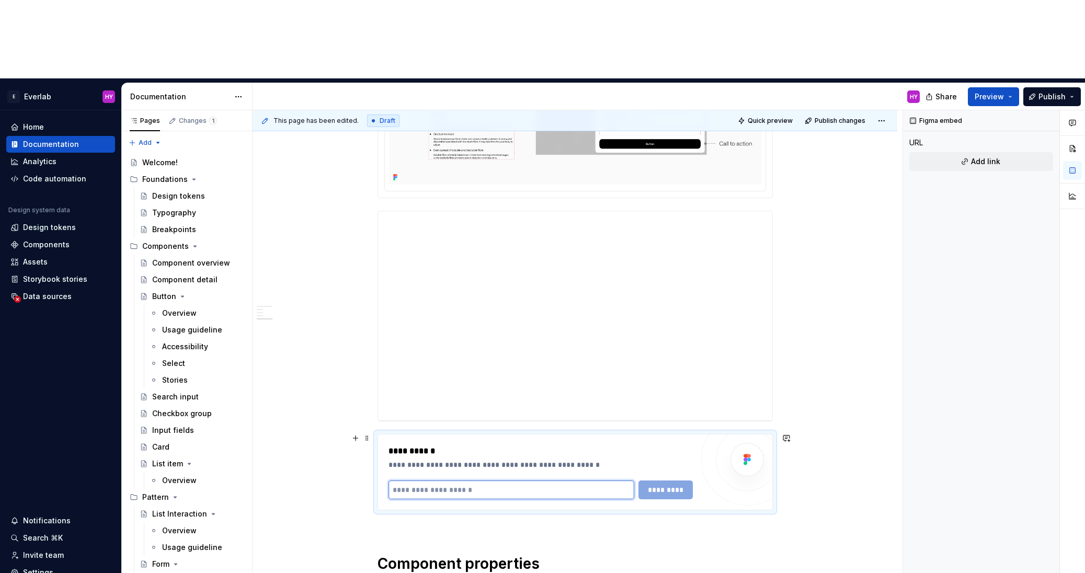
click at [488, 481] on input "text" at bounding box center [512, 490] width 246 height 19
paste input "**********"
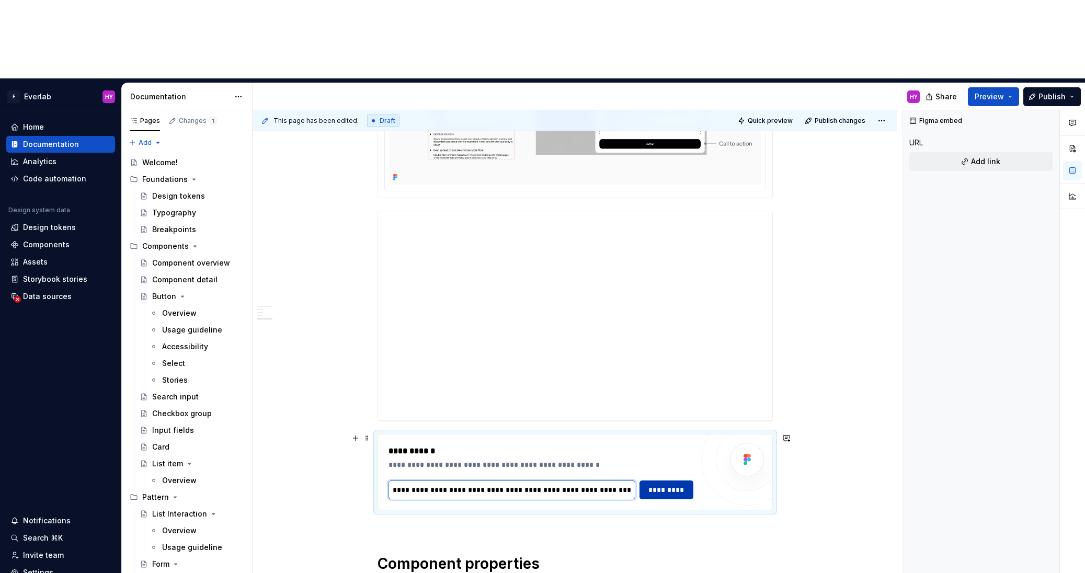
type input "**********"
click at [658, 485] on span "*********" at bounding box center [667, 490] width 41 height 10
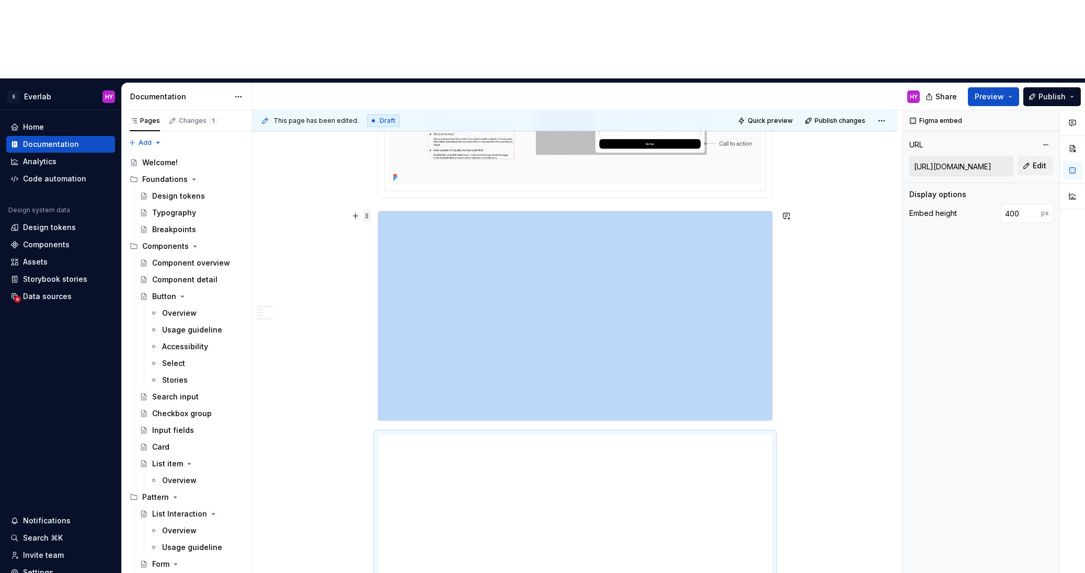
click at [370, 209] on span at bounding box center [367, 216] width 8 height 15
click at [386, 228] on div "Delete" at bounding box center [419, 229] width 68 height 10
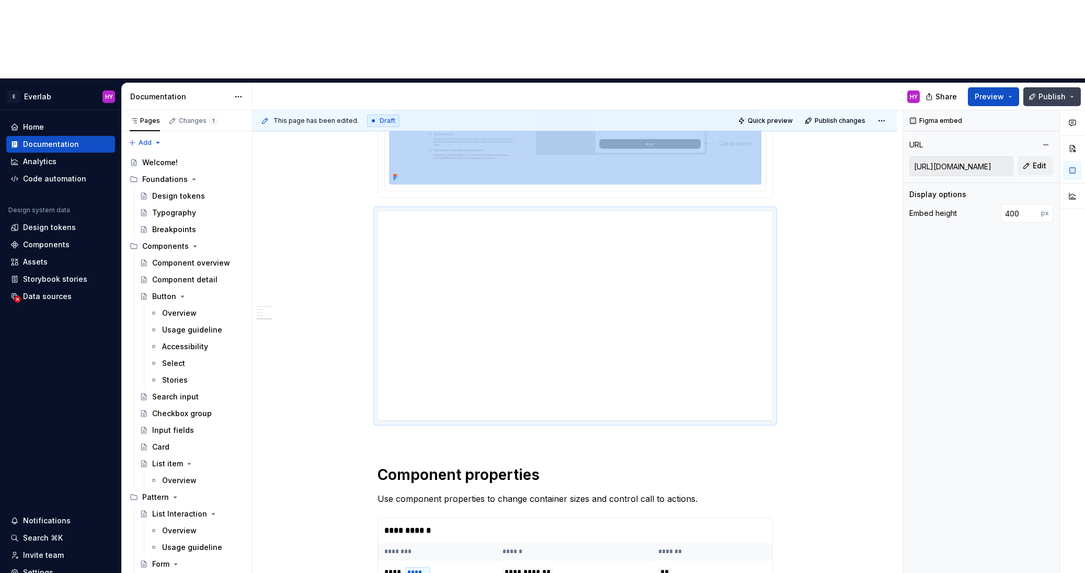
click at [1041, 92] on span "Publish" at bounding box center [1052, 97] width 27 height 10
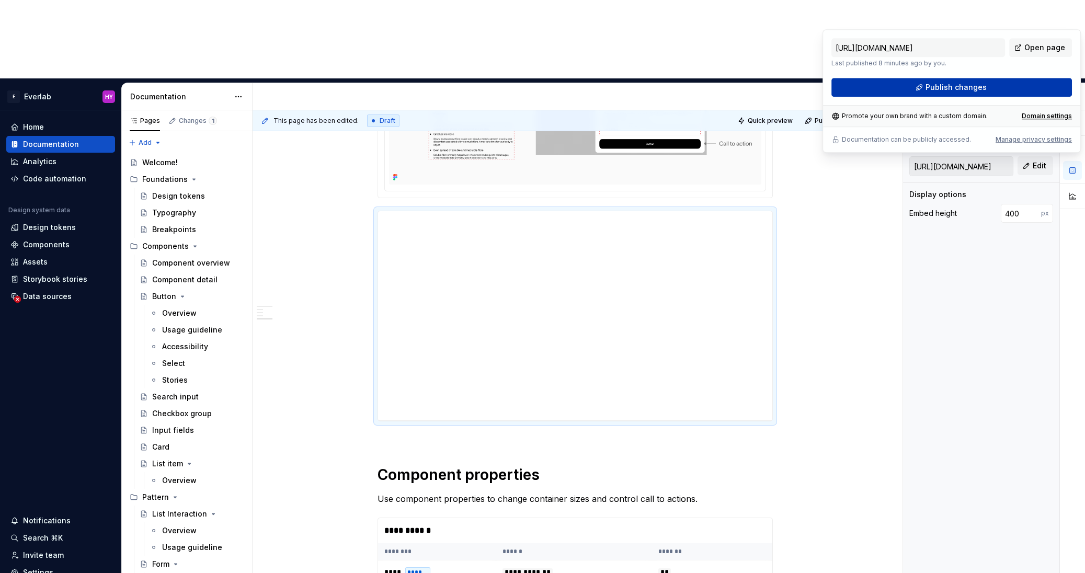
click at [932, 86] on span "Publish changes" at bounding box center [956, 87] width 61 height 10
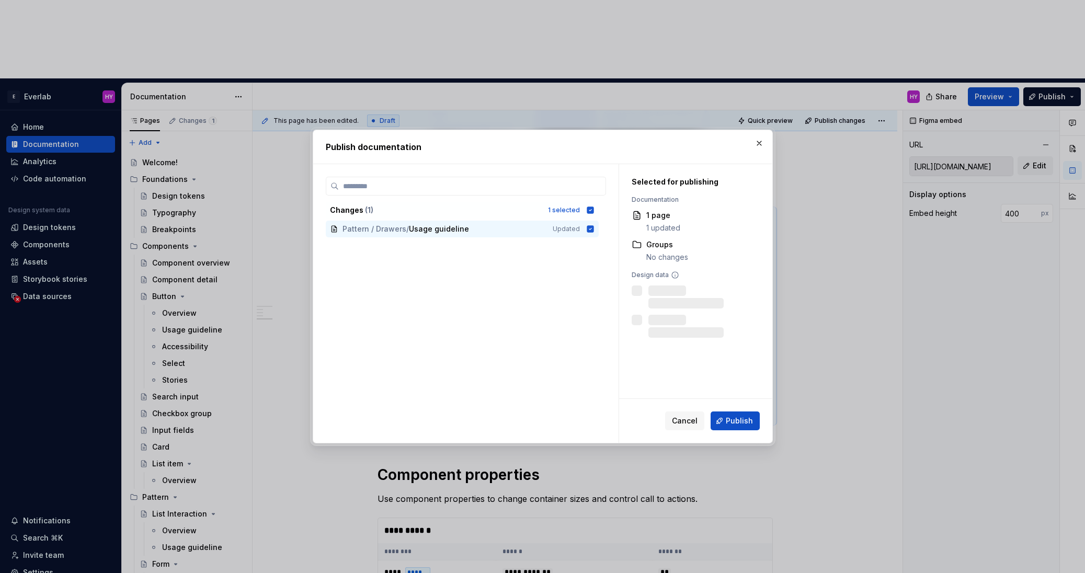
click at [739, 414] on button "Publish" at bounding box center [735, 421] width 49 height 19
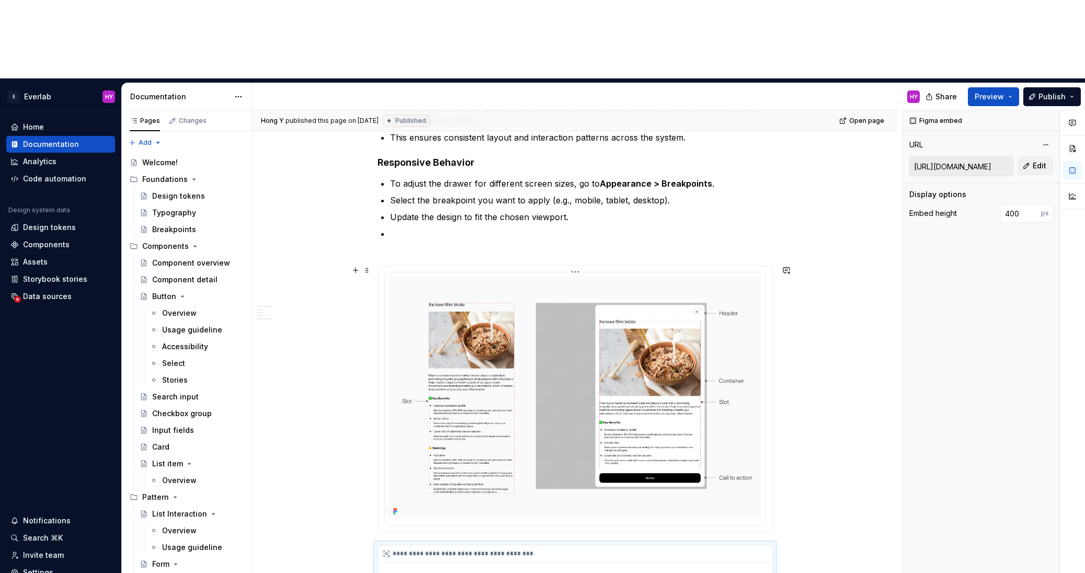
scroll to position [481, 0]
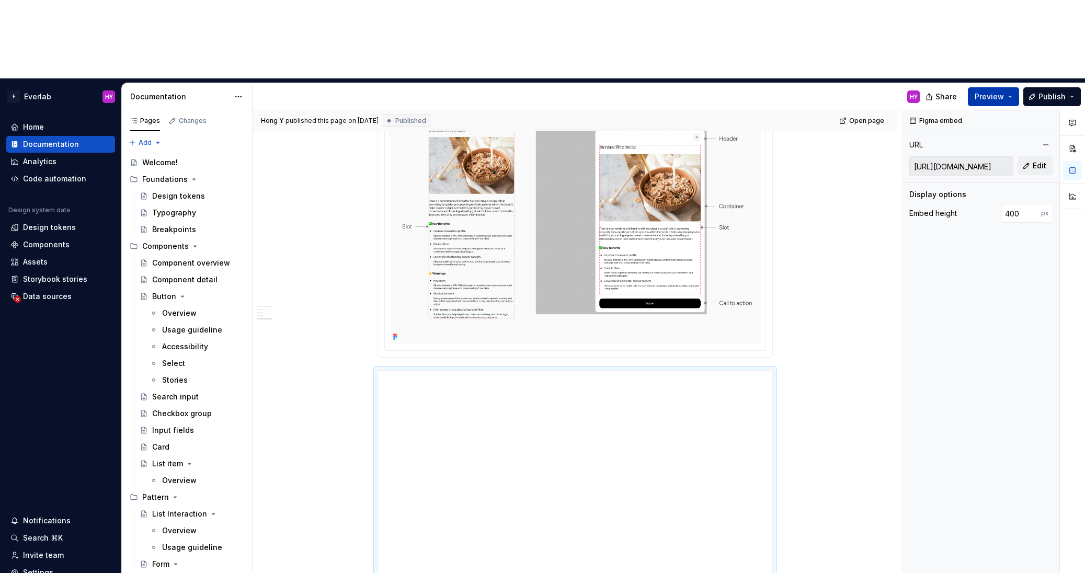
click at [992, 92] on span "Preview" at bounding box center [989, 97] width 29 height 10
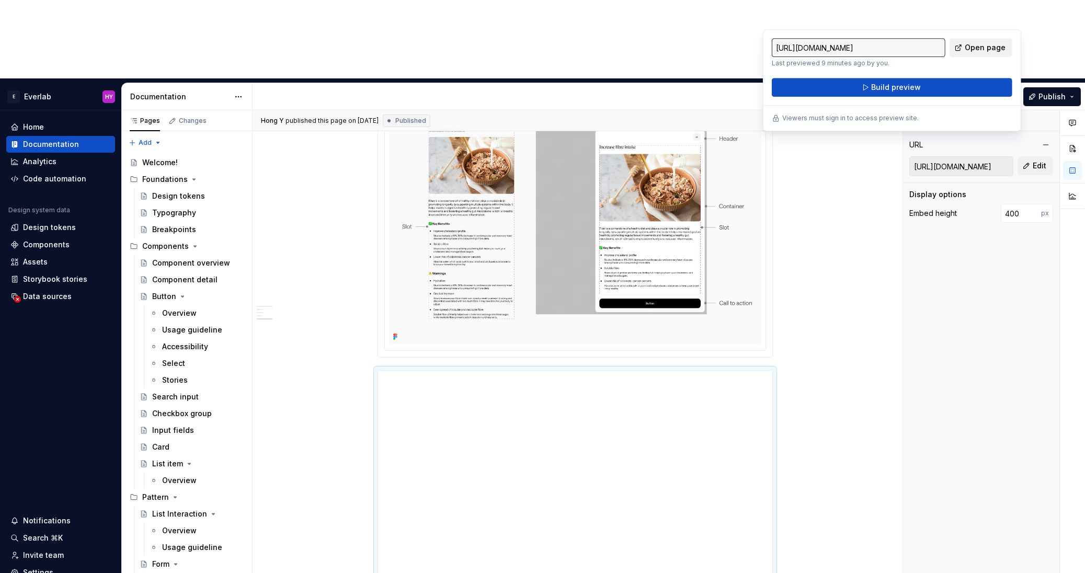
click at [989, 47] on span "Open page" at bounding box center [985, 47] width 41 height 10
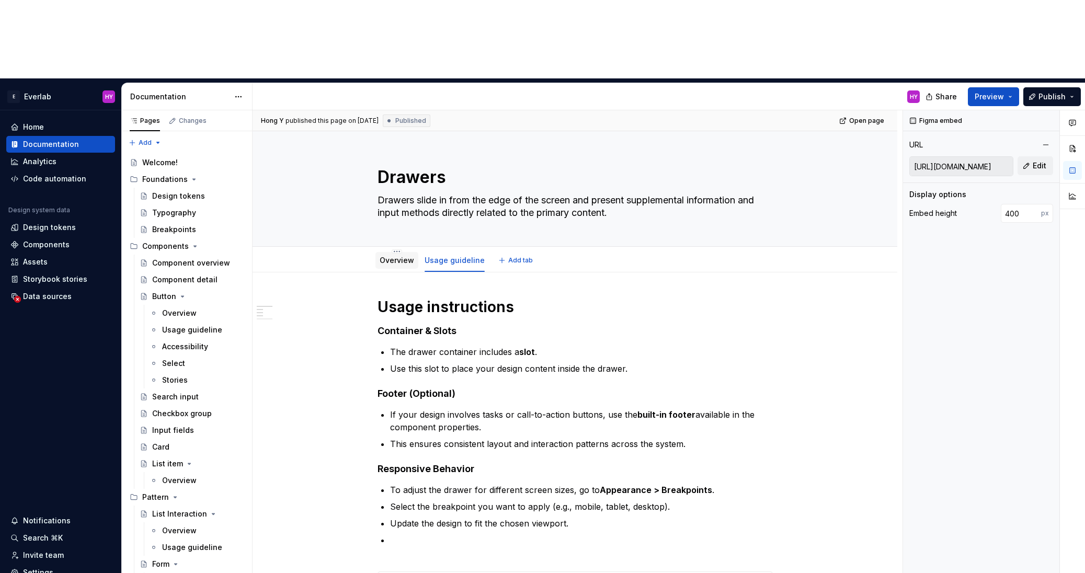
click at [402, 256] on link "Overview" at bounding box center [397, 260] width 35 height 9
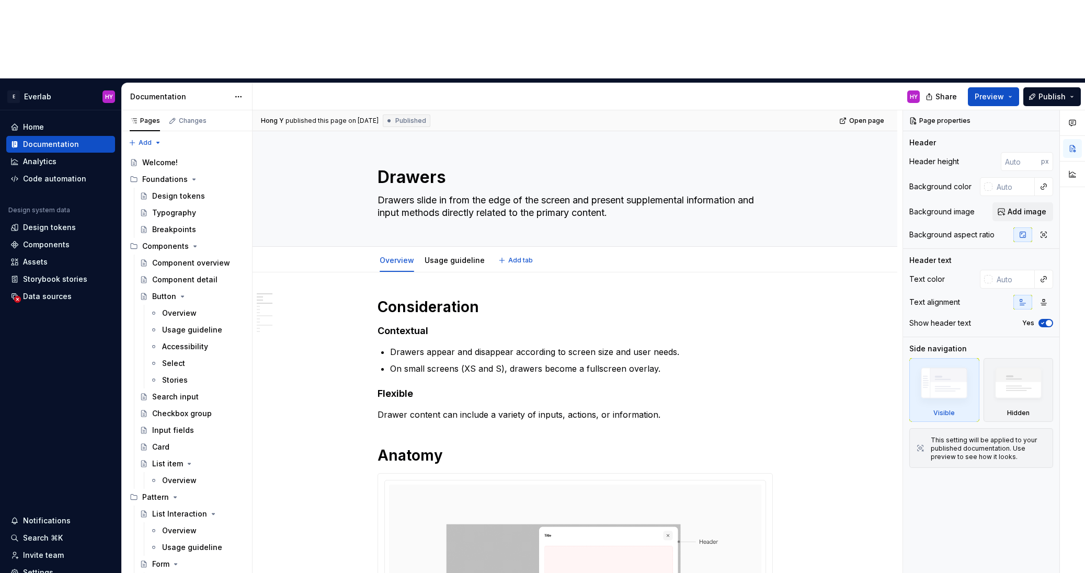
type textarea "*"
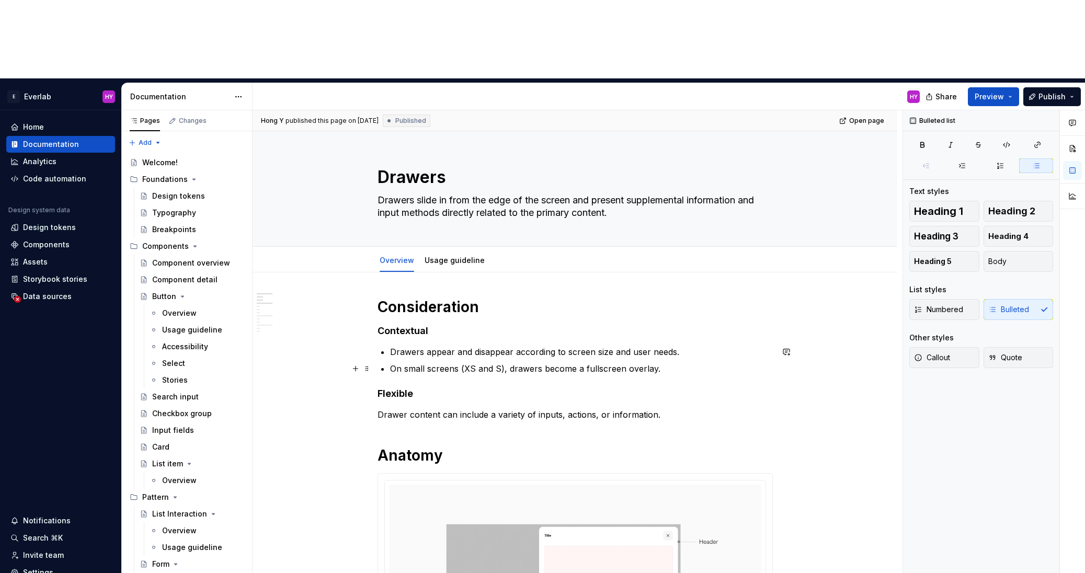
click at [471, 363] on p "On small screens (XS and S), drawers become a fullscreen overlay." at bounding box center [581, 369] width 383 height 13
drag, startPoint x: 477, startPoint y: 288, endPoint x: 467, endPoint y: 289, distance: 9.5
click at [467, 363] on p "On small screens (XS and S), drawers become a fullscreen overlay." at bounding box center [581, 369] width 383 height 13
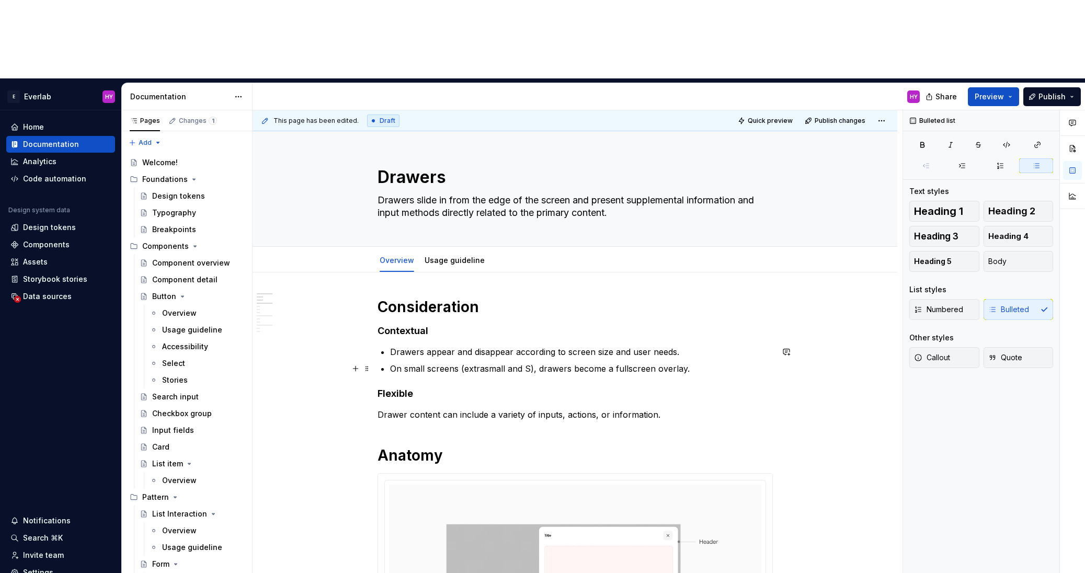
click at [487, 363] on p "On small screens (extrasmall and S), drawers become a fullscreen overlay." at bounding box center [581, 369] width 383 height 13
click at [534, 363] on p "On small screens (extra-small and S), drawers become a fullscreen overlay." at bounding box center [581, 369] width 383 height 13
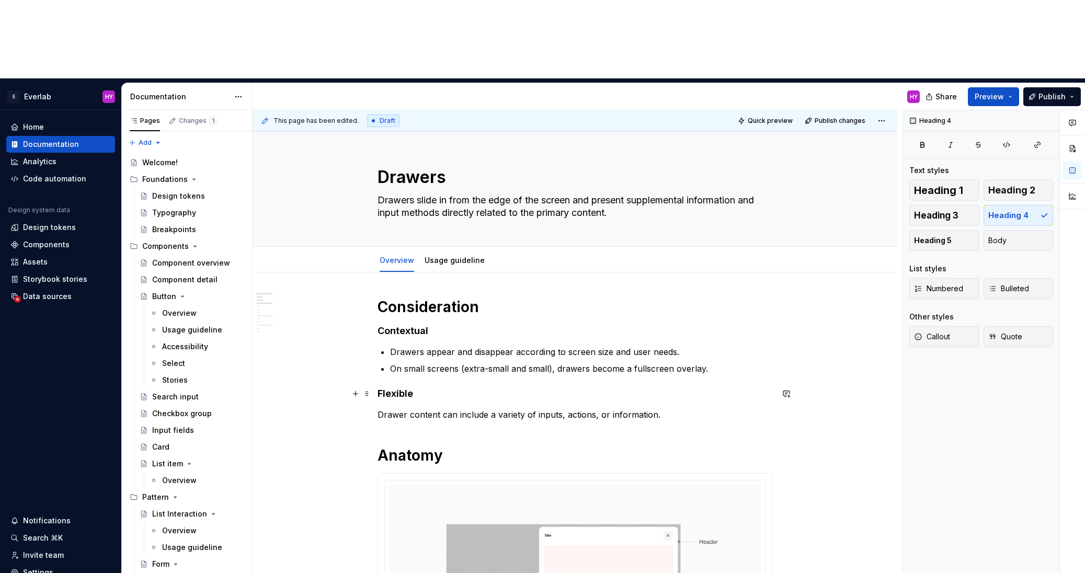
click at [672, 388] on h4 "Flexible" at bounding box center [575, 394] width 395 height 13
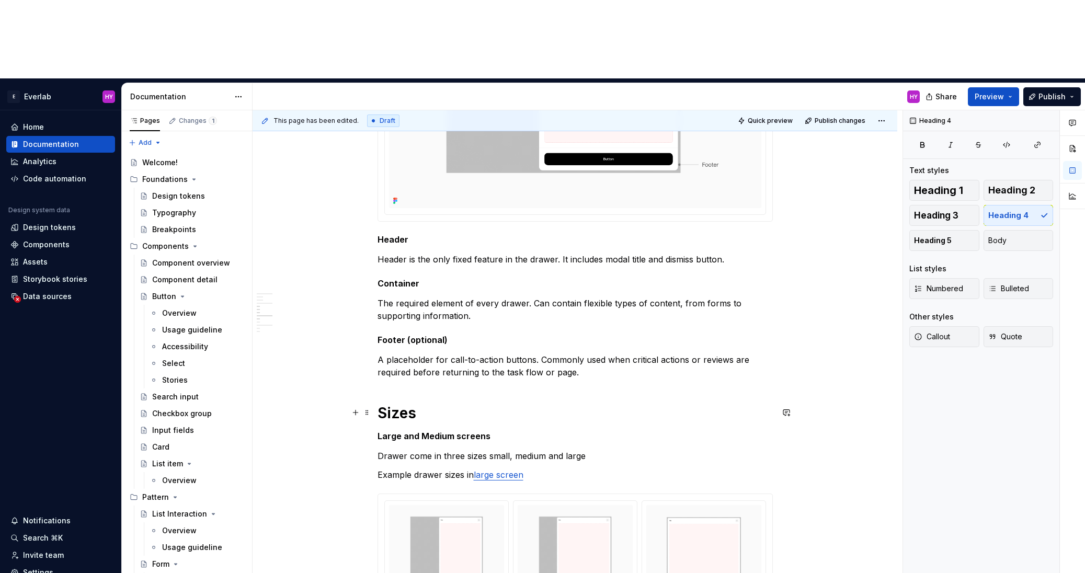
scroll to position [590, 0]
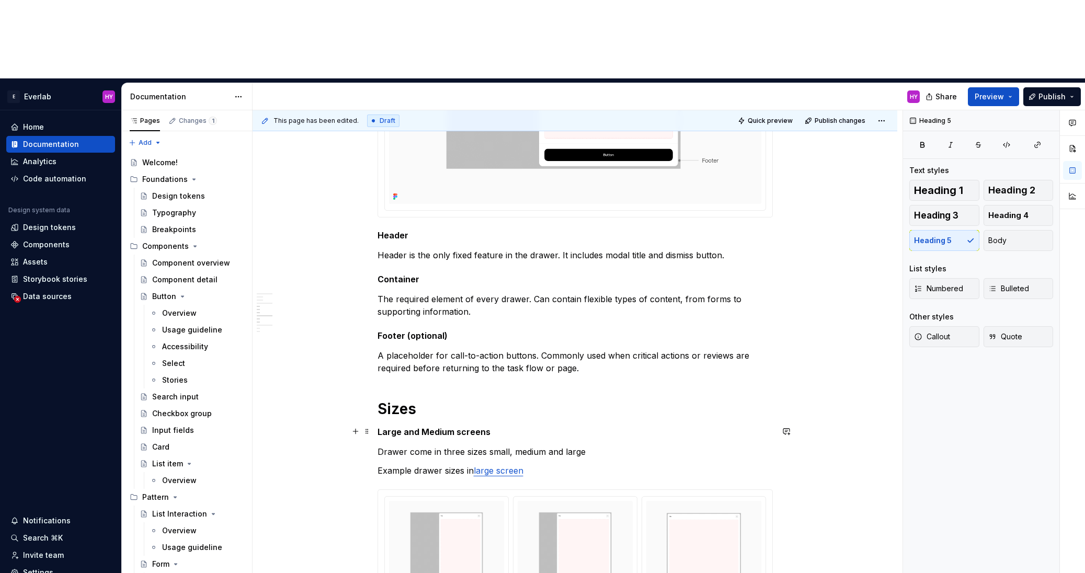
click at [441, 427] on h5 "Large and Medium screens" at bounding box center [575, 432] width 395 height 10
click at [429, 427] on h5 "Large and Medium screens" at bounding box center [575, 432] width 395 height 10
click at [602, 427] on h5 "Large and medium screens" at bounding box center [575, 432] width 395 height 10
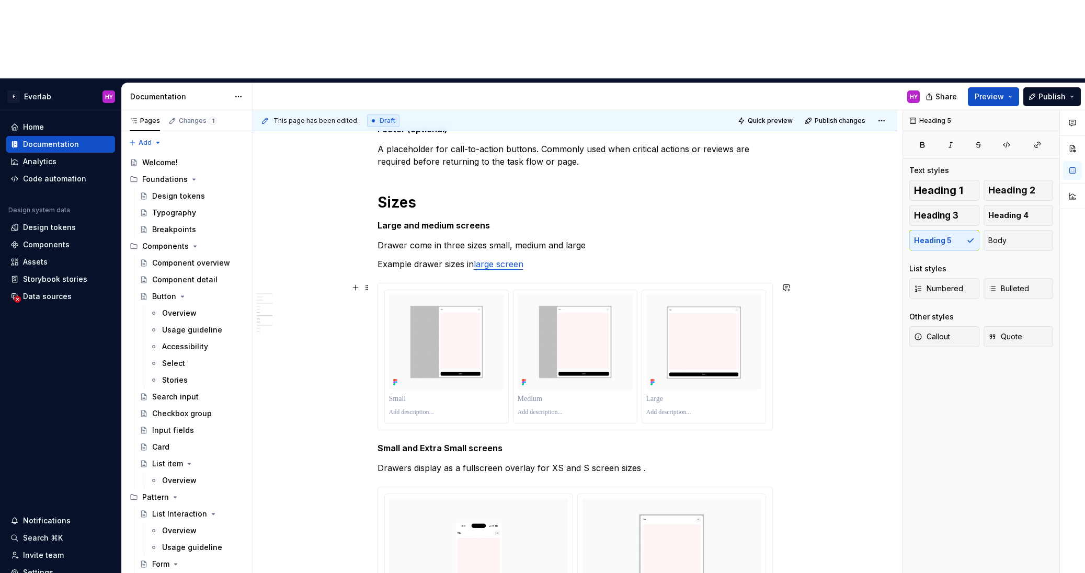
scroll to position [801, 0]
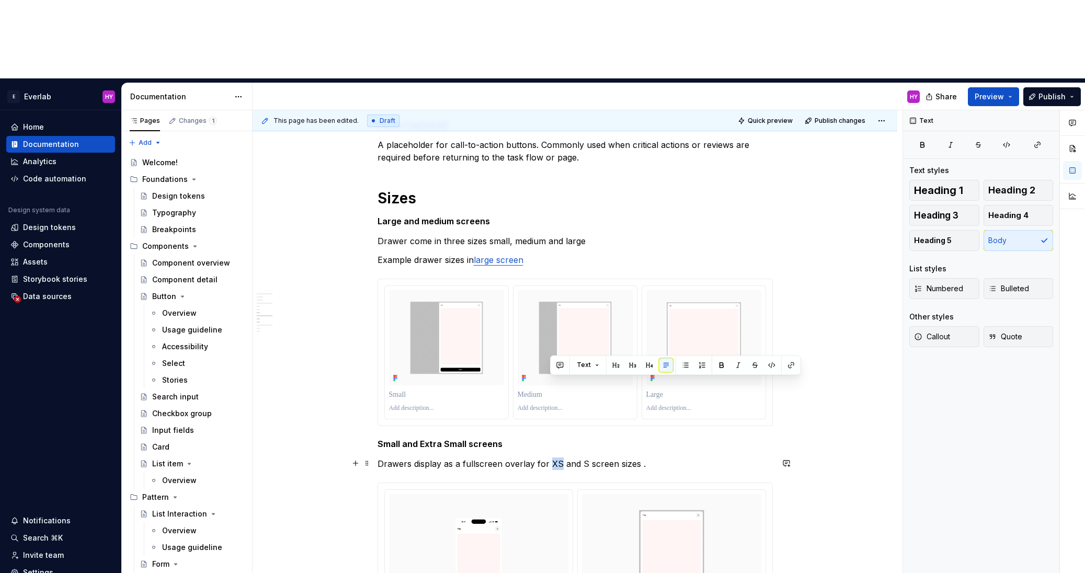
drag, startPoint x: 562, startPoint y: 386, endPoint x: 550, endPoint y: 385, distance: 12.0
click at [550, 458] on p "Drawers display as a fullscreen overlay for XS and S screen sizes ." at bounding box center [575, 464] width 395 height 13
click at [575, 458] on p "Drawers display as a fullscreen overlay for extra- small and S screen sizes ." at bounding box center [575, 464] width 395 height 13
click at [618, 458] on p "Drawers display as a fullscreen overlay for extra-small and S screen sizes ." at bounding box center [575, 464] width 395 height 13
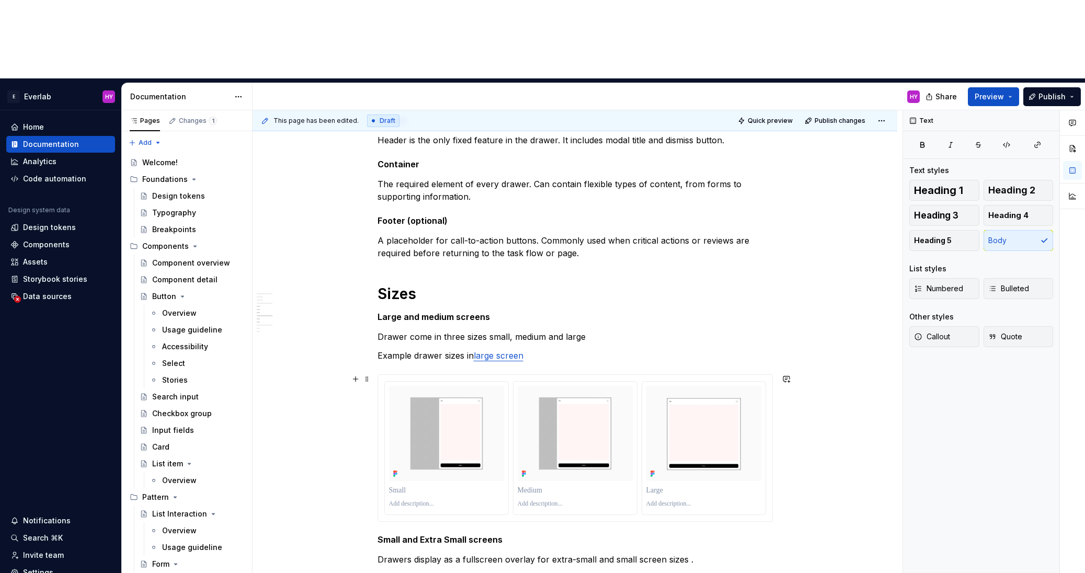
scroll to position [708, 0]
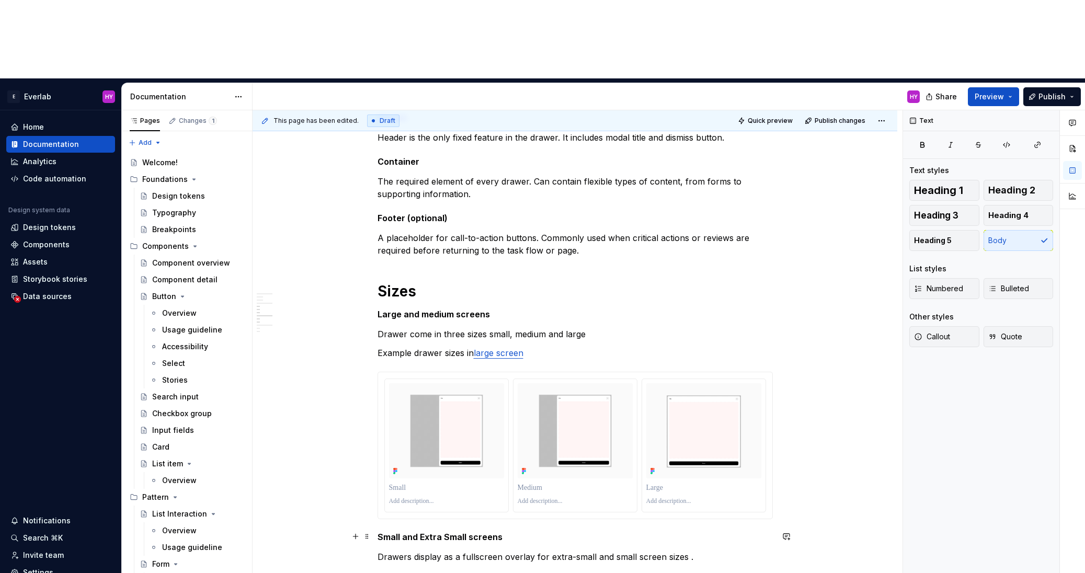
click at [448, 532] on h5 "Small and Extra Small screens" at bounding box center [575, 537] width 395 height 10
click at [425, 530] on h5 "Small and Extra-small screens" at bounding box center [575, 535] width 395 height 10
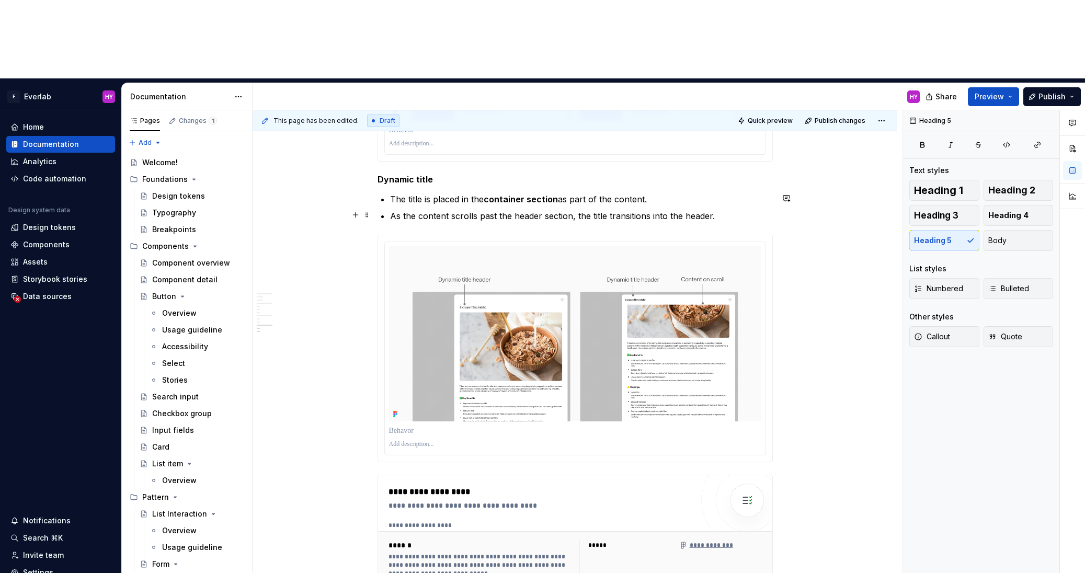
scroll to position [1867, 0]
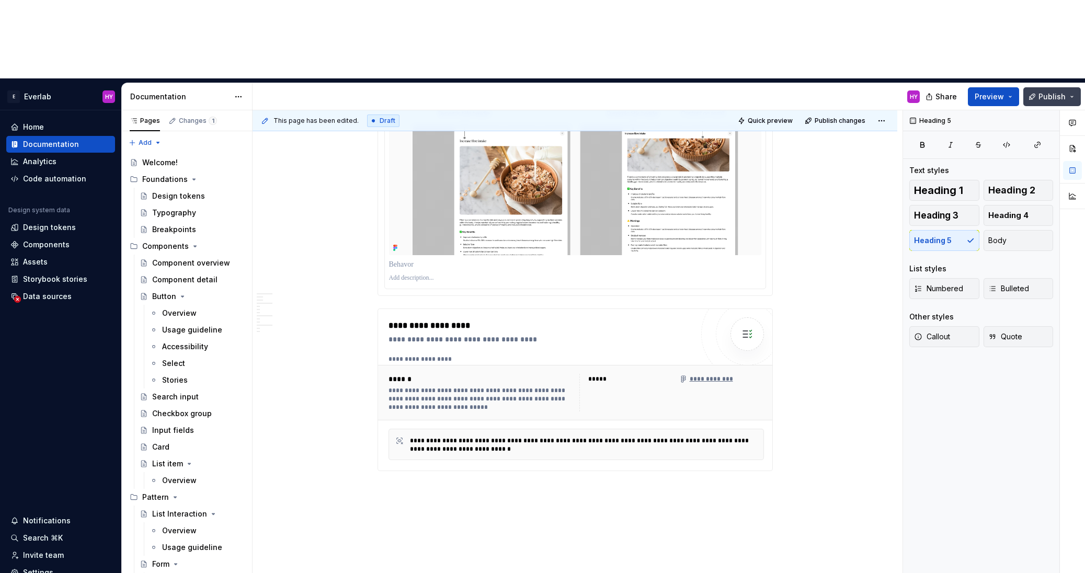
click at [1057, 87] on button "Publish" at bounding box center [1053, 96] width 58 height 19
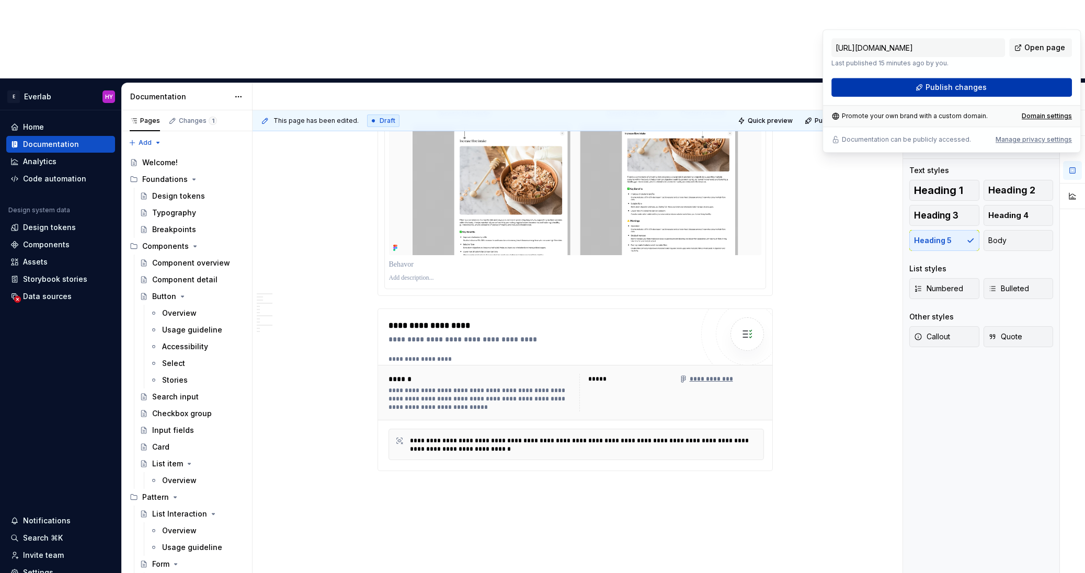
click at [959, 87] on span "Publish changes" at bounding box center [956, 87] width 61 height 10
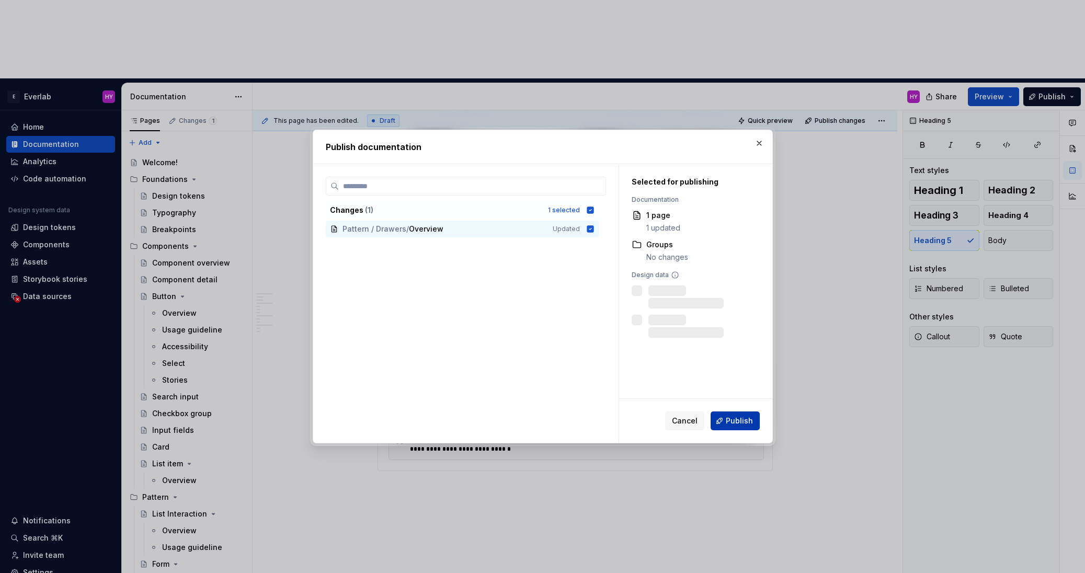
click at [738, 425] on span "Publish" at bounding box center [739, 421] width 27 height 10
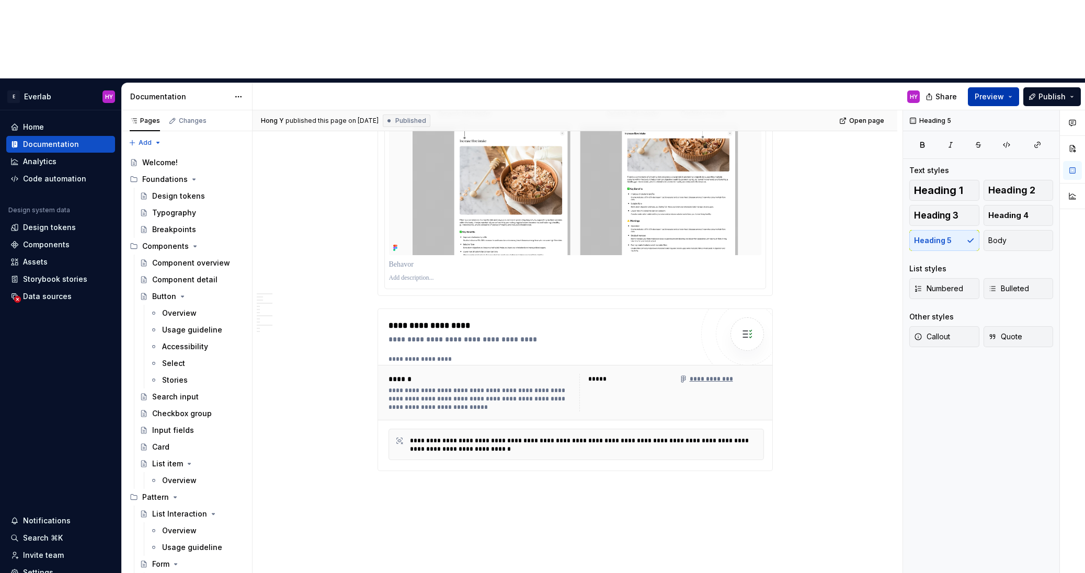
click at [1006, 87] on button "Preview" at bounding box center [993, 96] width 51 height 19
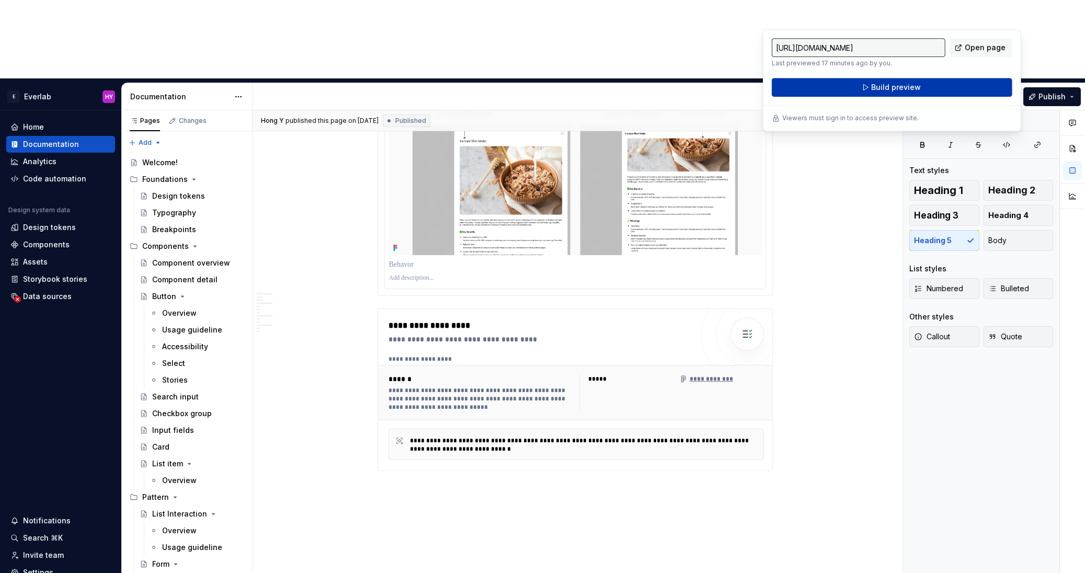
type textarea "*"
click at [932, 88] on button "Build preview" at bounding box center [892, 87] width 241 height 19
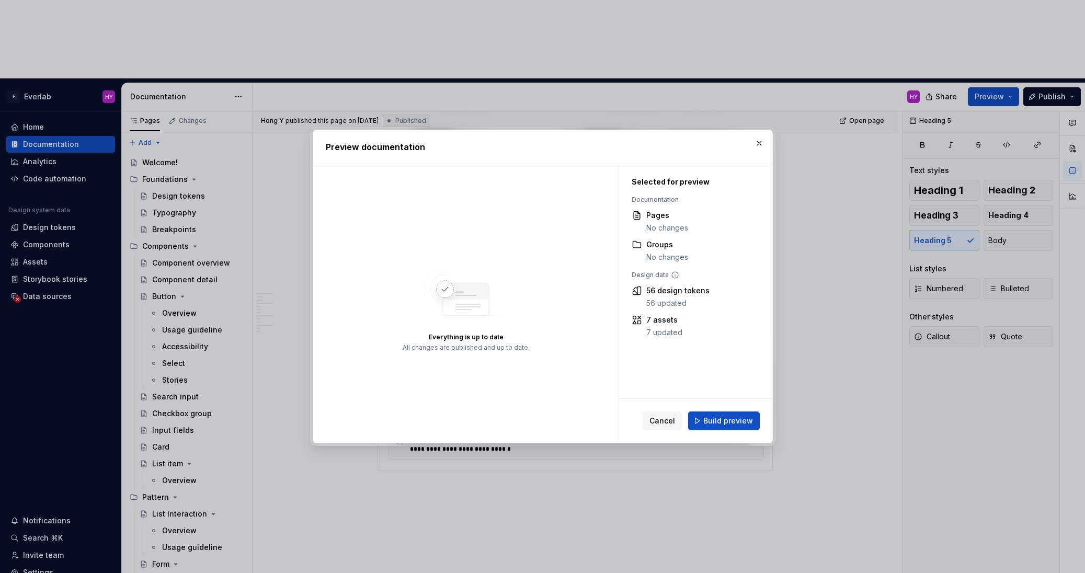
drag, startPoint x: 759, startPoint y: 143, endPoint x: 788, endPoint y: 130, distance: 32.6
click at [759, 142] on button "button" at bounding box center [759, 143] width 15 height 15
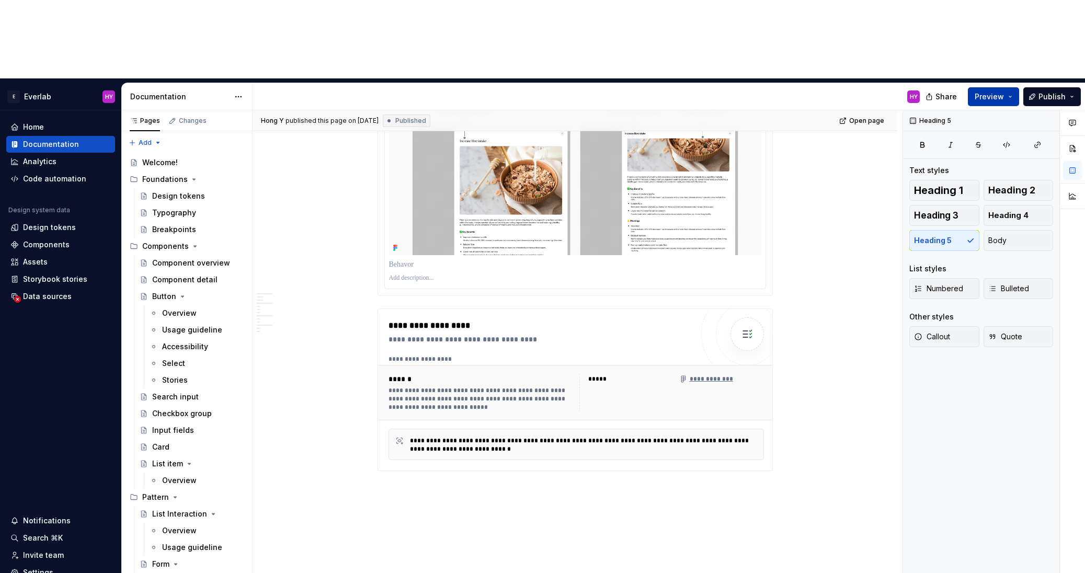
click at [1004, 92] on span "Preview" at bounding box center [989, 97] width 29 height 10
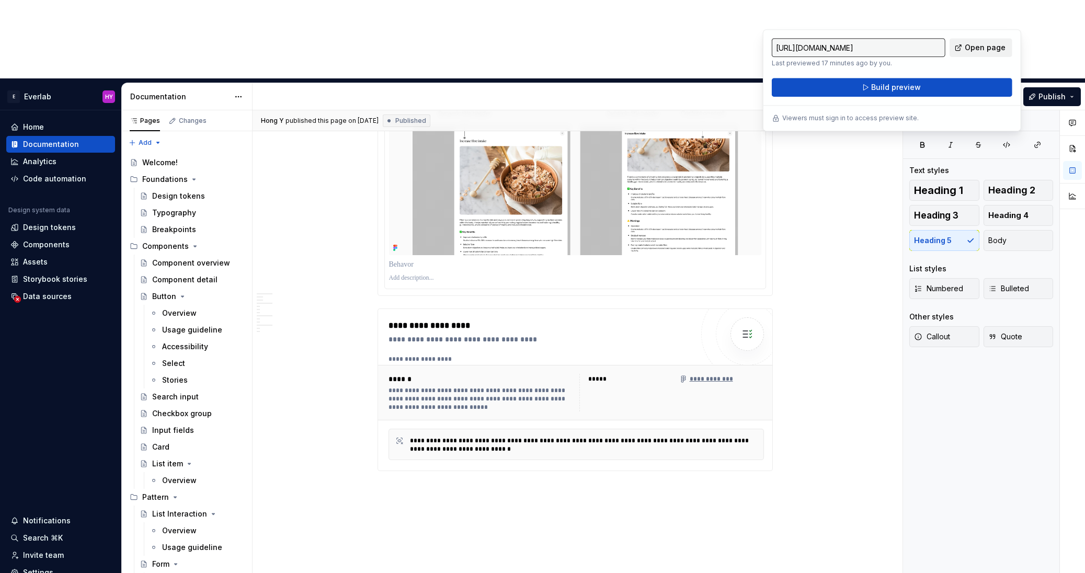
click at [1006, 50] on link "Open page" at bounding box center [981, 47] width 63 height 19
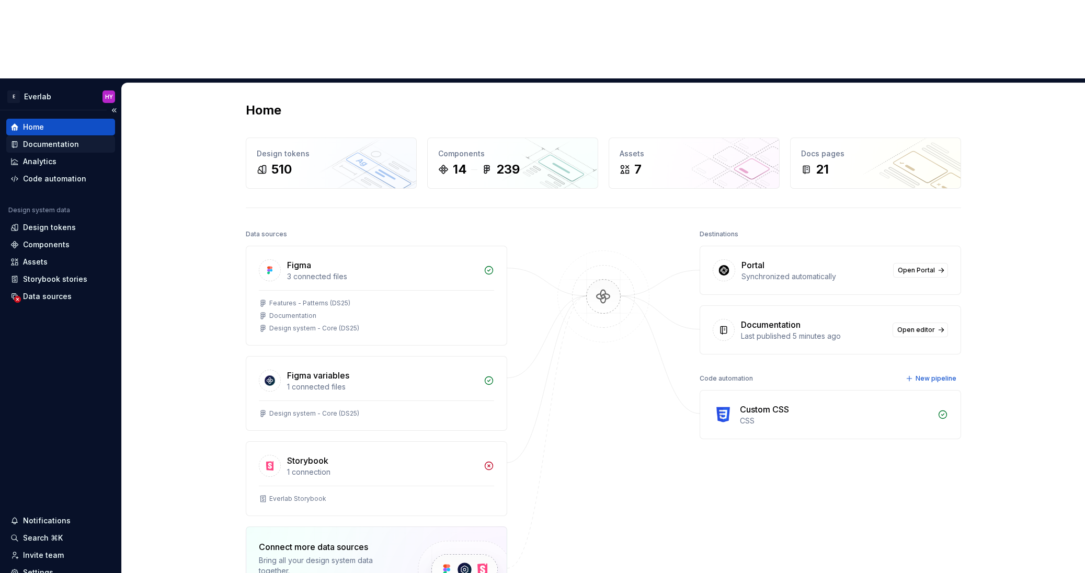
click at [63, 139] on div "Documentation" at bounding box center [51, 144] width 56 height 10
click at [69, 139] on div "Documentation" at bounding box center [51, 144] width 56 height 10
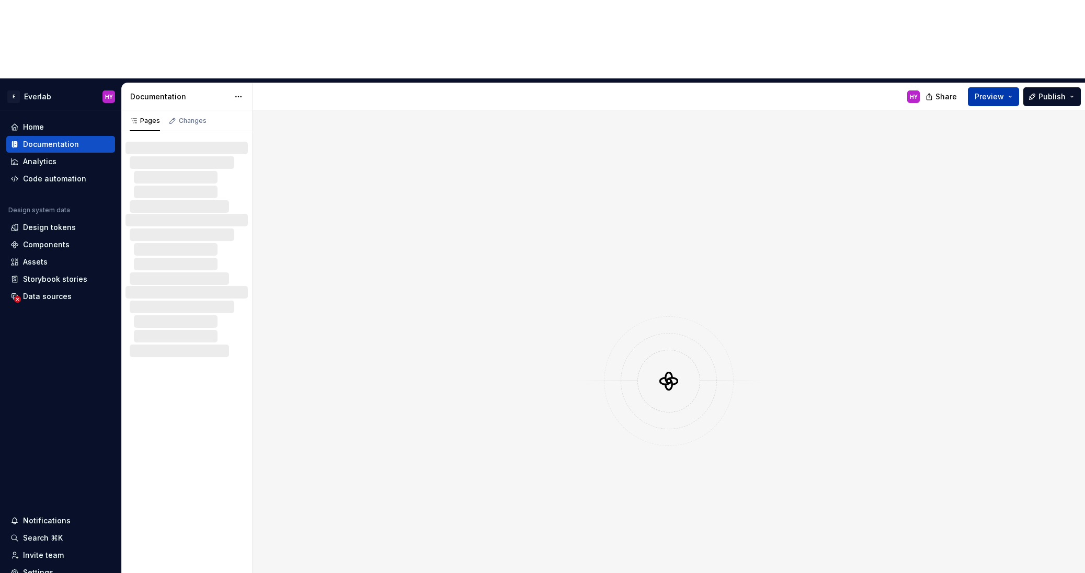
click at [994, 92] on span "Preview" at bounding box center [989, 97] width 29 height 10
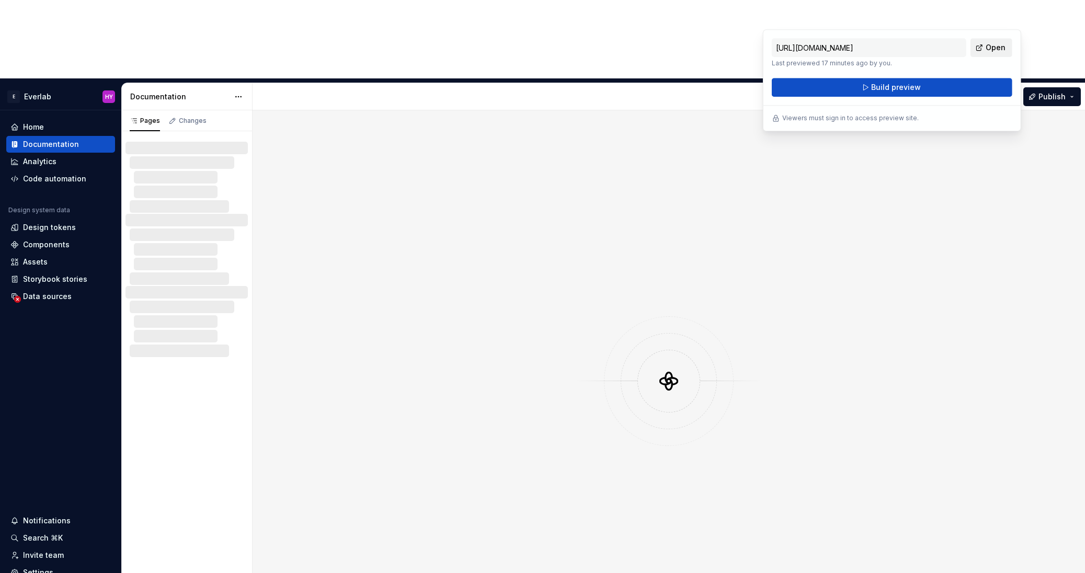
click at [991, 48] on span "Open" at bounding box center [996, 47] width 20 height 10
click at [46, 174] on div "Code automation" at bounding box center [54, 179] width 63 height 10
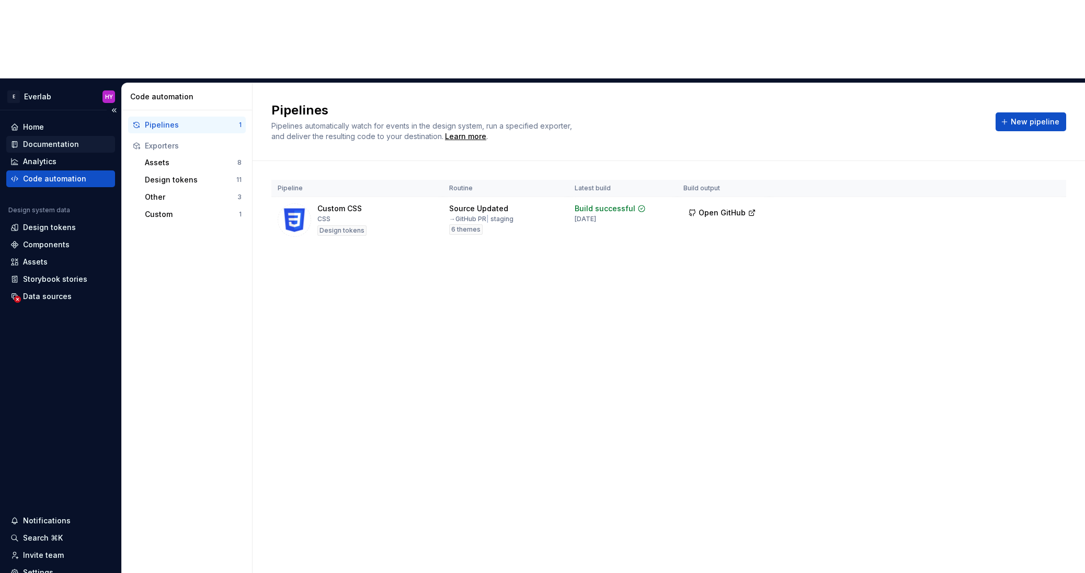
click at [61, 139] on div "Documentation" at bounding box center [51, 144] width 56 height 10
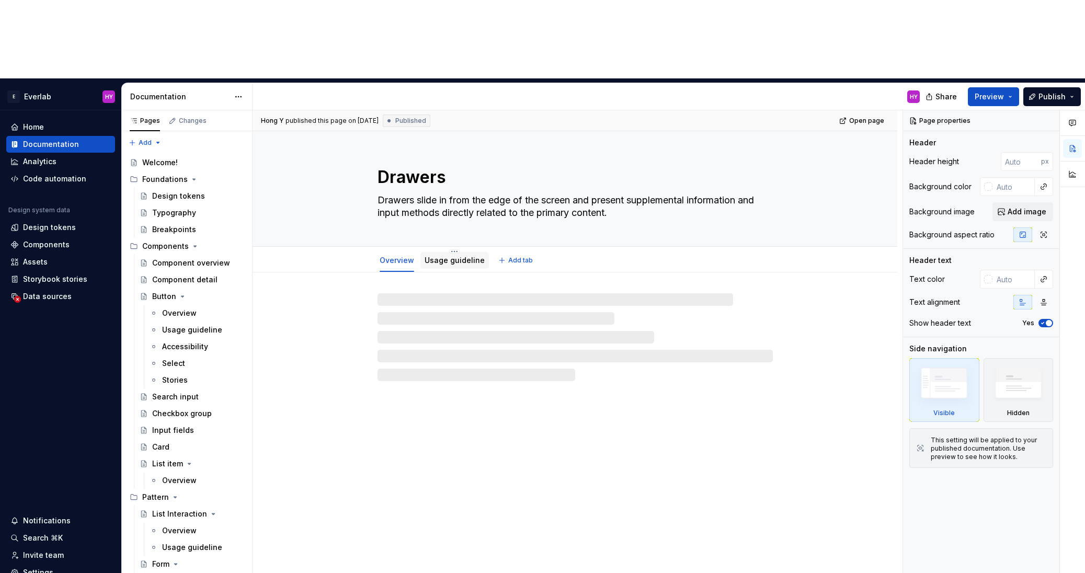
click at [444, 256] on link "Usage guideline" at bounding box center [455, 260] width 60 height 9
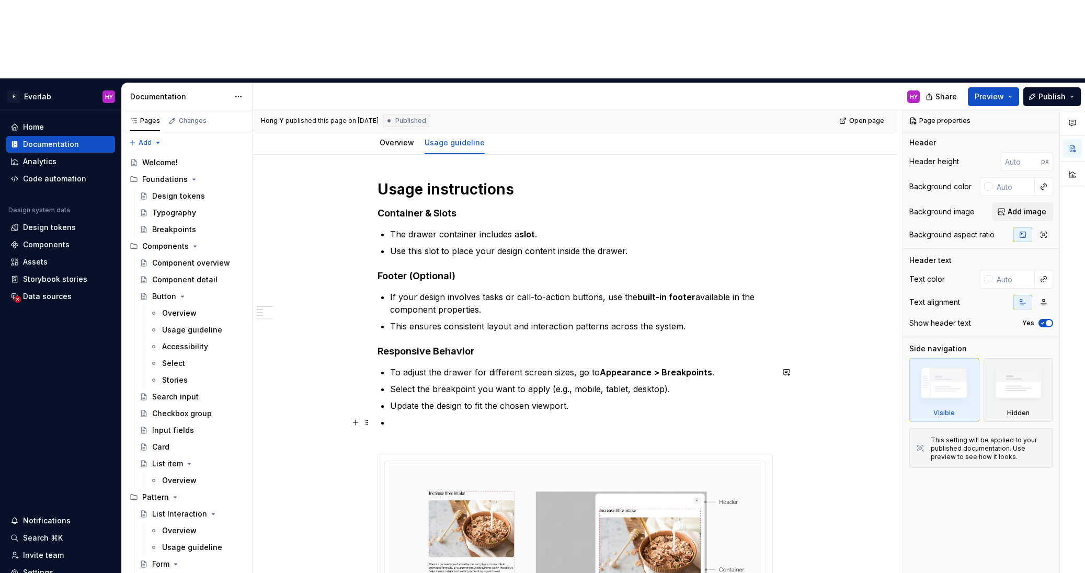
scroll to position [123, 0]
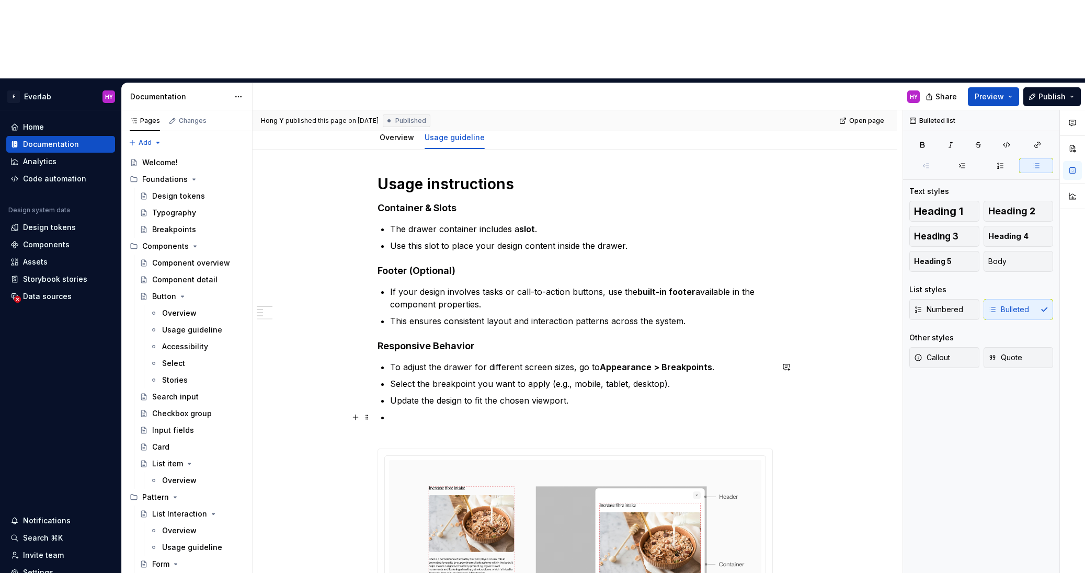
click at [478, 411] on p at bounding box center [581, 423] width 383 height 25
drag, startPoint x: 475, startPoint y: 341, endPoint x: 405, endPoint y: 333, distance: 70.0
click at [463, 411] on p at bounding box center [581, 423] width 383 height 25
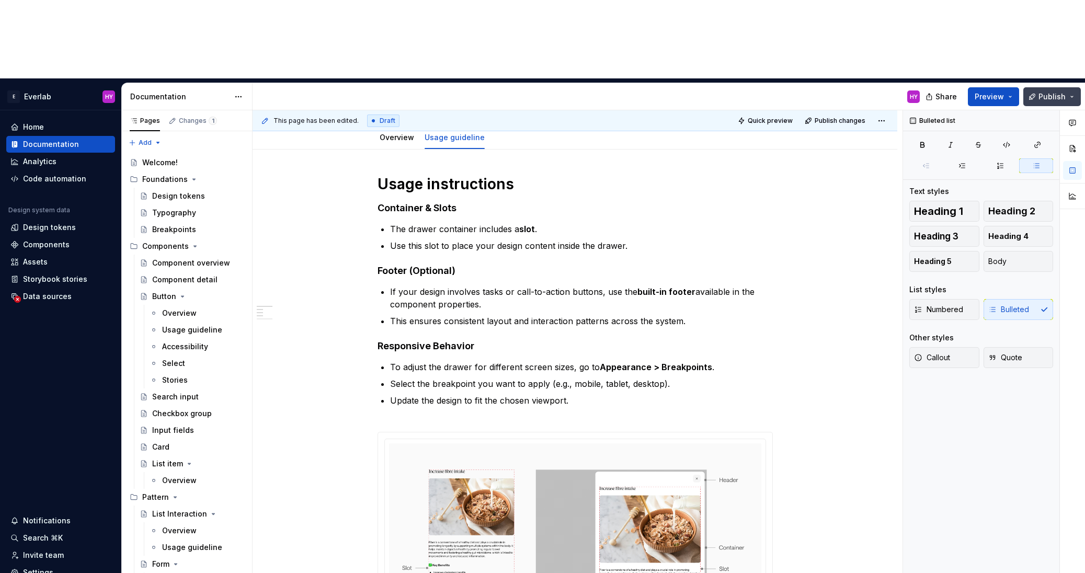
click at [1050, 92] on span "Publish" at bounding box center [1052, 97] width 27 height 10
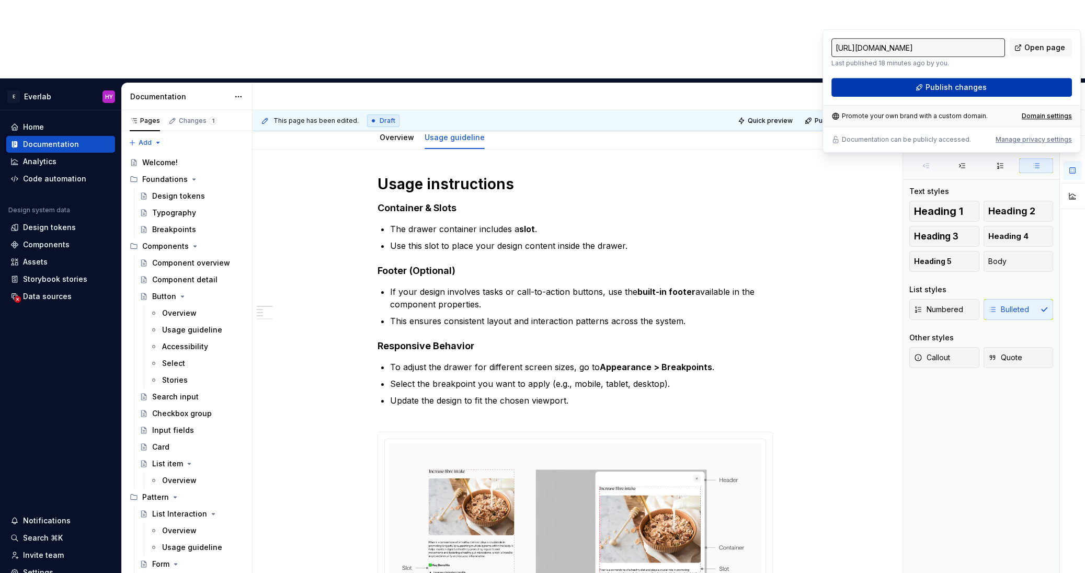
click at [915, 81] on button "Publish changes" at bounding box center [952, 87] width 241 height 19
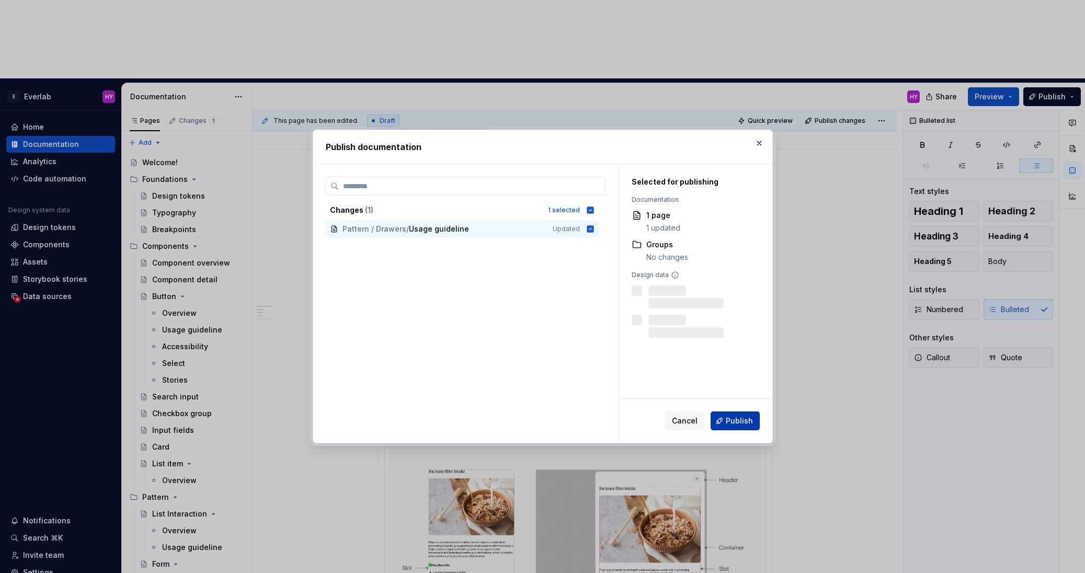
click at [750, 424] on span "Publish" at bounding box center [739, 421] width 27 height 10
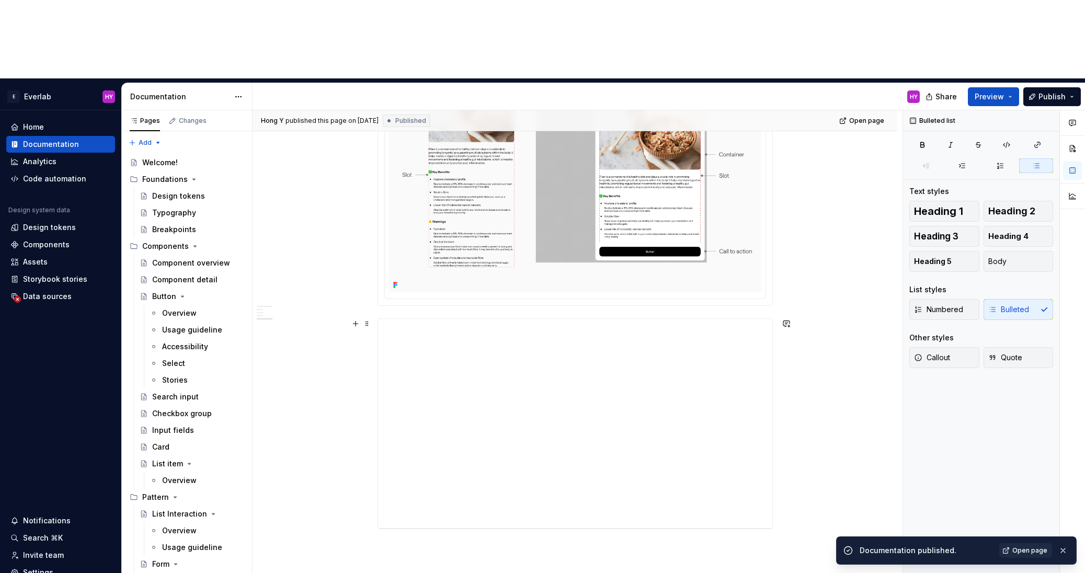
scroll to position [518, 0]
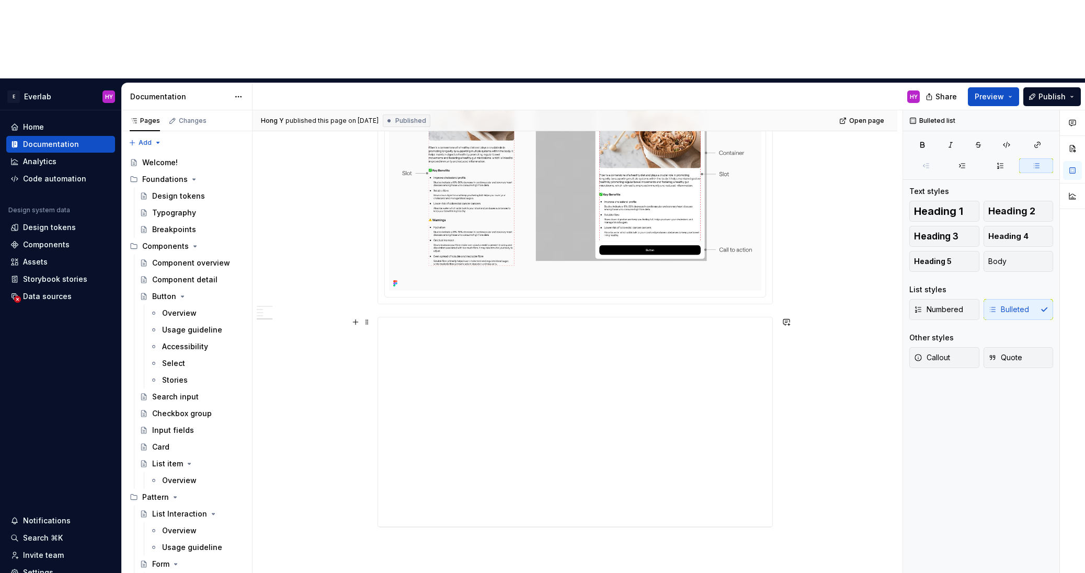
type textarea "*"
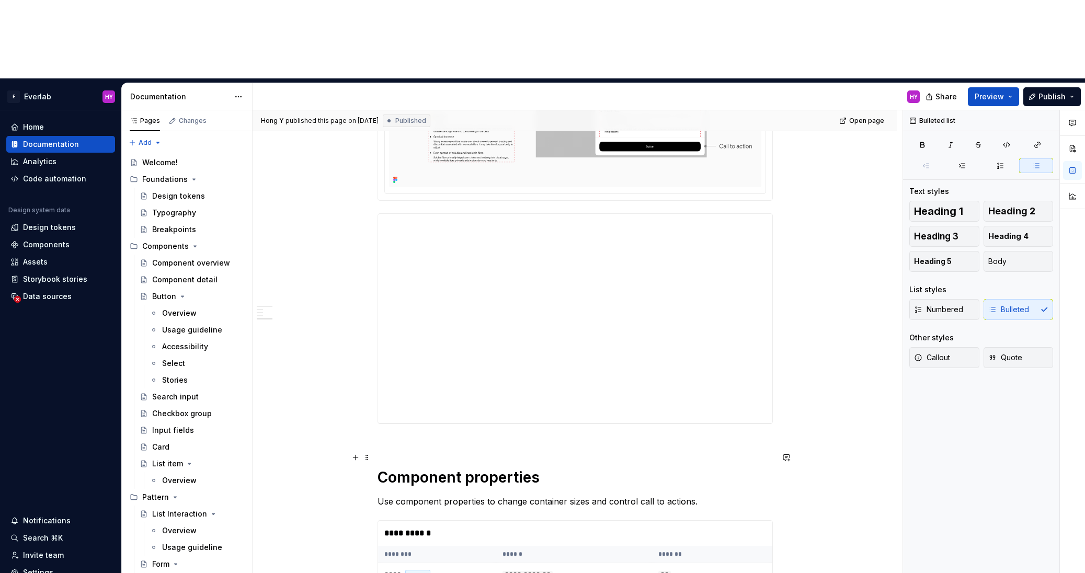
scroll to position [623, 0]
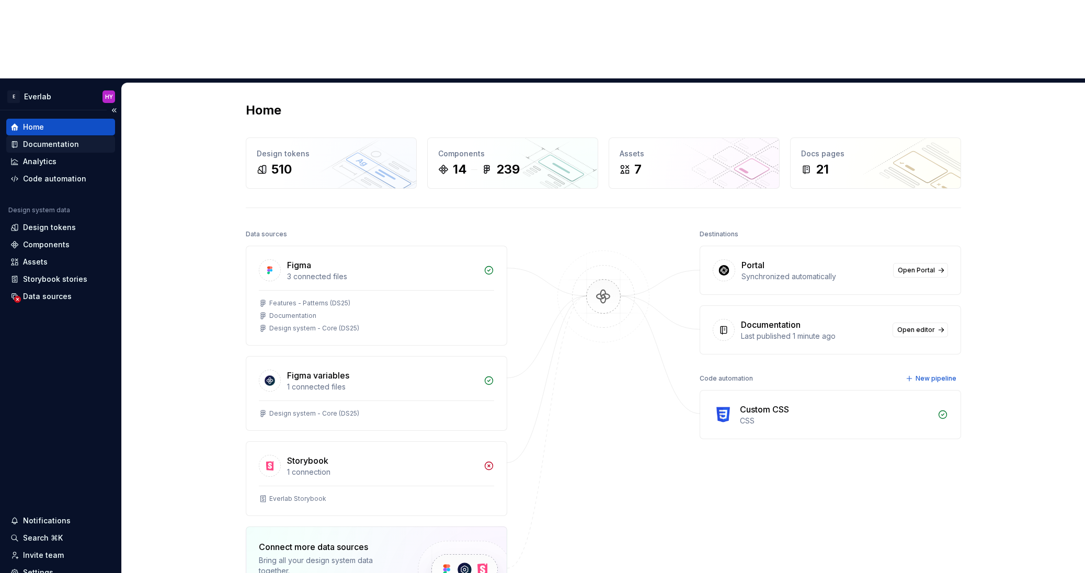
click at [75, 139] on div "Documentation" at bounding box center [51, 144] width 56 height 10
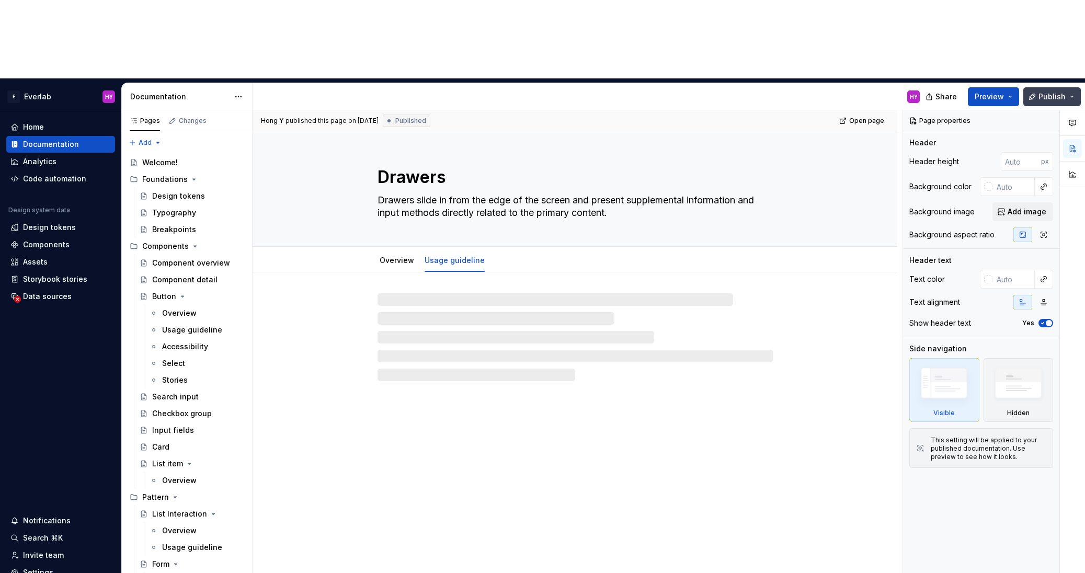
click at [1048, 92] on span "Publish" at bounding box center [1052, 97] width 27 height 10
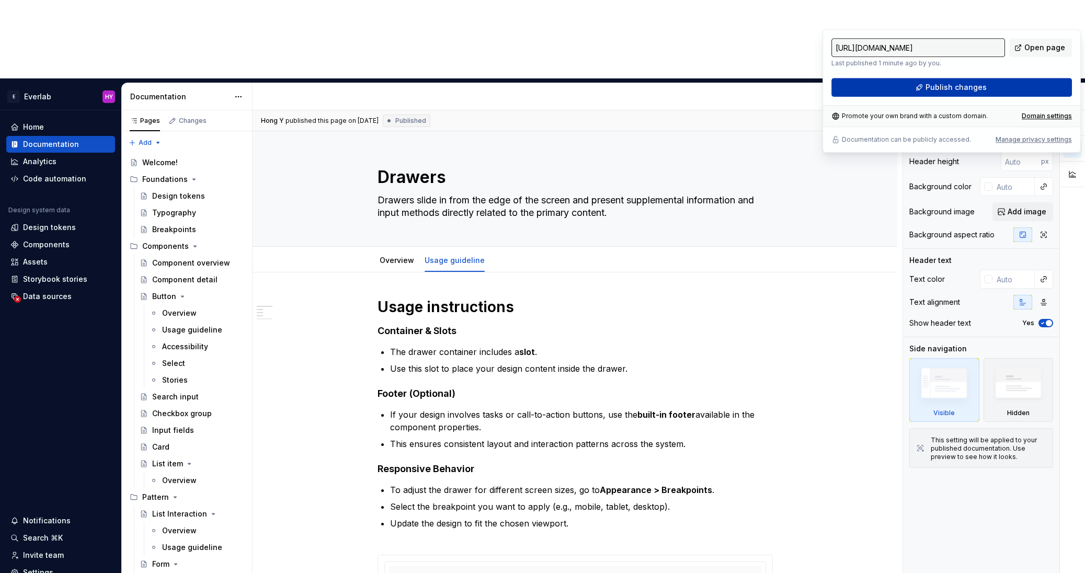
click at [1025, 81] on button "Publish changes" at bounding box center [952, 87] width 241 height 19
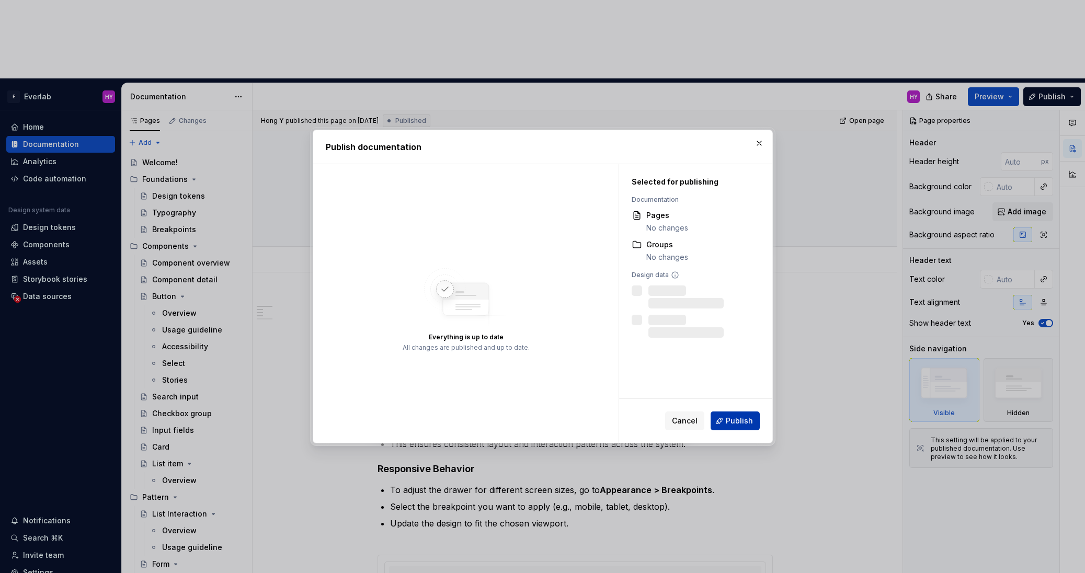
click at [751, 417] on span "Publish" at bounding box center [739, 421] width 27 height 10
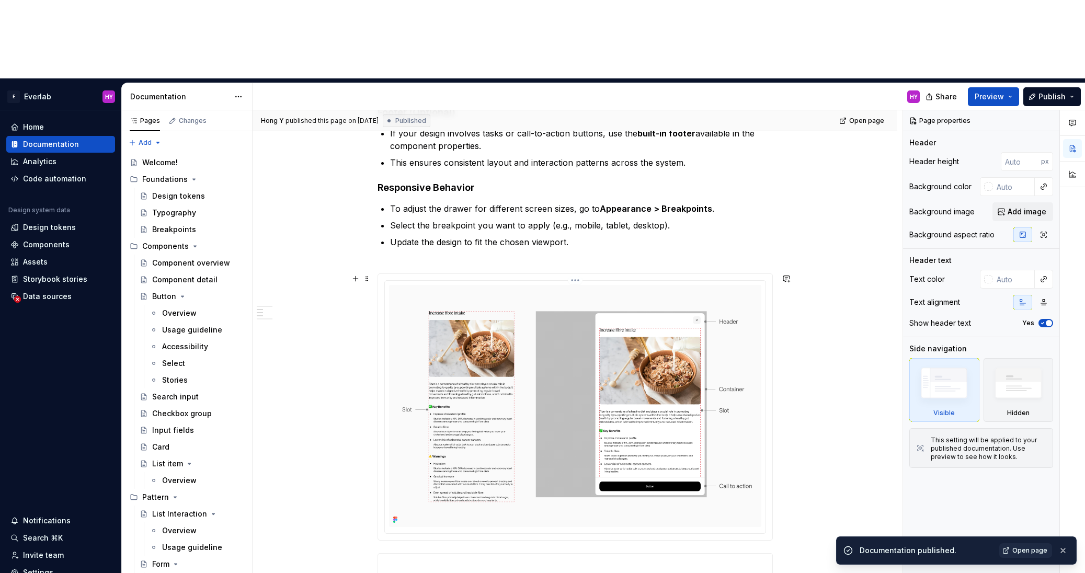
scroll to position [182, 0]
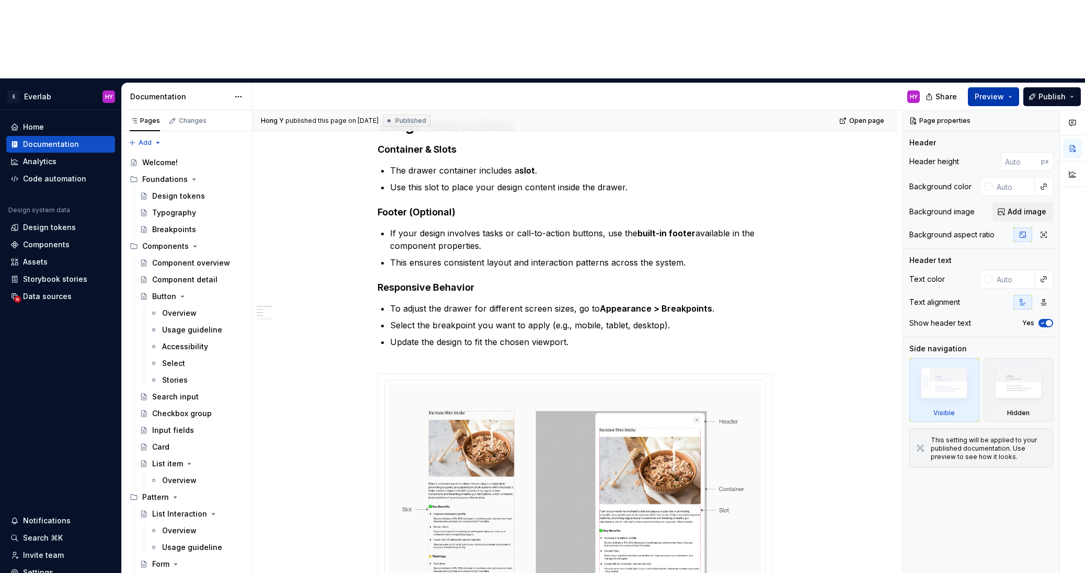
click at [1019, 87] on button "Preview" at bounding box center [993, 96] width 51 height 19
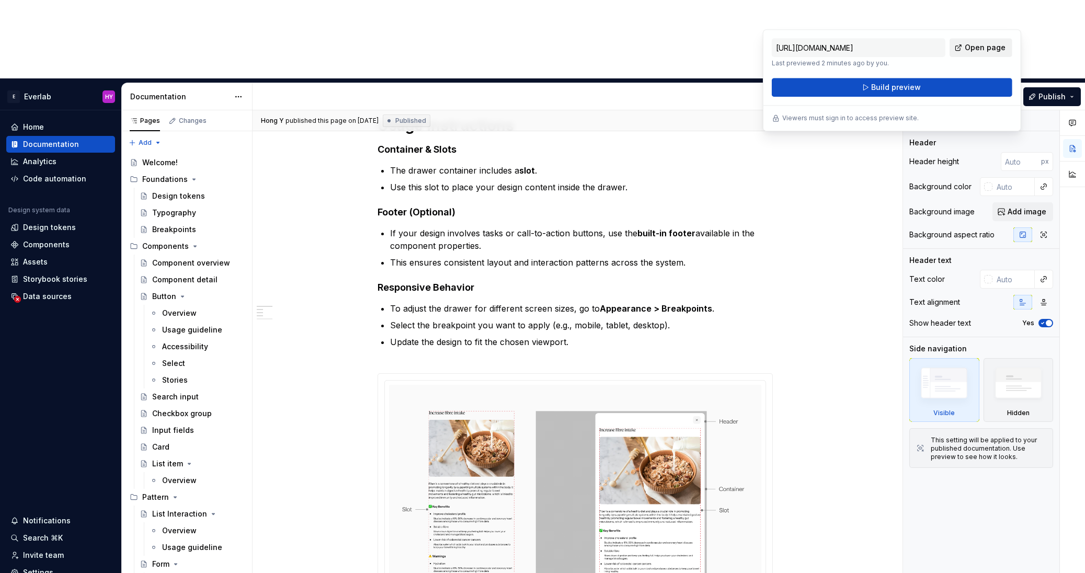
click at [1005, 44] on span "Open page" at bounding box center [985, 47] width 41 height 10
type textarea "*"
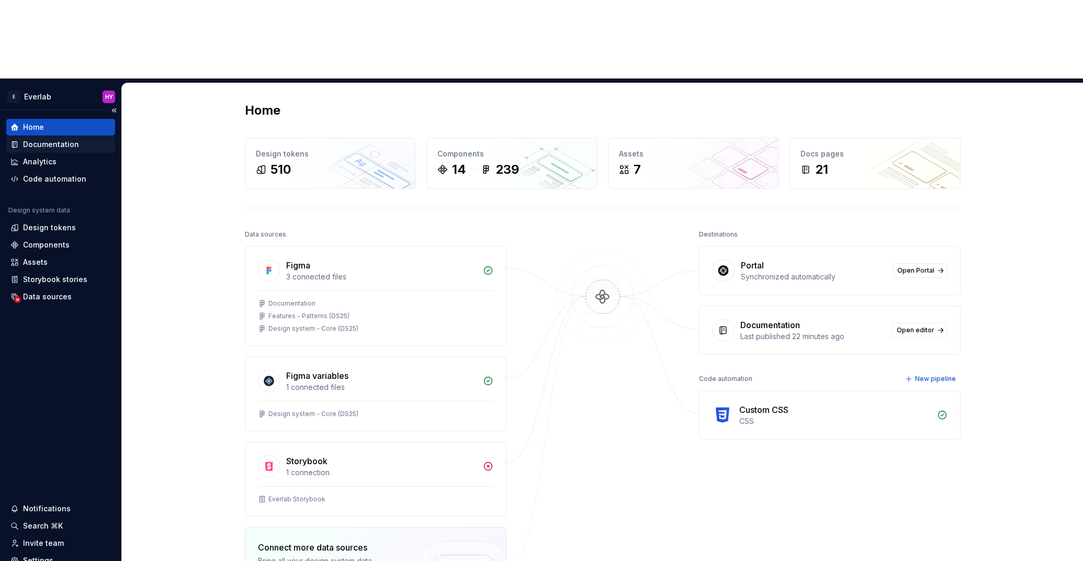
click at [60, 139] on div "Documentation" at bounding box center [51, 144] width 56 height 10
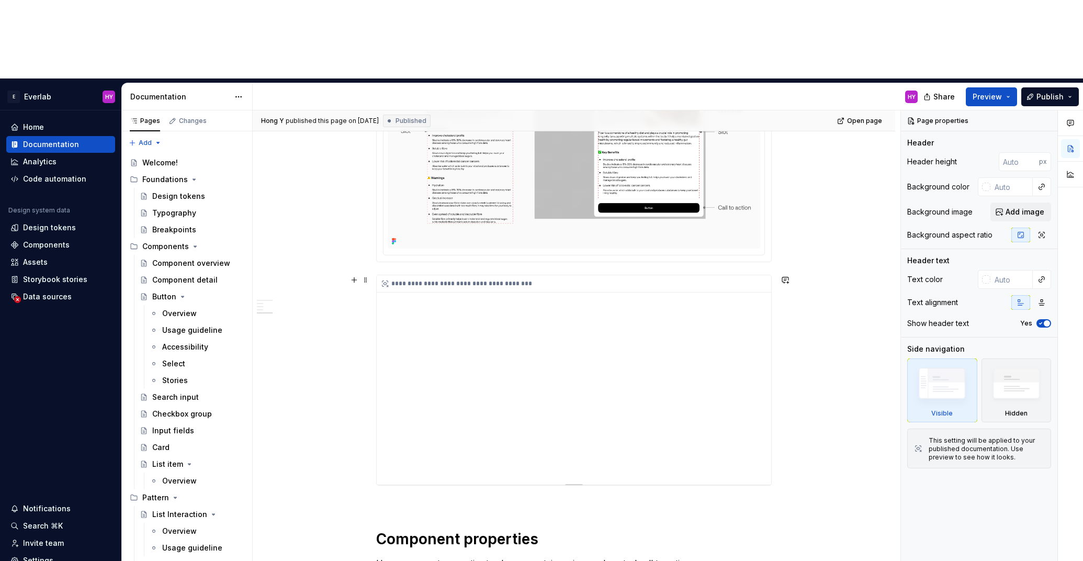
scroll to position [561, 0]
click at [975, 87] on button "Preview" at bounding box center [991, 96] width 51 height 19
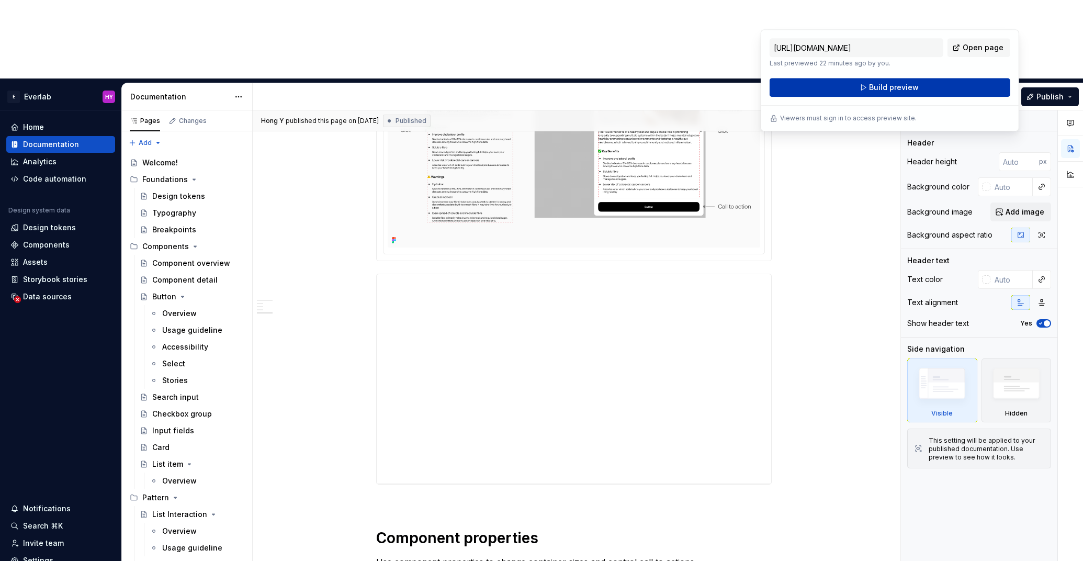
click at [957, 80] on button "Build preview" at bounding box center [889, 87] width 241 height 19
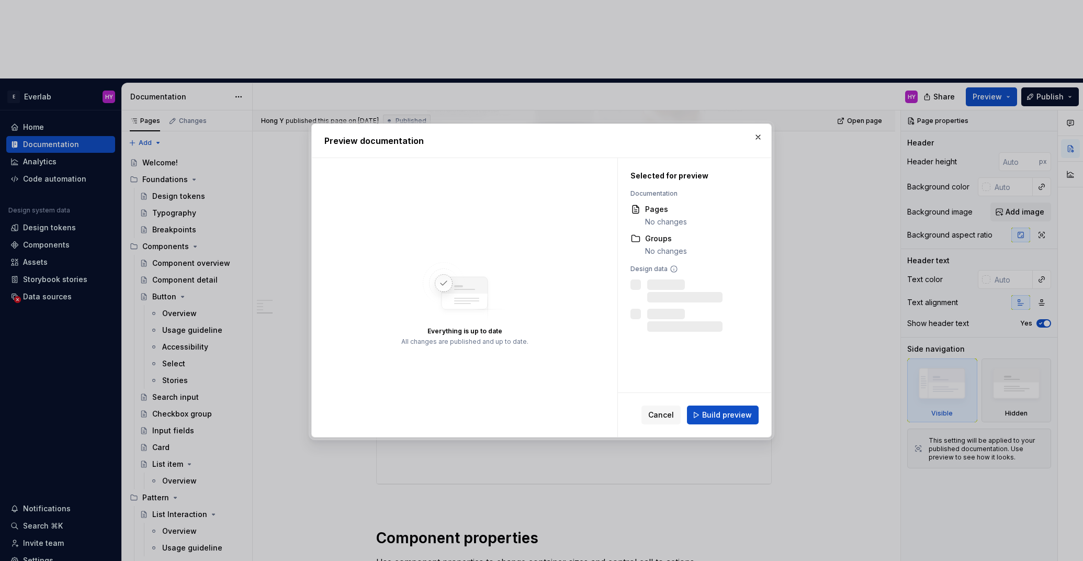
click at [721, 411] on span "Build preview" at bounding box center [727, 415] width 50 height 10
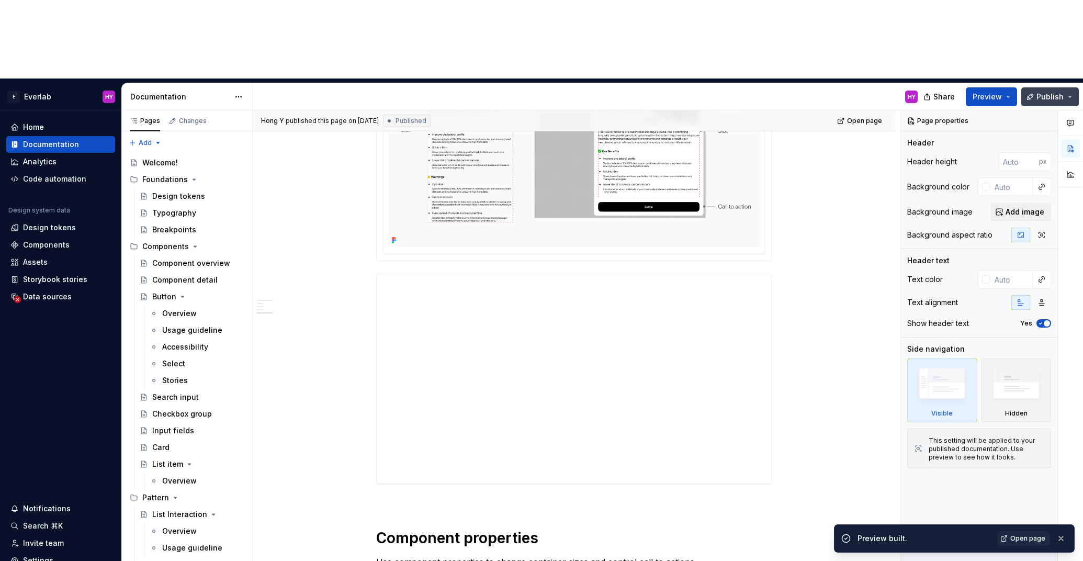
click at [1051, 92] on span "Publish" at bounding box center [1049, 97] width 27 height 10
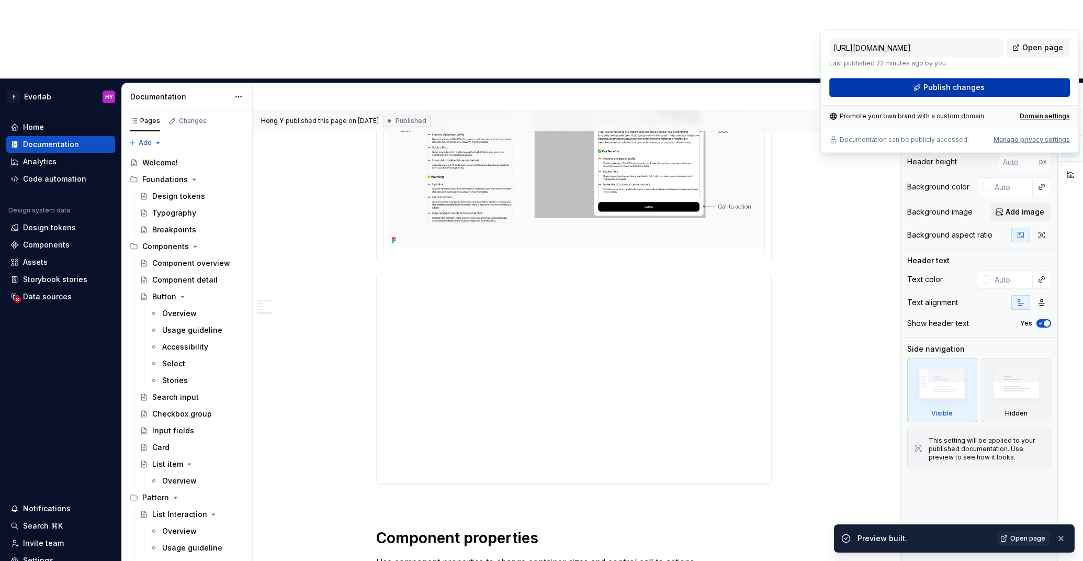
click at [998, 84] on button "Publish changes" at bounding box center [949, 87] width 241 height 19
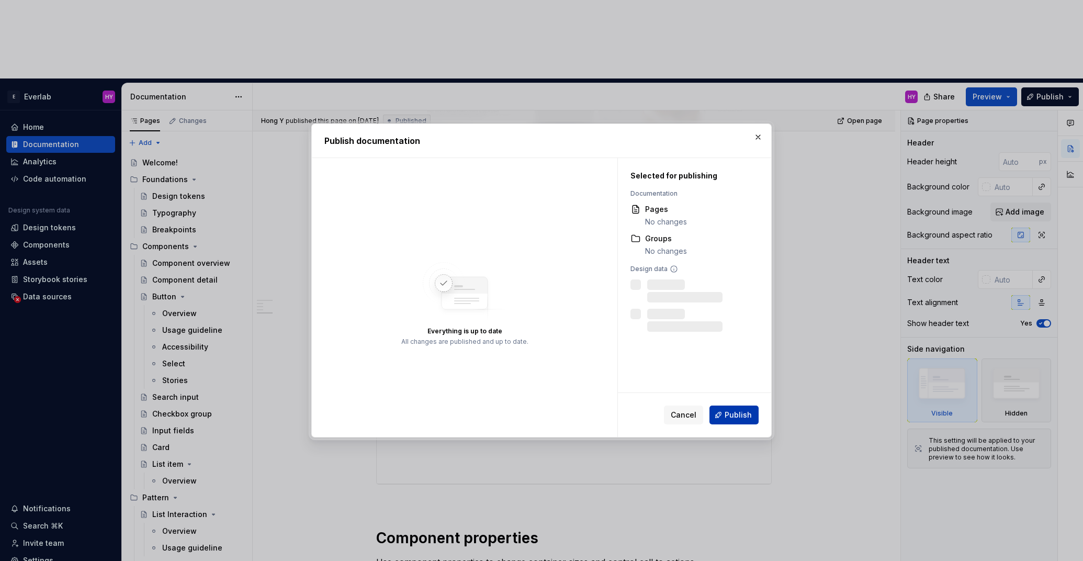
click at [743, 416] on span "Publish" at bounding box center [738, 415] width 27 height 10
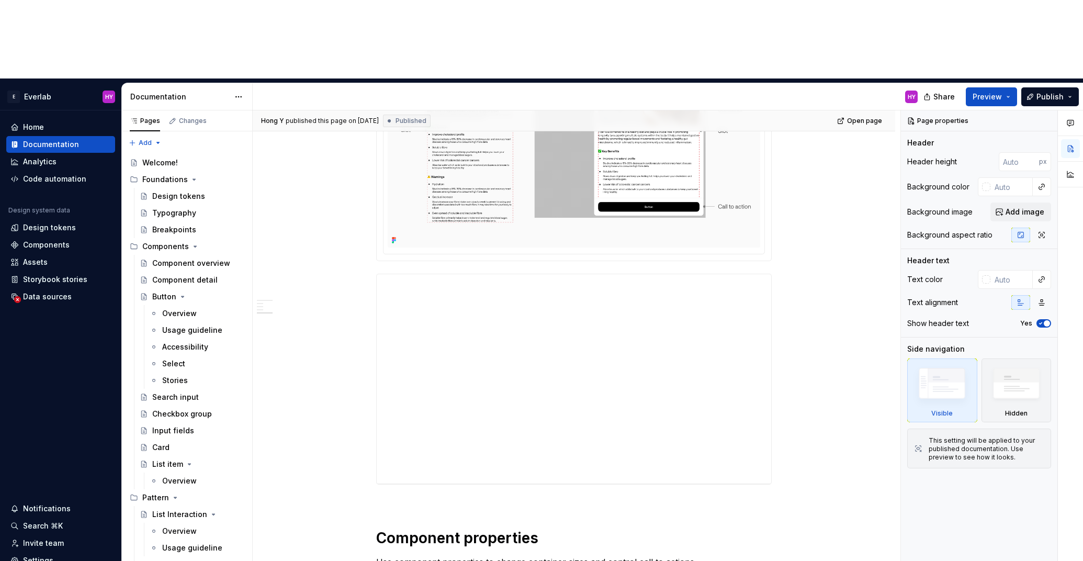
type textarea "*"
